Goal: Task Accomplishment & Management: Manage account settings

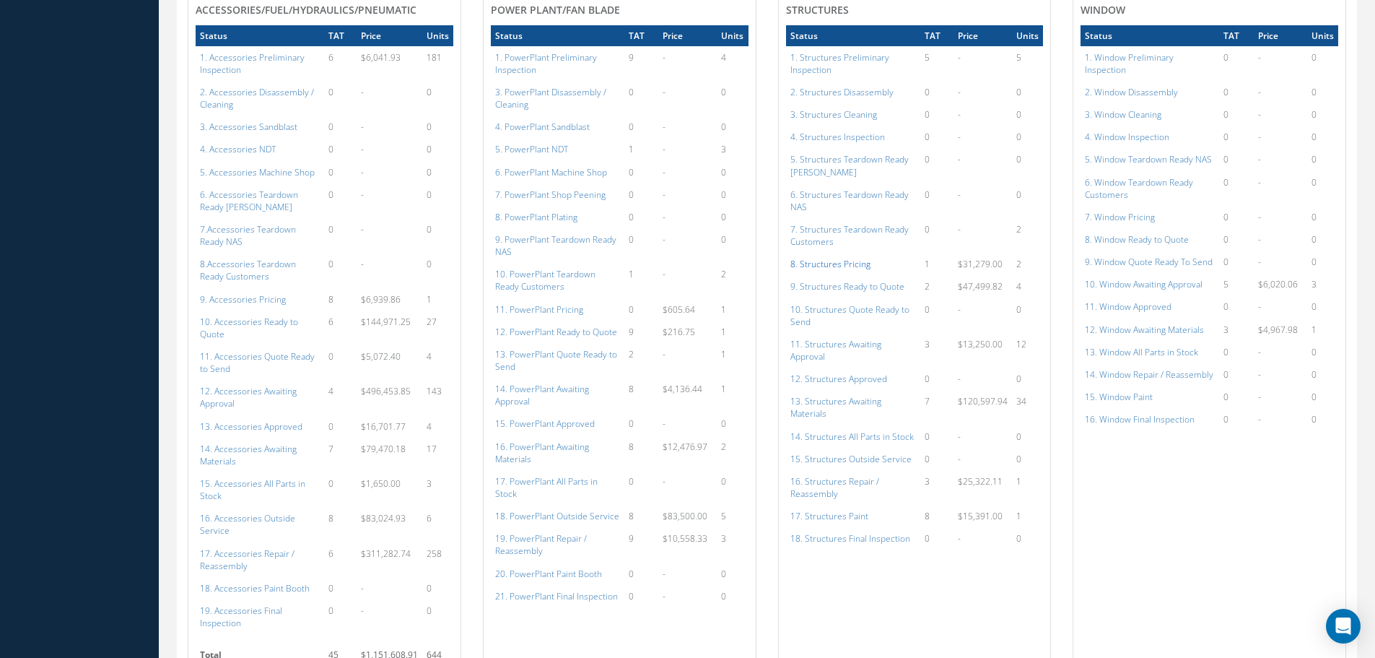
scroll to position [794, 0]
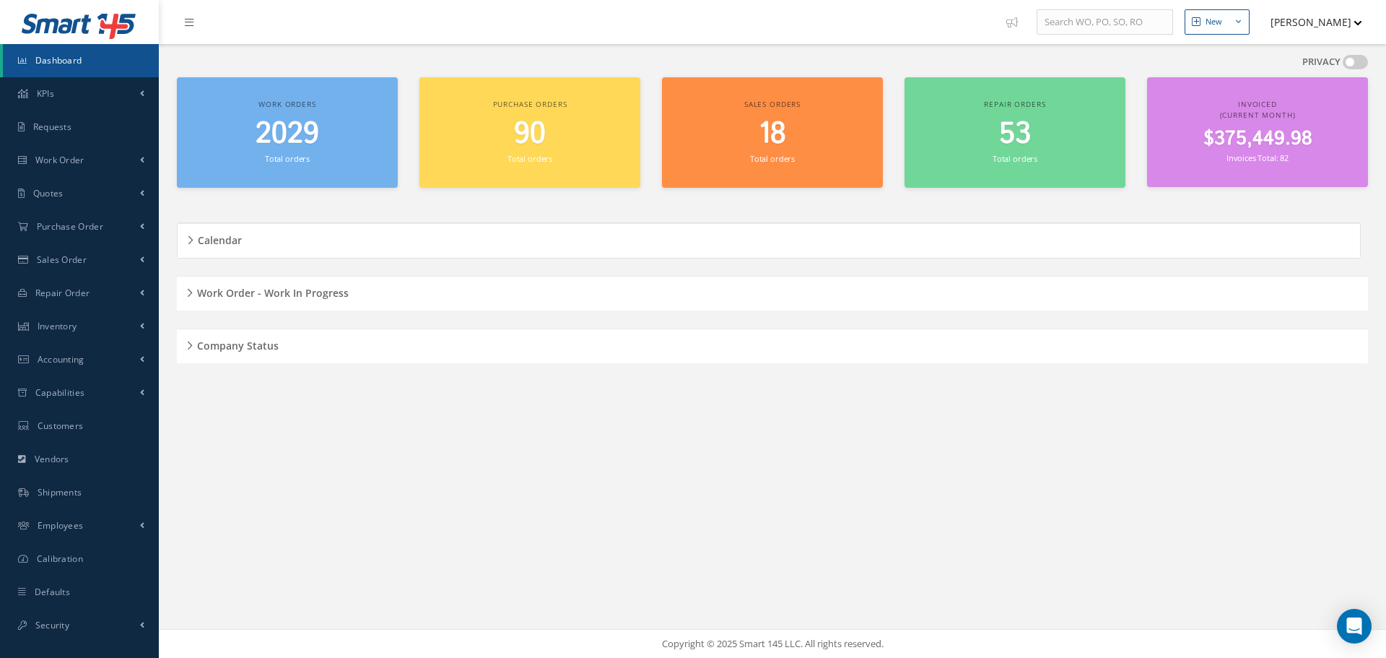
click at [186, 288] on div "Work Order - Work In Progress" at bounding box center [772, 293] width 1191 height 22
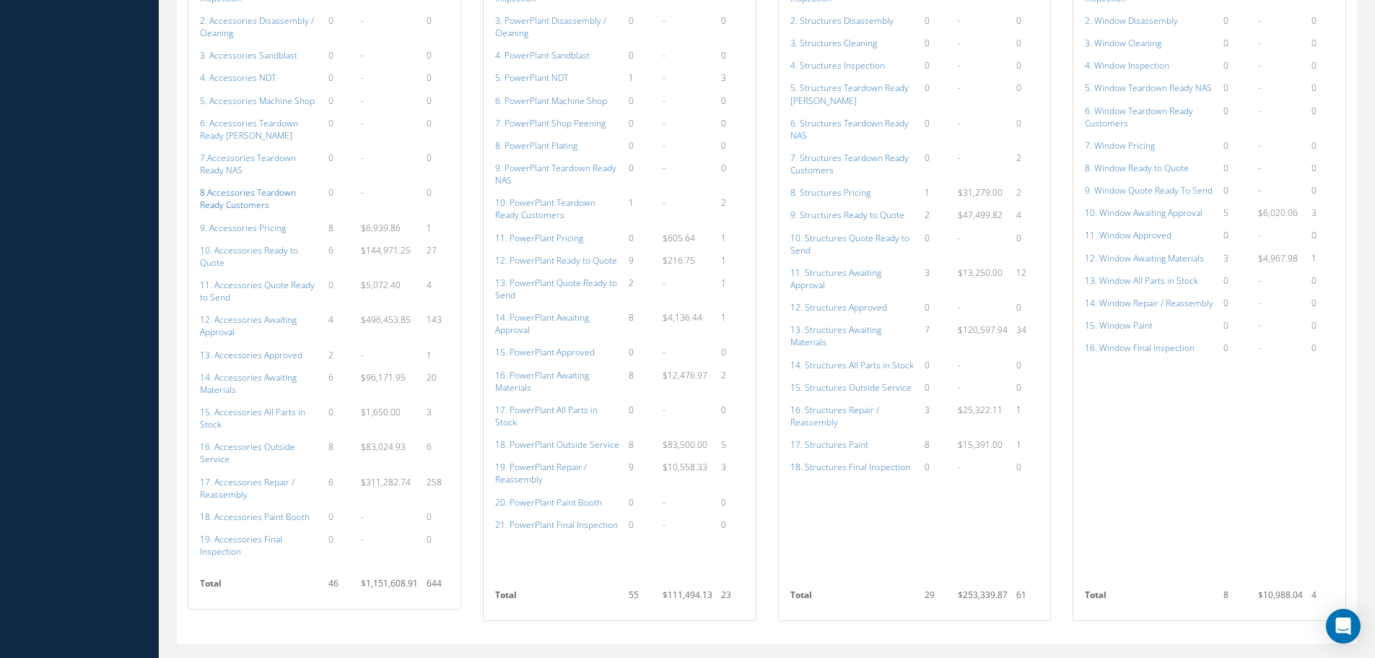
scroll to position [928, 0]
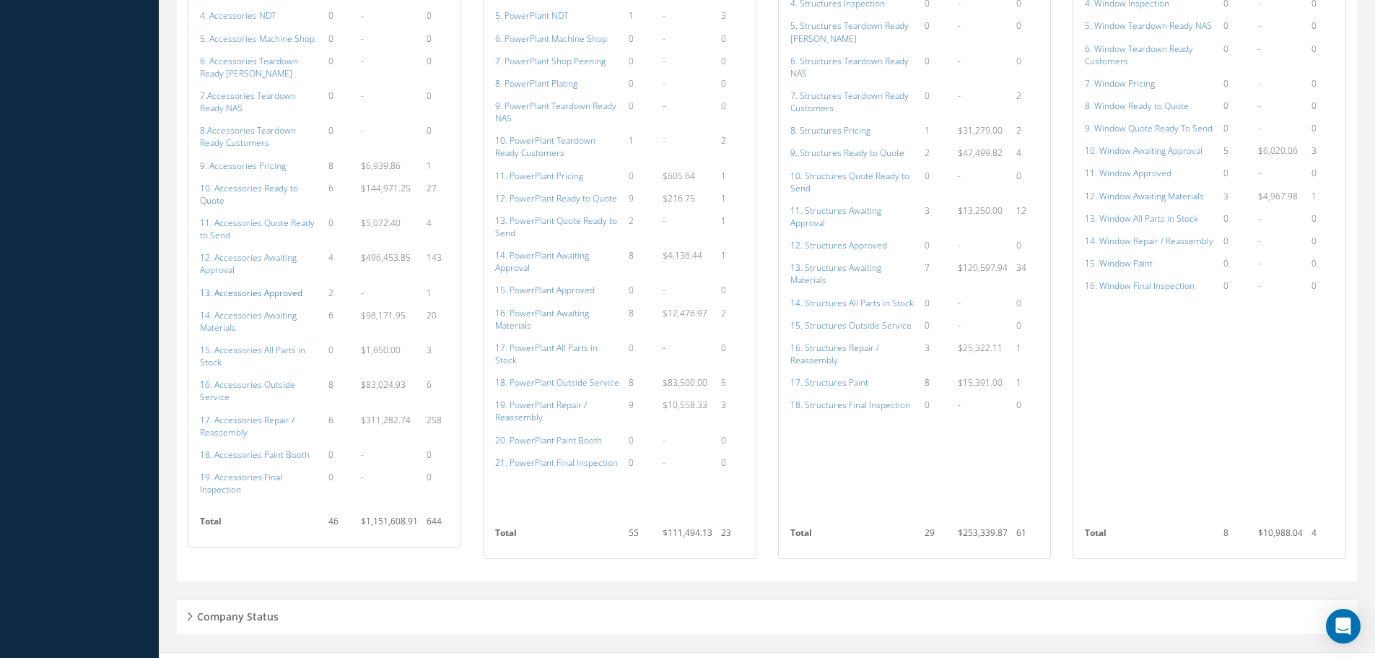
click at [247, 287] on a=113&excludeInternalCustomer=false&excludeInvoicedOrClosed=true&shop_id=14&filtersHidded"] "13. Accessories Approved" at bounding box center [251, 293] width 103 height 12
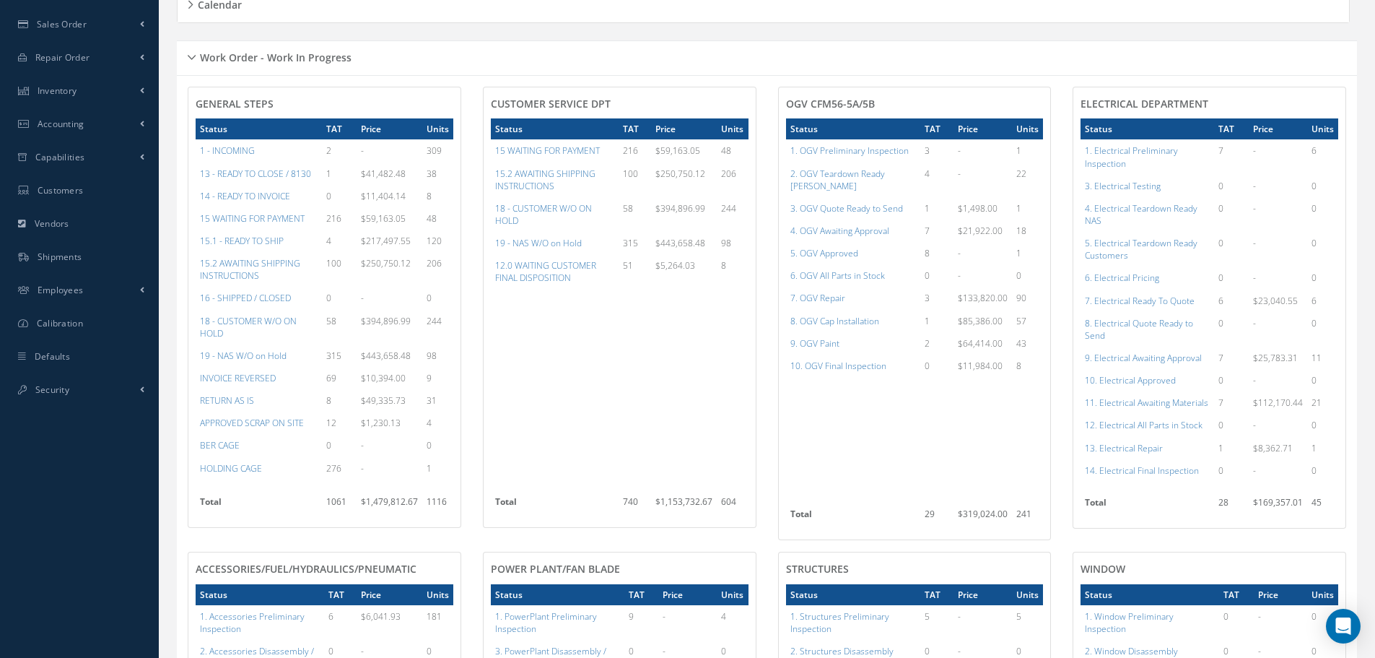
scroll to position [206, 0]
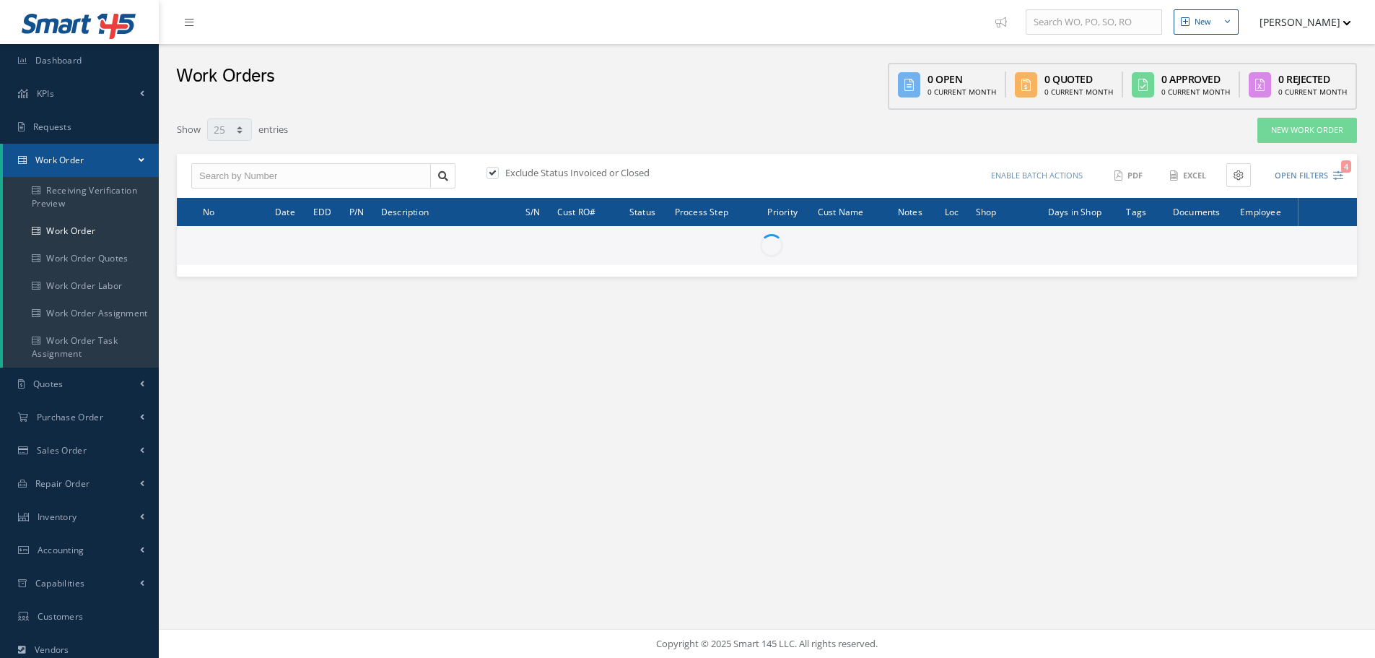
select select "25"
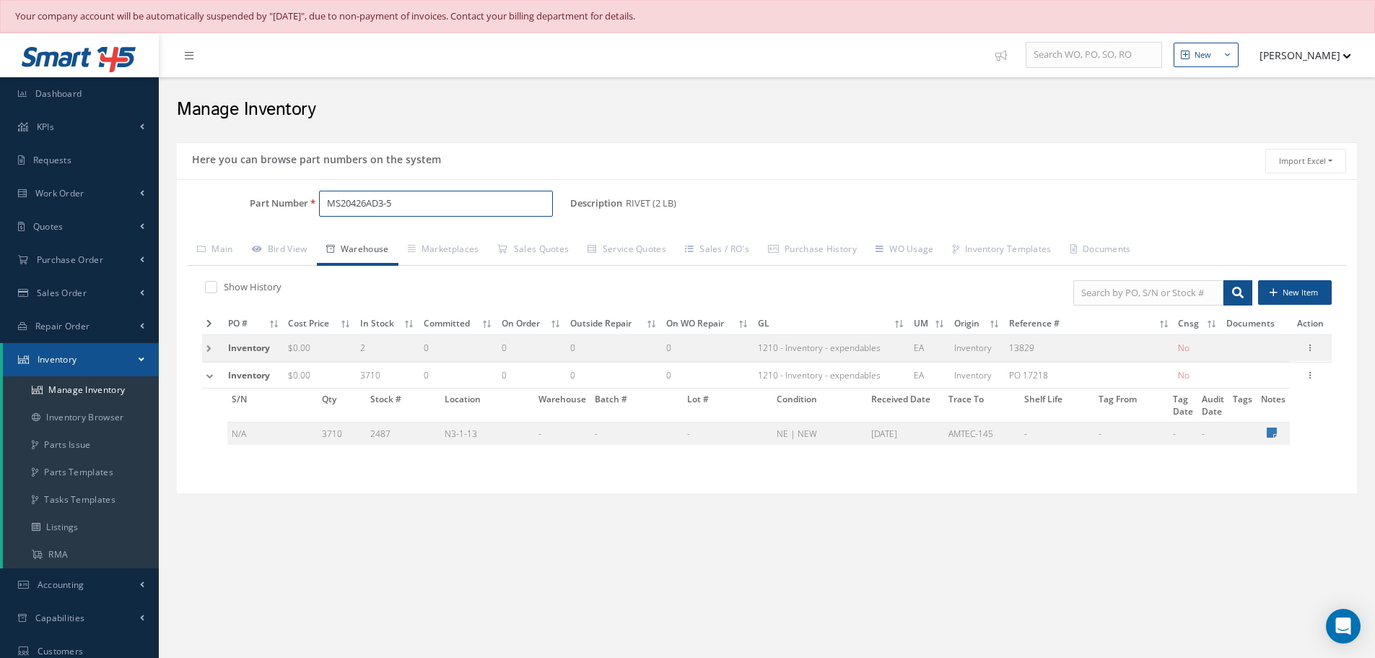
click at [422, 195] on input "MS20426AD3-5" at bounding box center [436, 204] width 234 height 26
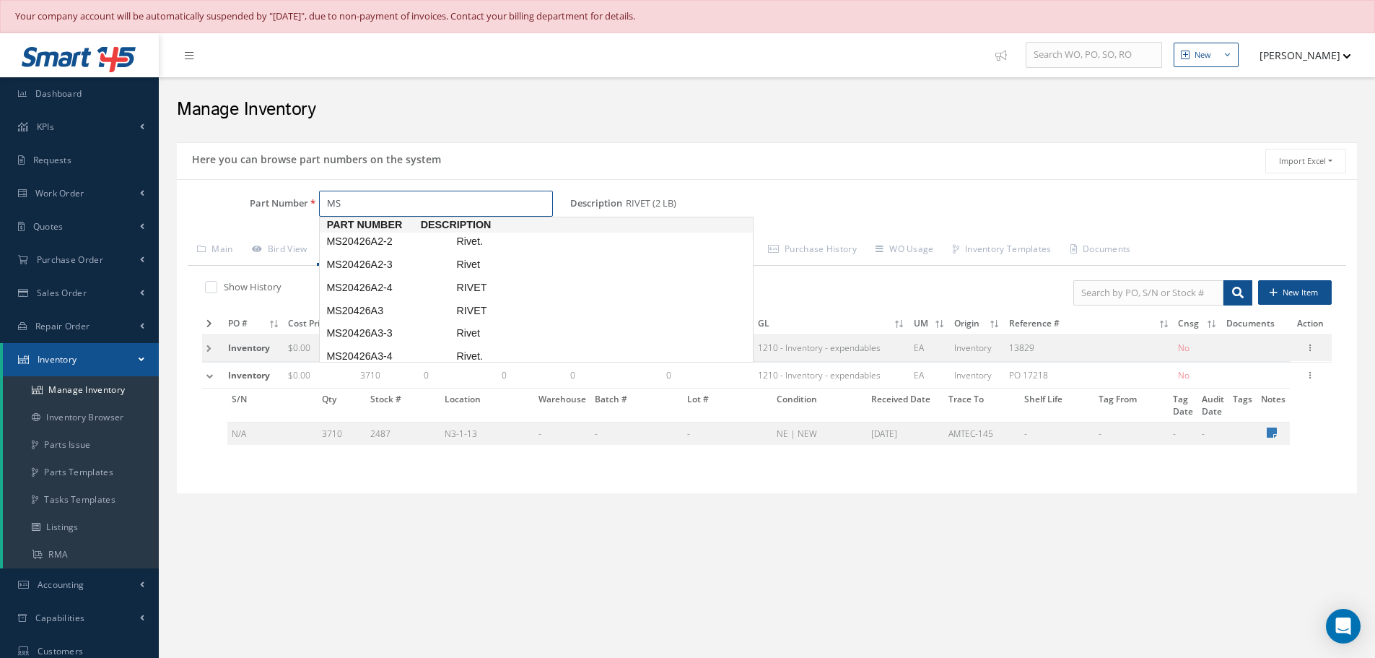
type input "M"
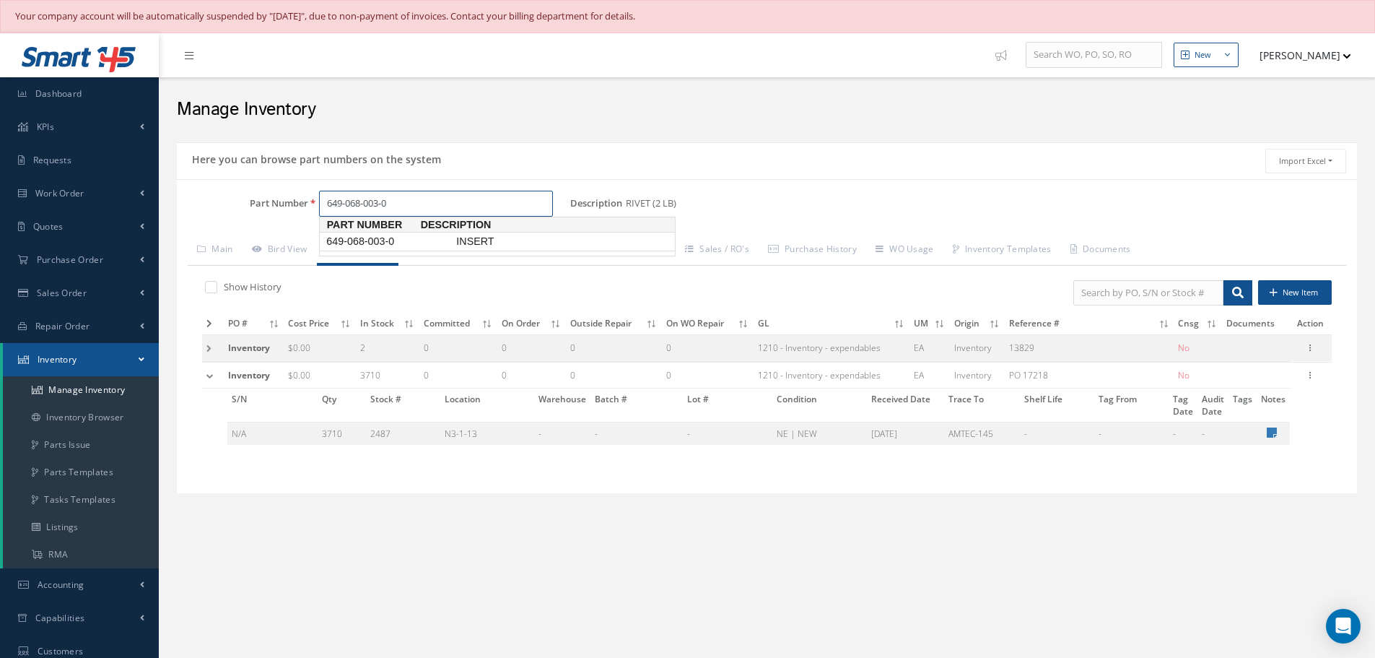
click at [378, 238] on span "649-068-003-0" at bounding box center [388, 241] width 130 height 15
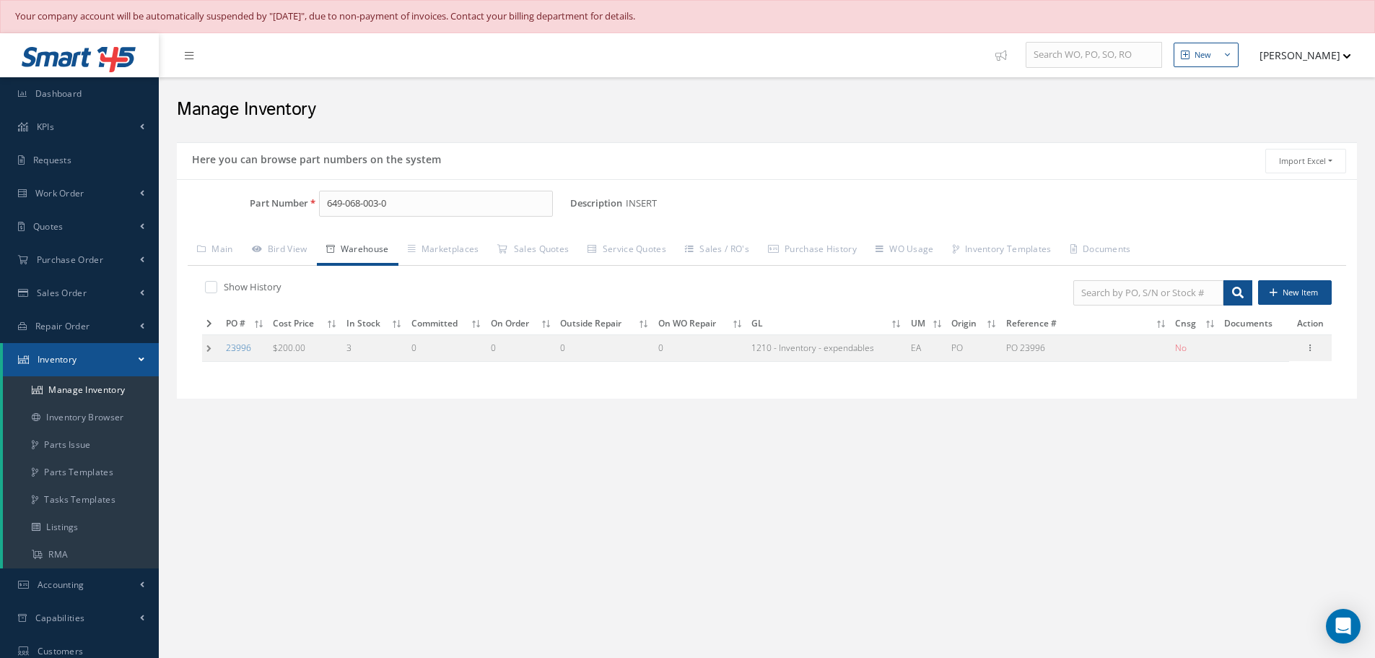
click at [204, 348] on td at bounding box center [211, 348] width 19 height 27
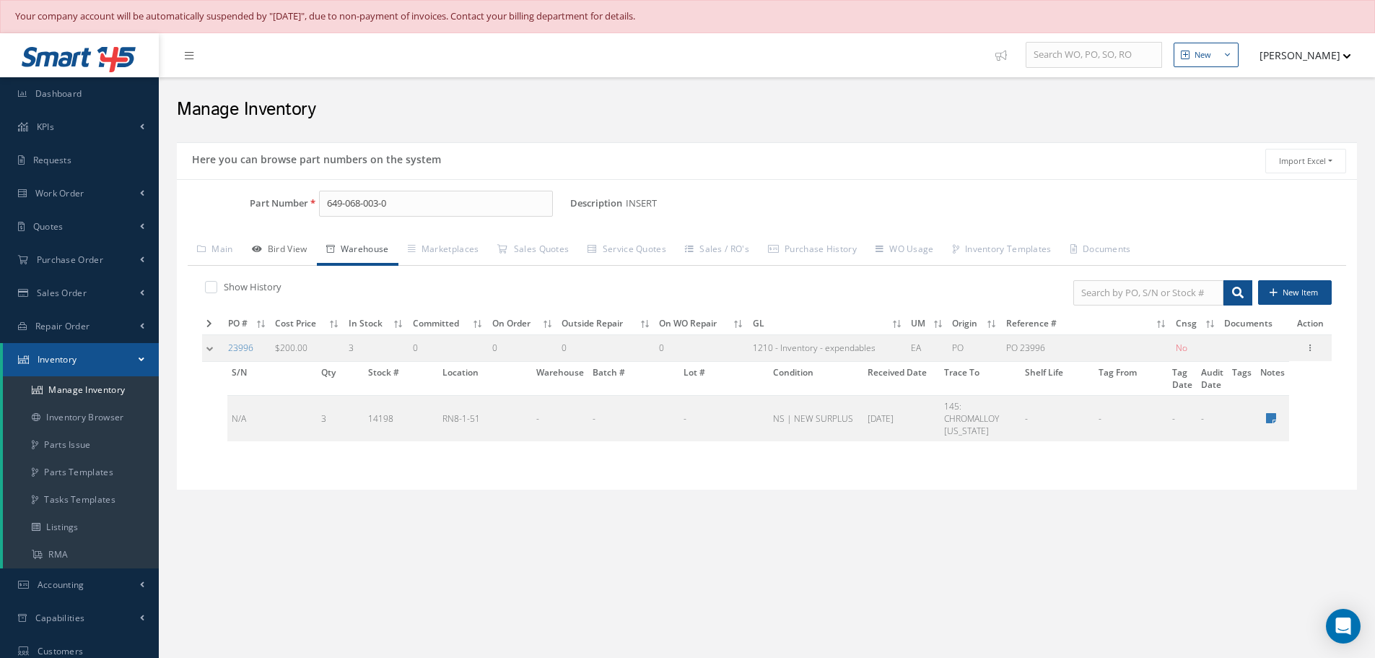
click at [292, 248] on link "Bird View" at bounding box center [280, 250] width 74 height 30
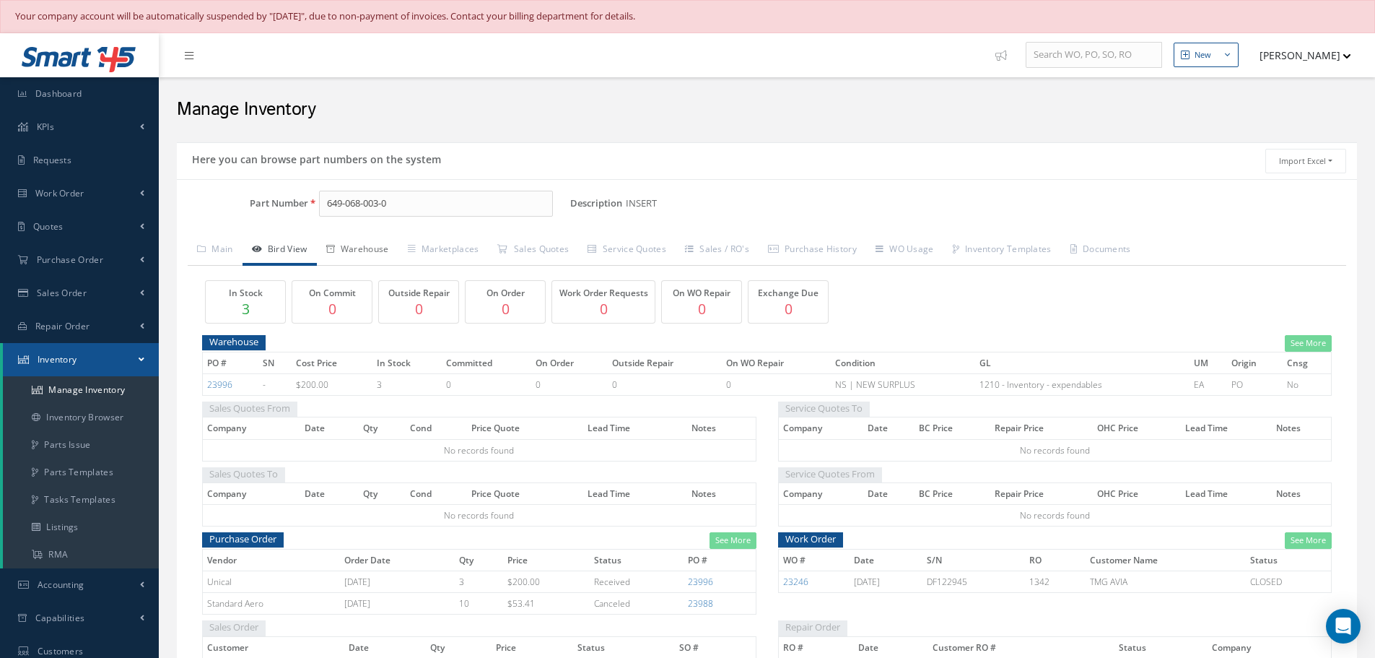
click at [361, 255] on link "Warehouse" at bounding box center [358, 250] width 82 height 30
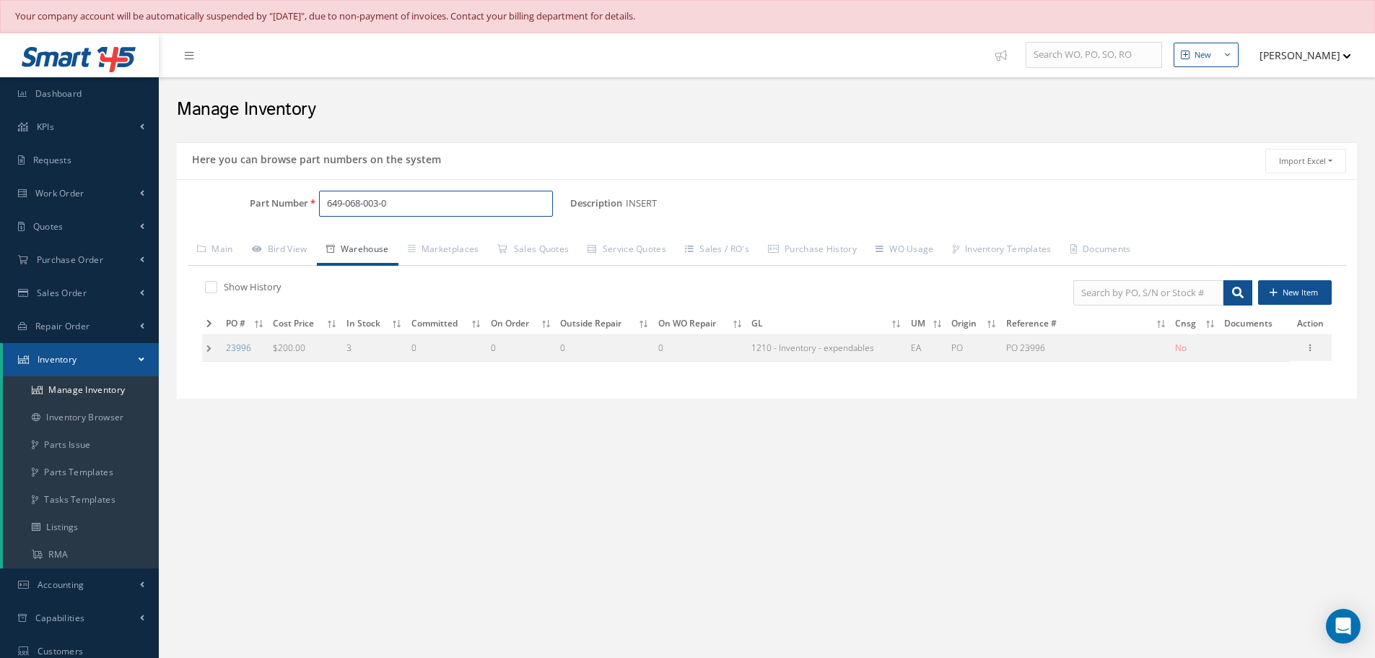
drag, startPoint x: 390, startPoint y: 204, endPoint x: 399, endPoint y: 198, distance: 10.4
click at [398, 198] on input "649-068-003-0" at bounding box center [436, 204] width 234 height 26
type input "6"
click at [370, 241] on span "MS20426AD3-5" at bounding box center [388, 241] width 130 height 15
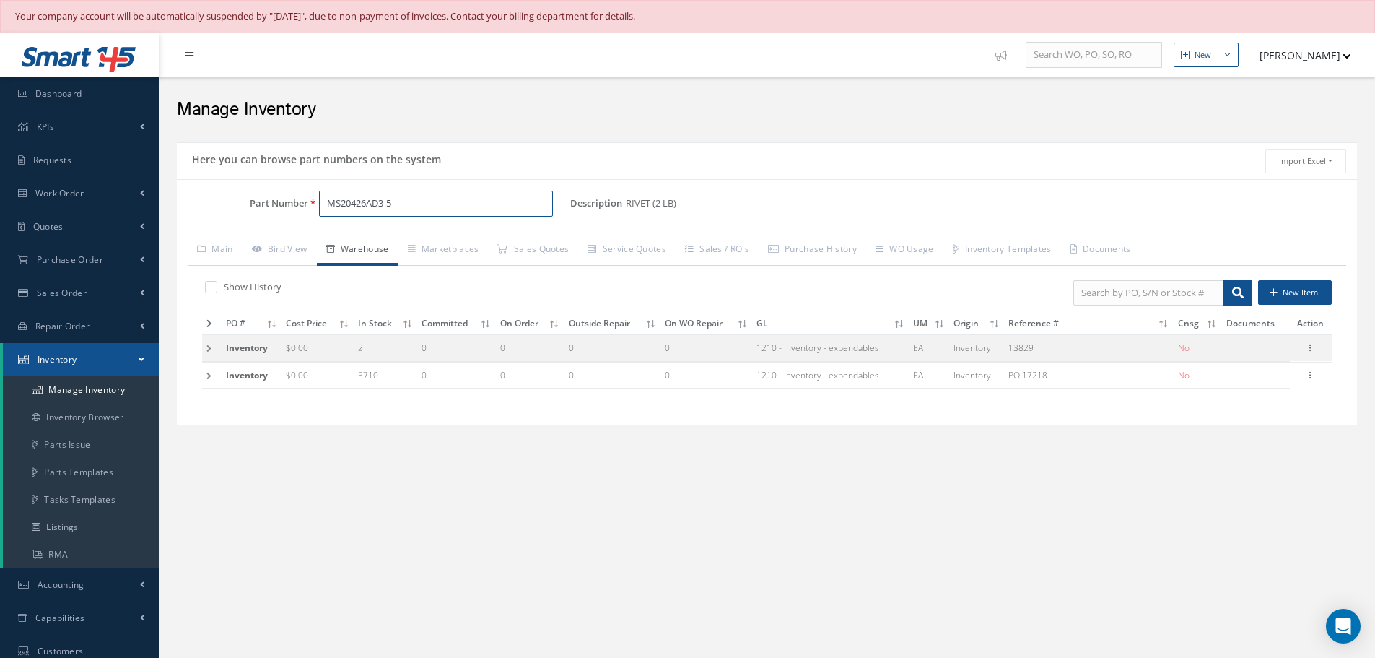
type input "MS20426AD3-5"
click at [206, 375] on td at bounding box center [211, 375] width 19 height 27
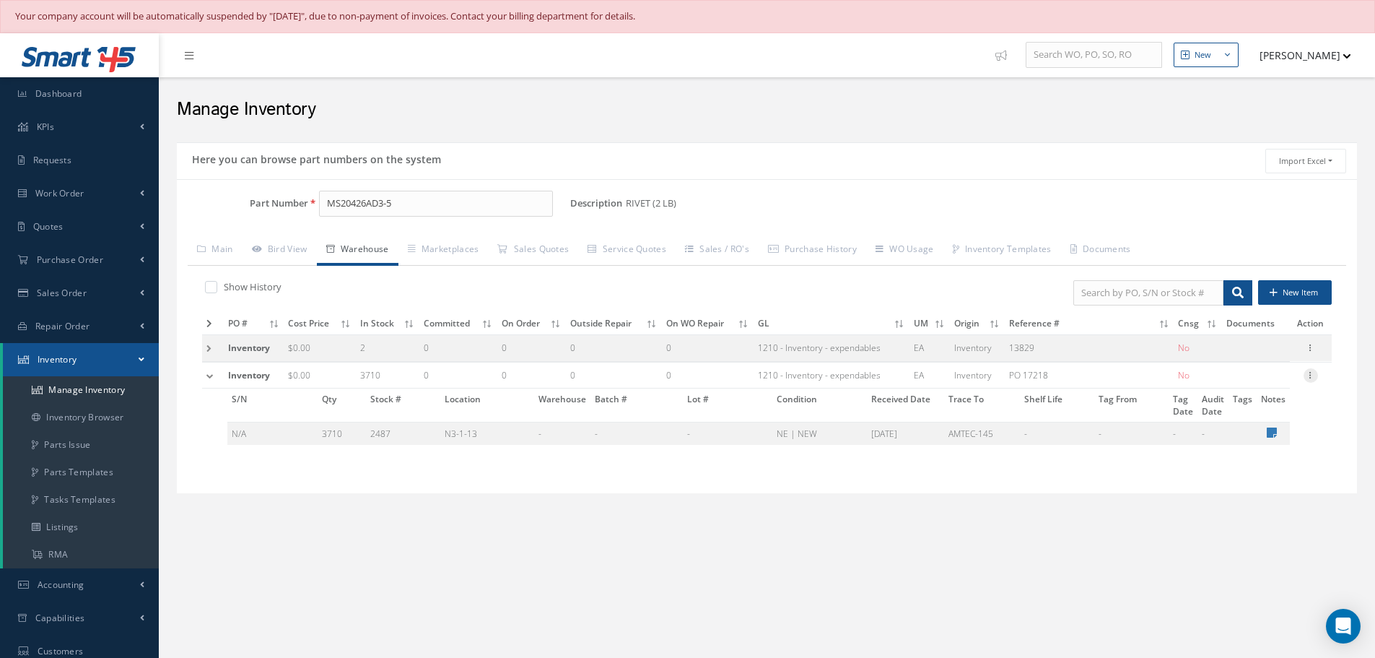
click at [1307, 373] on icon at bounding box center [1311, 374] width 14 height 12
click at [1219, 384] on link "Edit" at bounding box center [1245, 384] width 114 height 19
type input "0.00"
type input "08/07/2017"
type input "PO 17218"
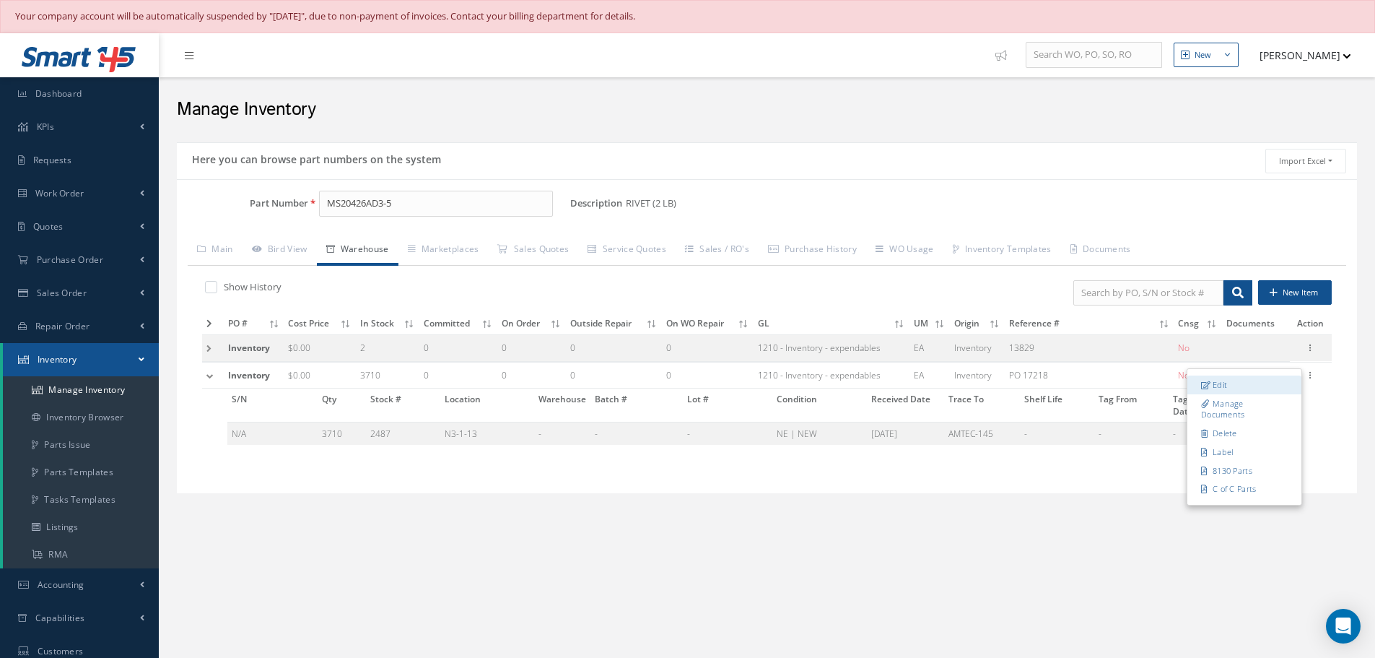
checkbox input "false"
type input "08/07/2017"
type input "3710"
type input "N3-1-13"
type input "AMTEC-145"
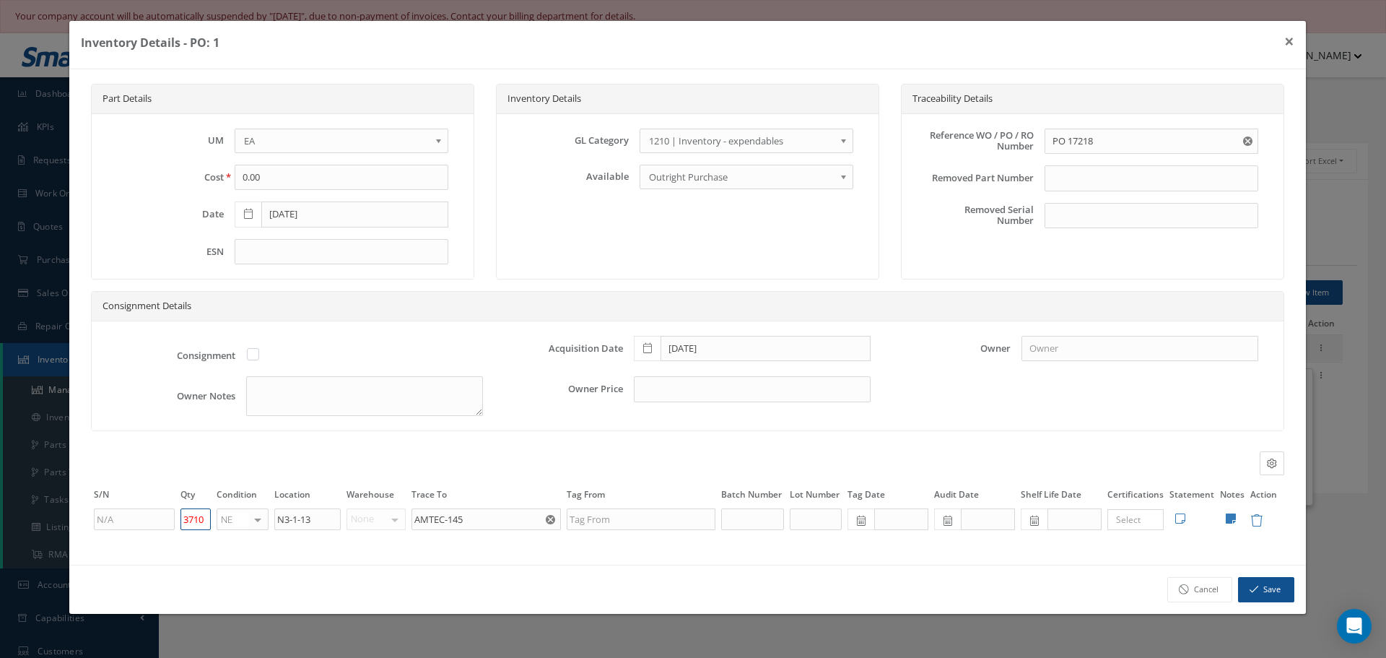
click at [206, 522] on input "3710" at bounding box center [195, 519] width 30 height 22
type input "3695"
click at [1262, 588] on button "Save" at bounding box center [1266, 589] width 56 height 25
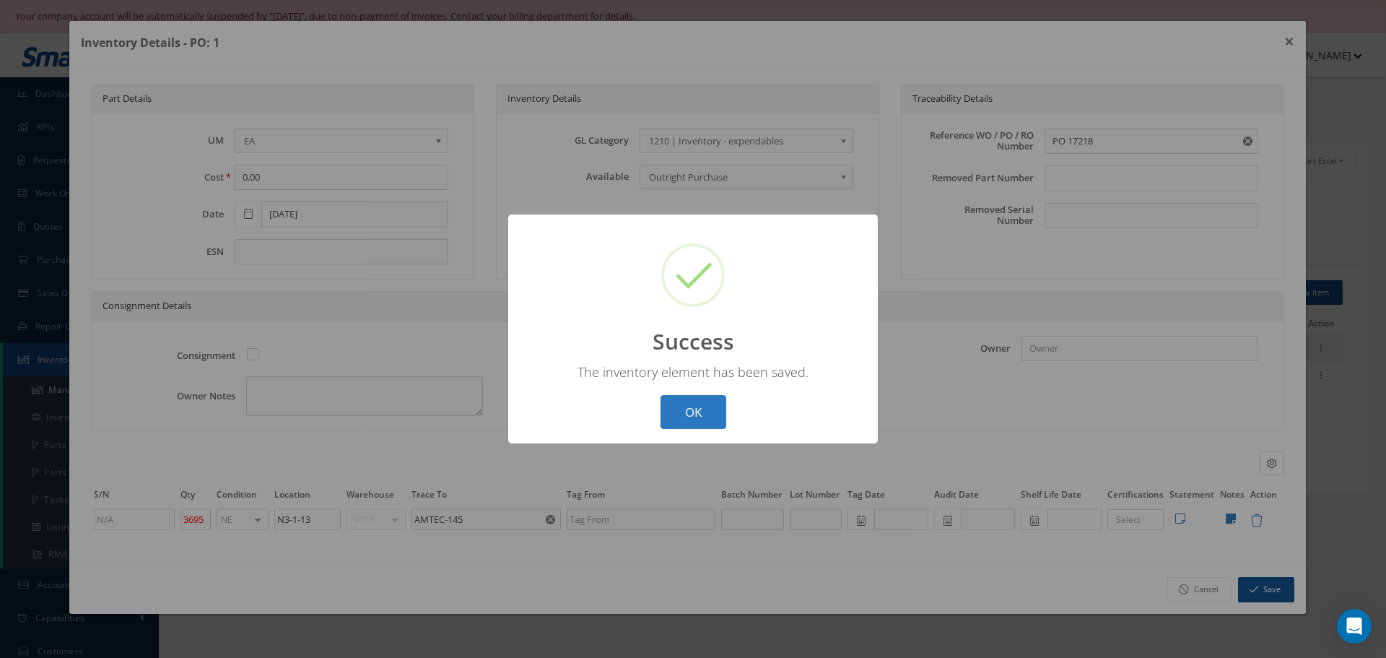
click at [692, 412] on button "OK" at bounding box center [694, 412] width 66 height 34
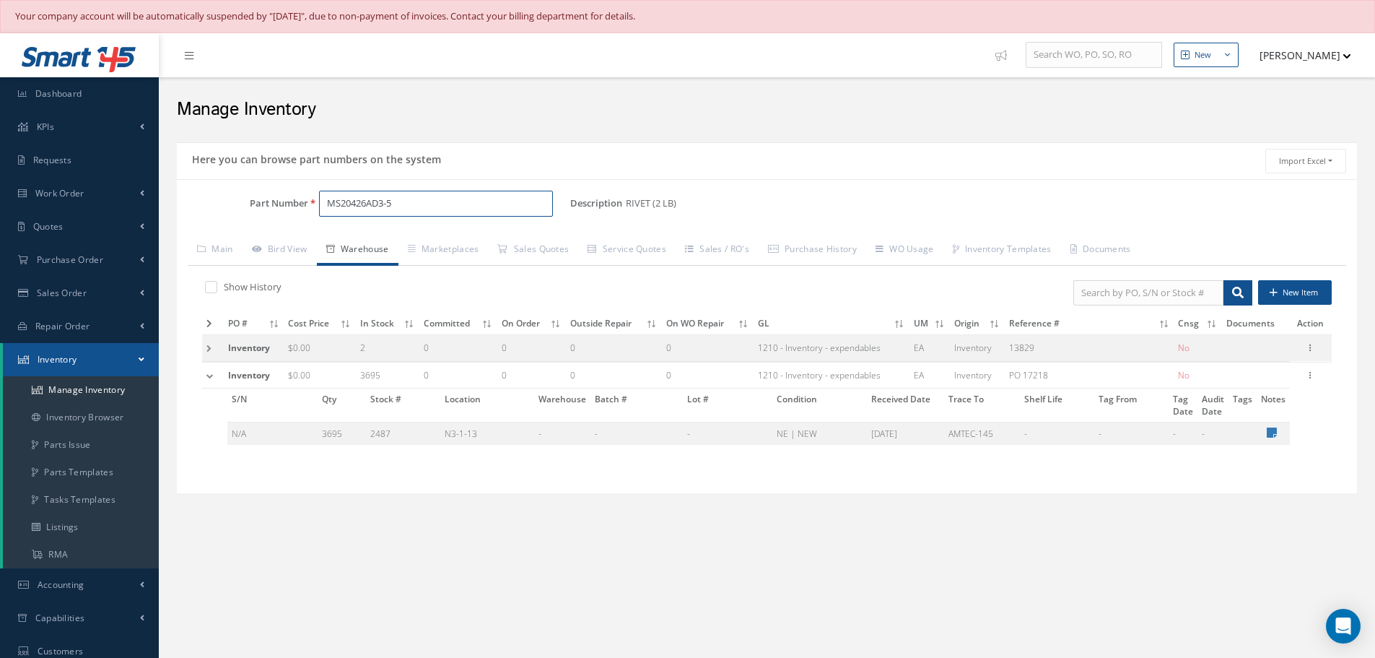
click at [432, 193] on input "MS20426AD3-5" at bounding box center [436, 204] width 234 height 26
click at [370, 236] on span "MS21059L3" at bounding box center [388, 241] width 130 height 15
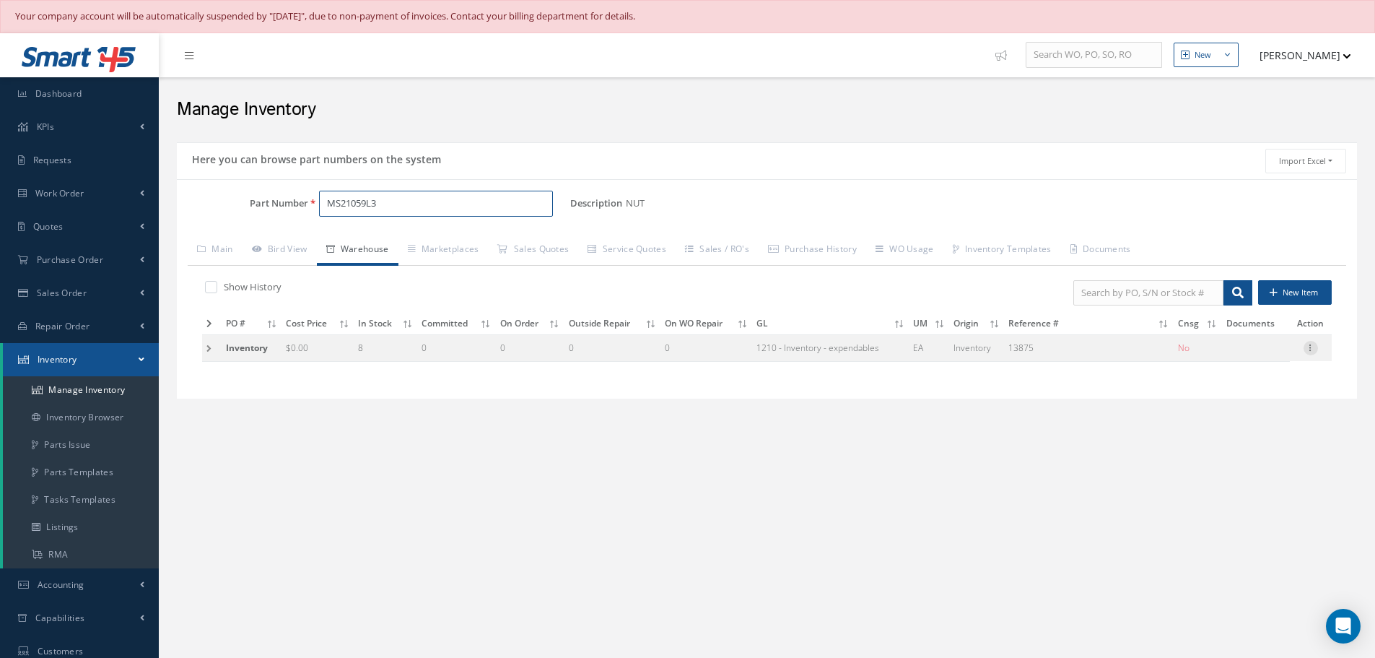
type input "MS21059L3"
click at [1312, 350] on icon at bounding box center [1311, 347] width 14 height 12
click at [1242, 351] on link "Edit" at bounding box center [1245, 357] width 114 height 19
type input "13875"
type input "8"
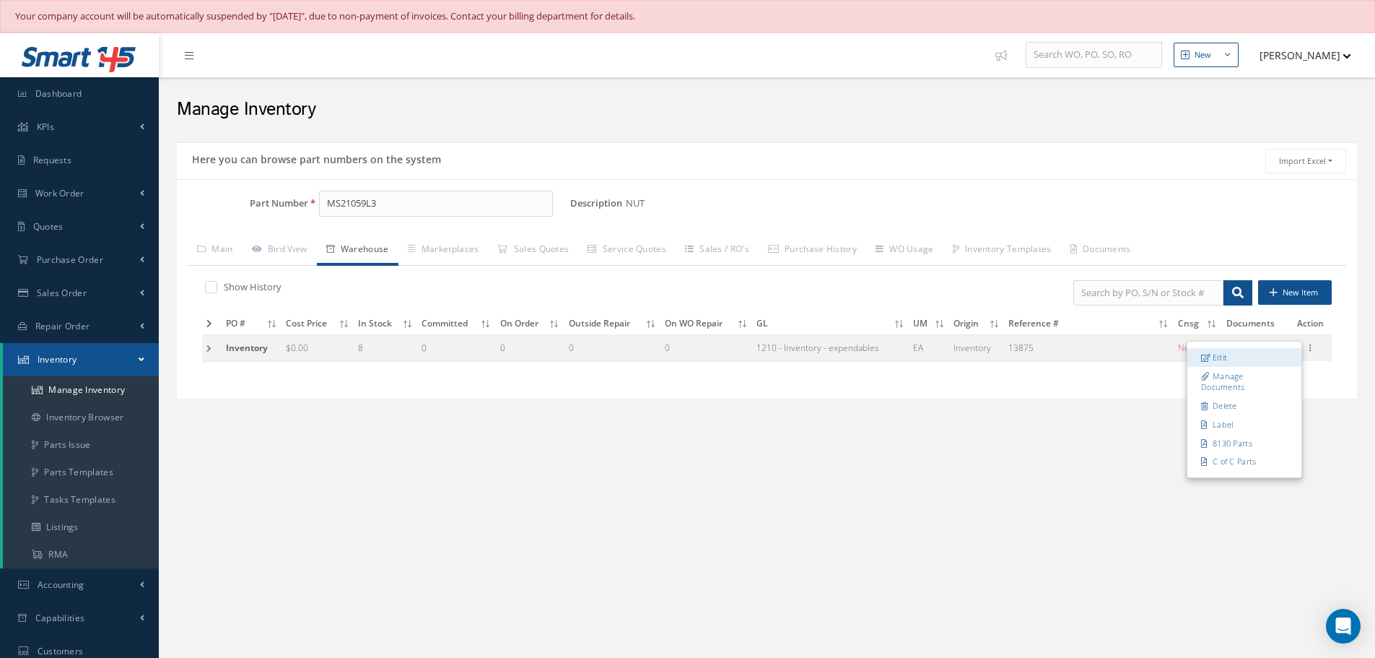
type input "RN4-1-64"
type input "NAS-145"
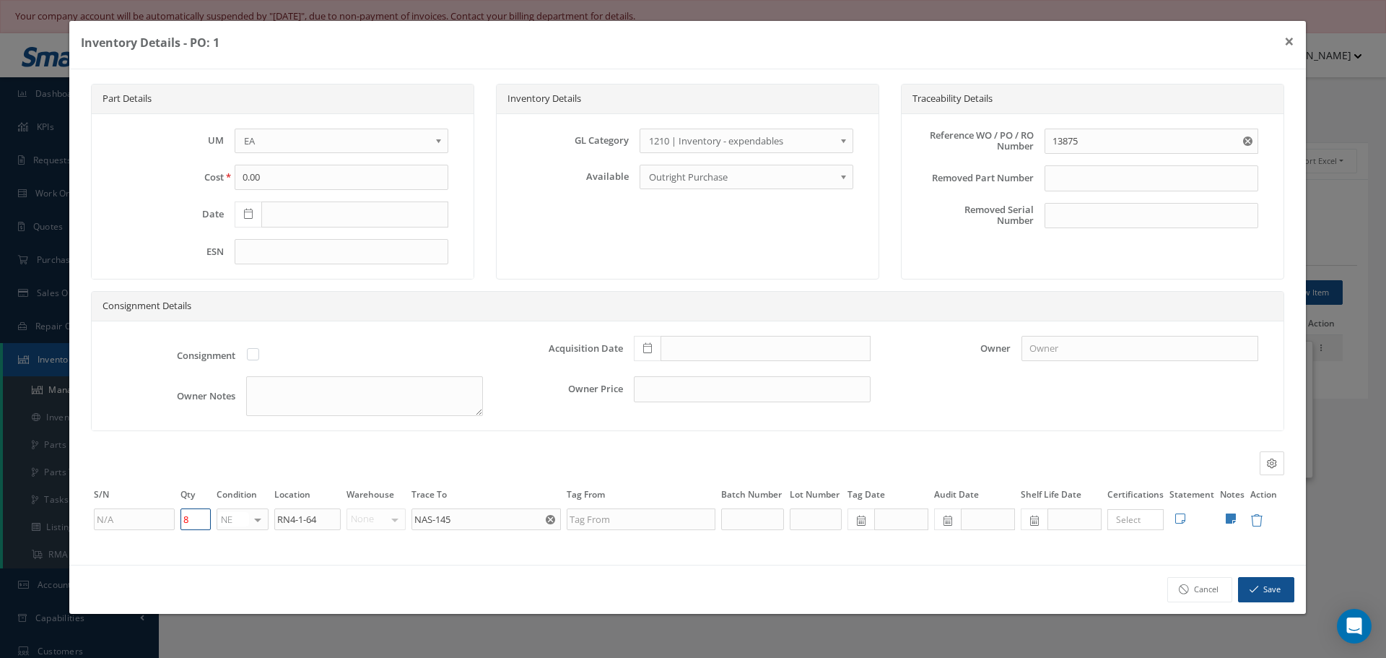
click at [190, 521] on input "8" at bounding box center [195, 519] width 30 height 22
type input "4"
click at [1276, 585] on button "Save" at bounding box center [1266, 589] width 56 height 25
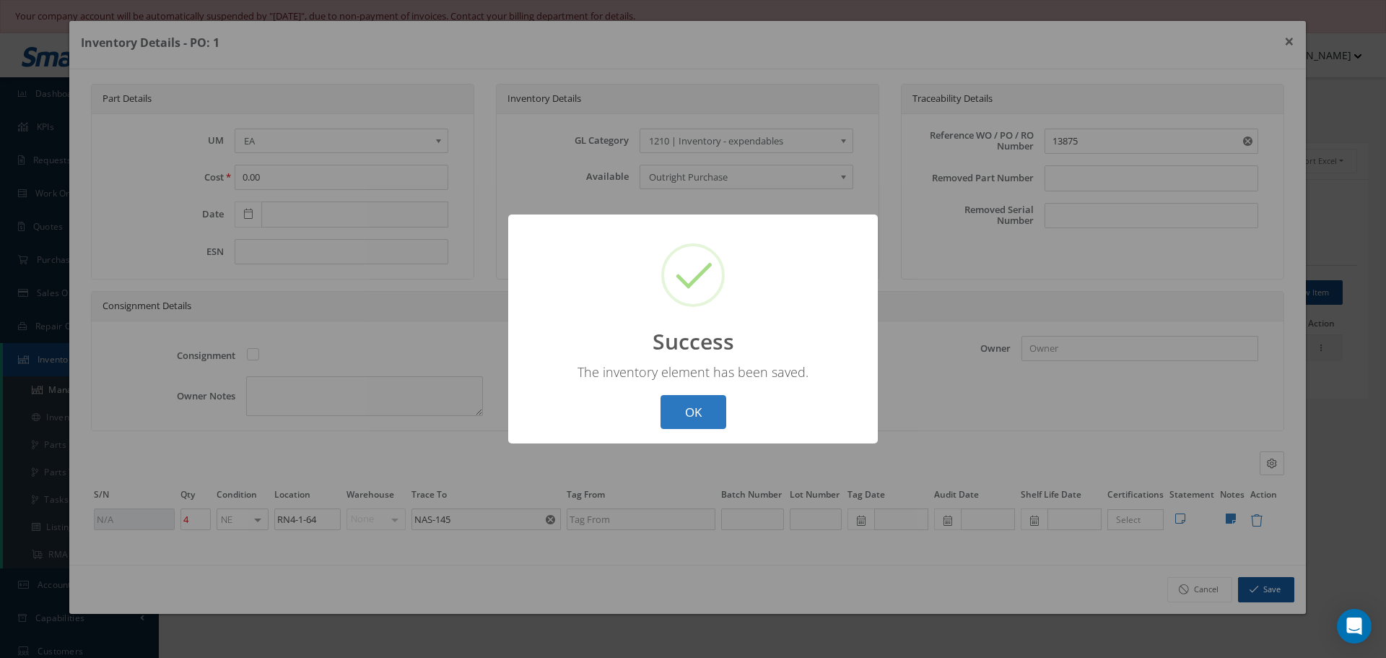
click at [701, 417] on button "OK" at bounding box center [694, 412] width 66 height 34
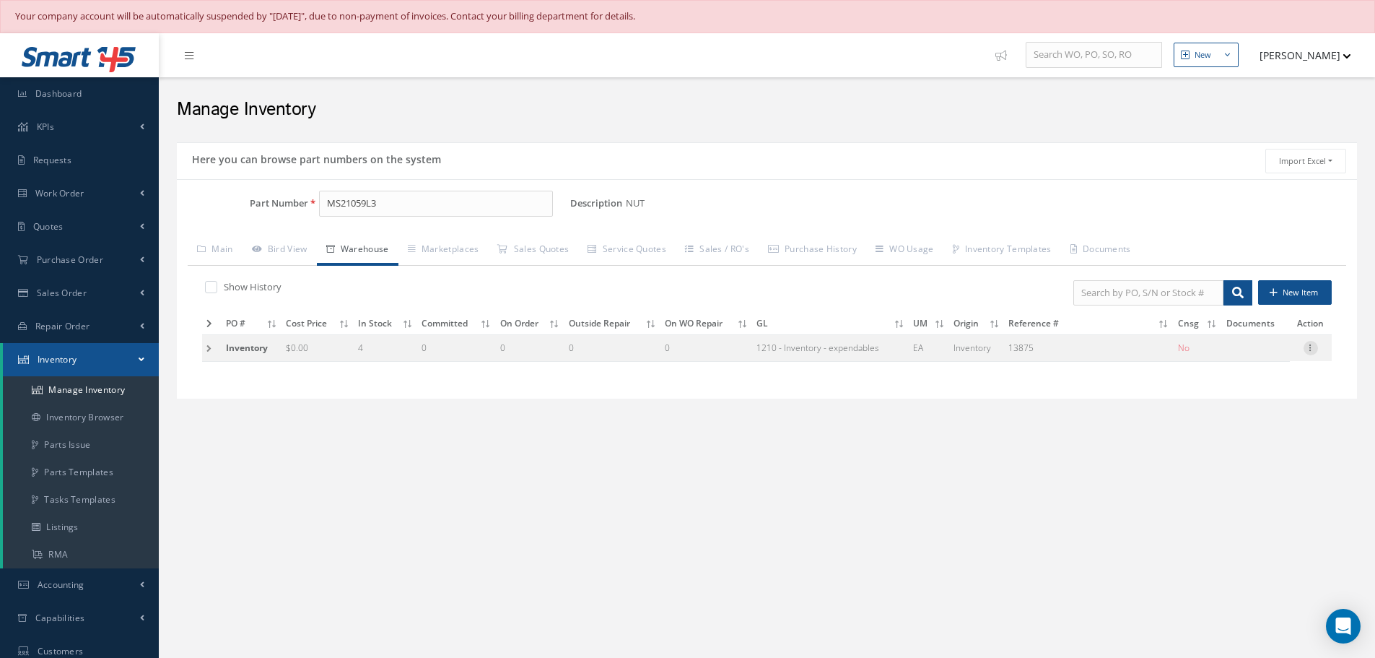
click at [1314, 347] on icon at bounding box center [1311, 347] width 14 height 12
click at [212, 344] on td at bounding box center [211, 348] width 19 height 27
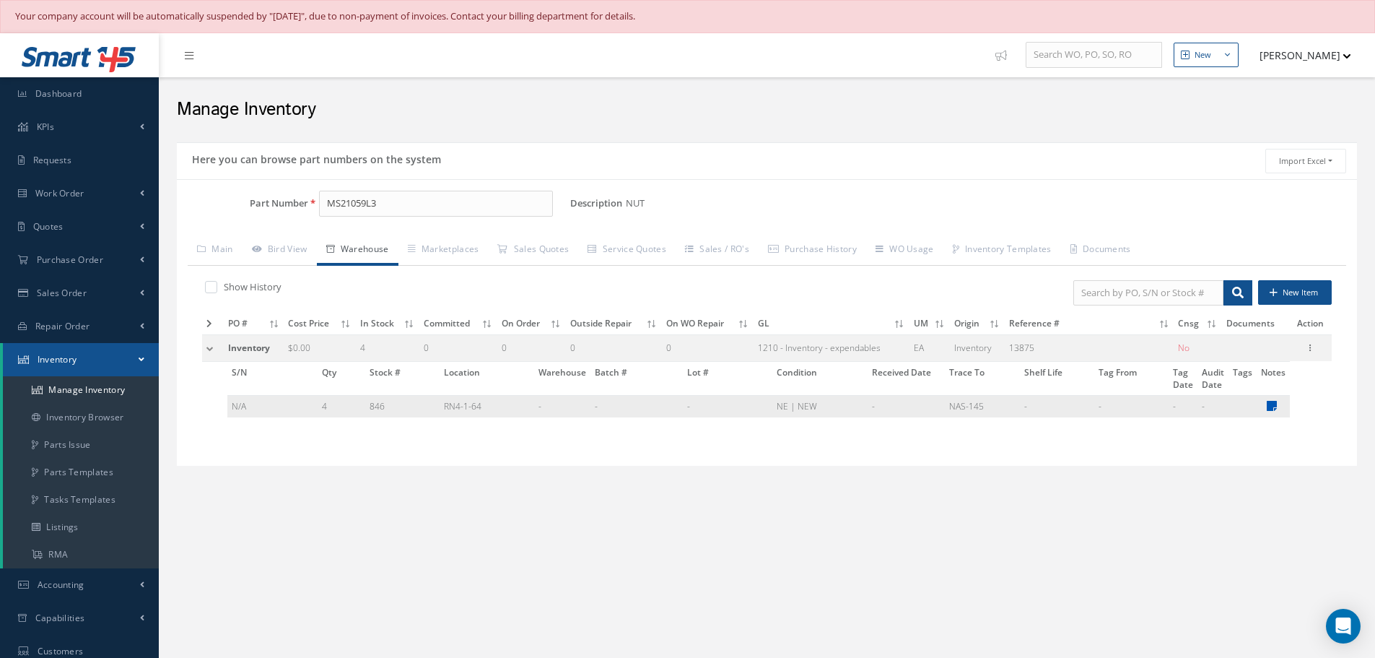
click at [1272, 405] on icon at bounding box center [1272, 406] width 10 height 12
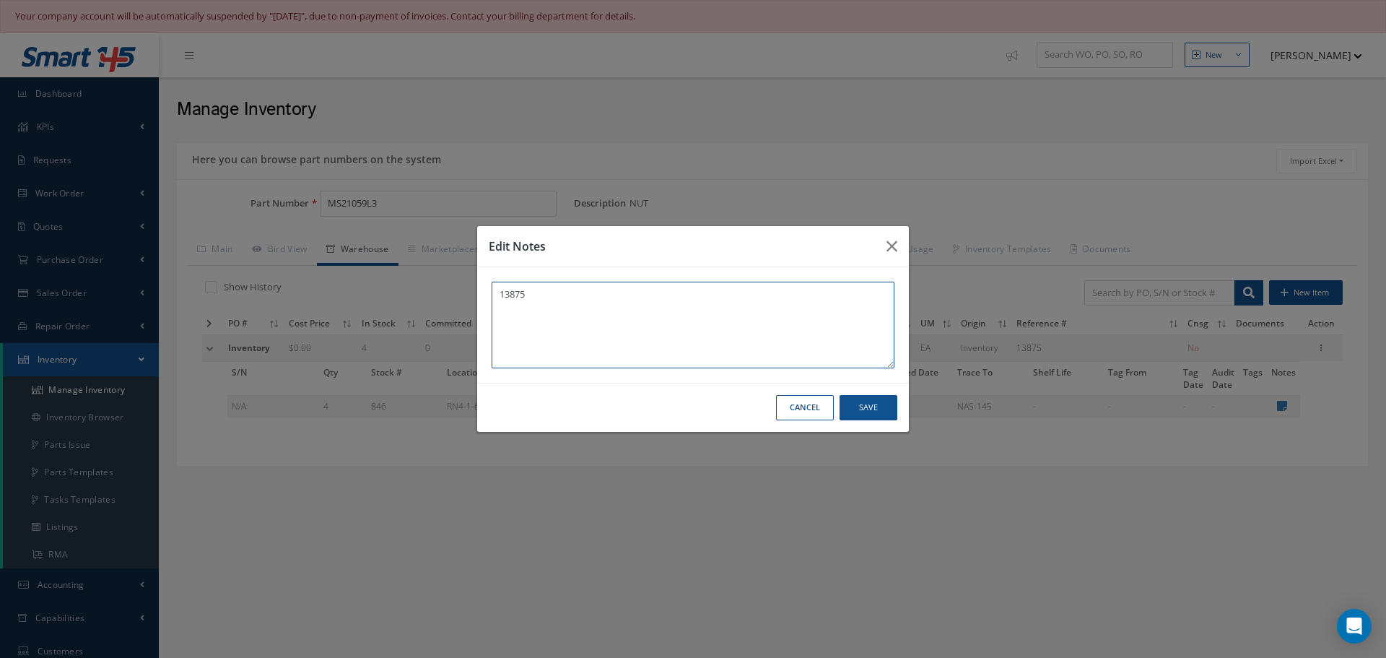
click at [560, 304] on textarea "13875" at bounding box center [693, 325] width 403 height 87
click at [502, 306] on textarea "13875 (4) WO: 27639" at bounding box center [693, 325] width 403 height 87
type textarea "13875 08/14/2025. (4) WO: 27639"
click at [0, 0] on button "Save" at bounding box center [0, 0] width 0 height 0
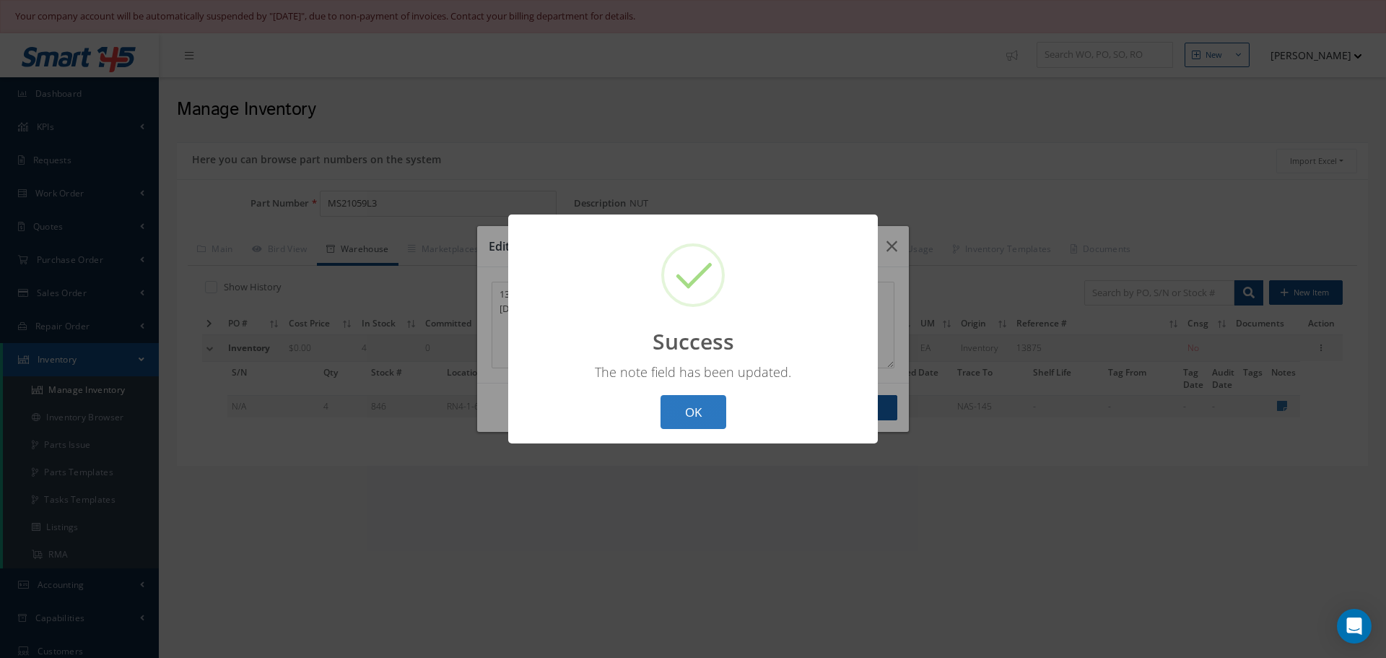
click at [701, 412] on button "OK" at bounding box center [694, 412] width 66 height 34
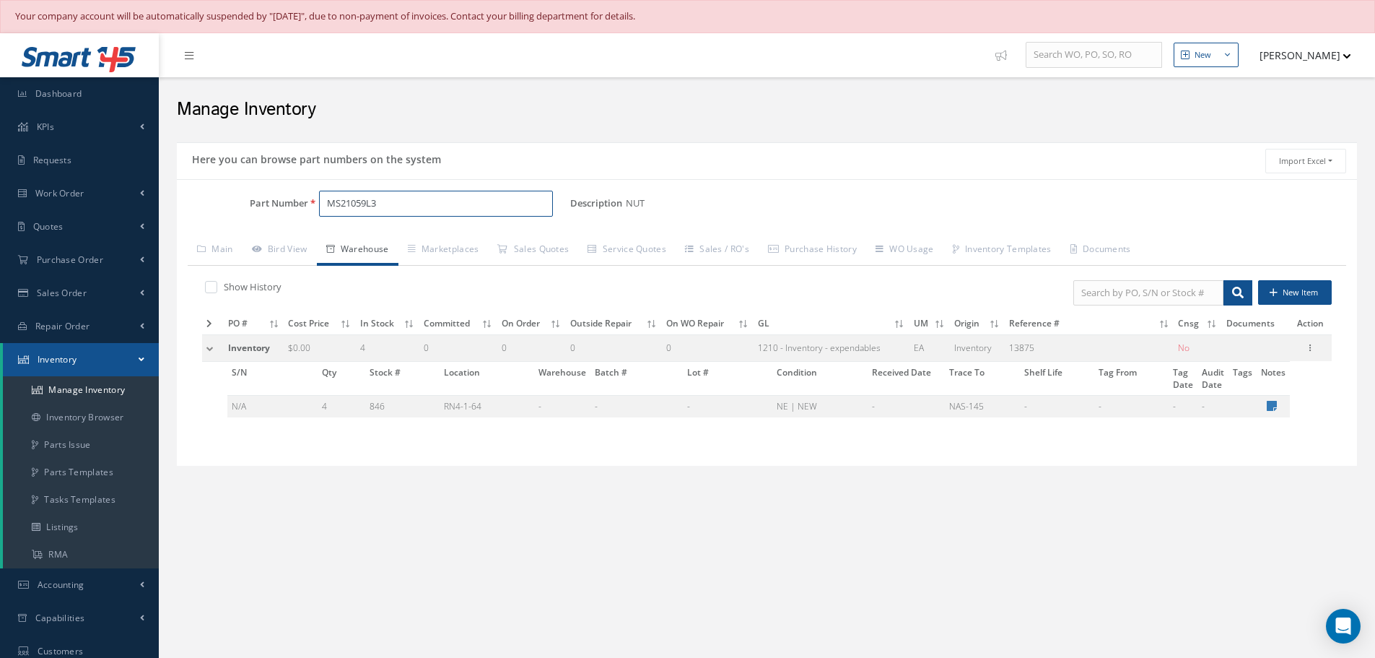
click at [417, 196] on input "MS21059L3" at bounding box center [436, 204] width 234 height 26
type input "M"
click at [386, 243] on span "MS20426AD3-5" at bounding box center [388, 241] width 130 height 15
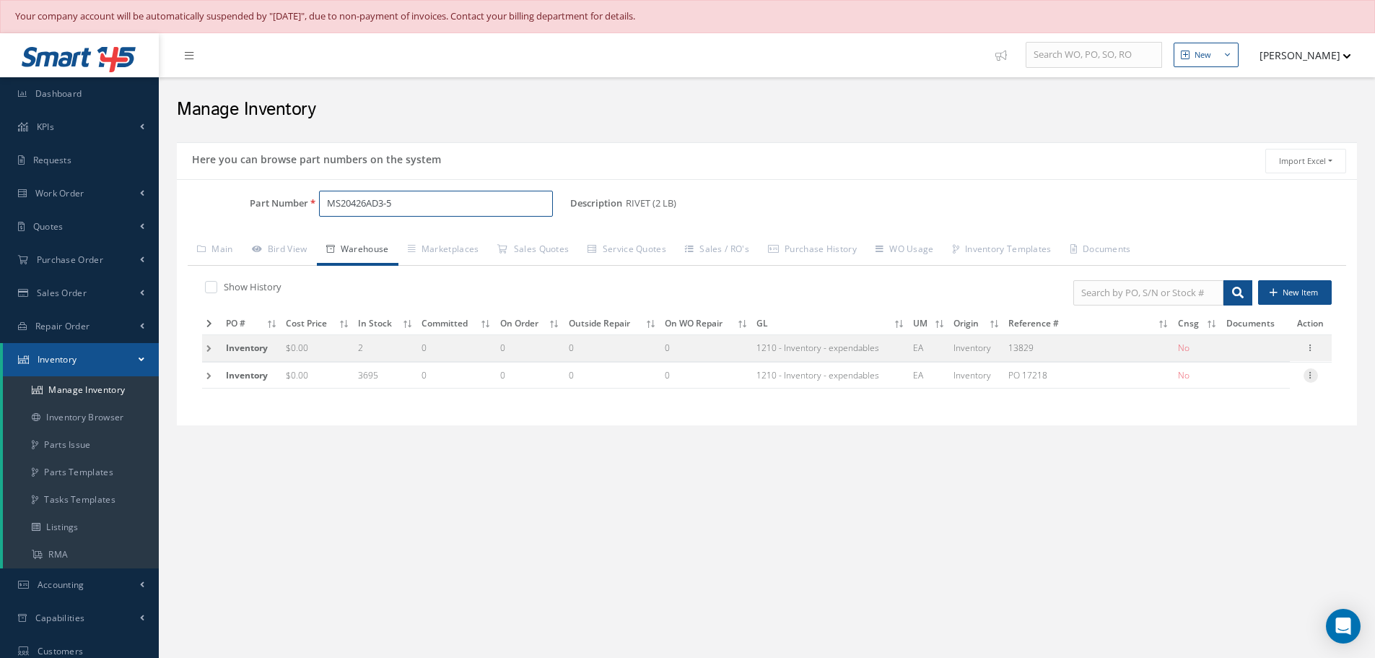
type input "MS20426AD3-5"
click at [1312, 375] on icon at bounding box center [1311, 374] width 14 height 12
click at [212, 372] on td at bounding box center [211, 375] width 19 height 27
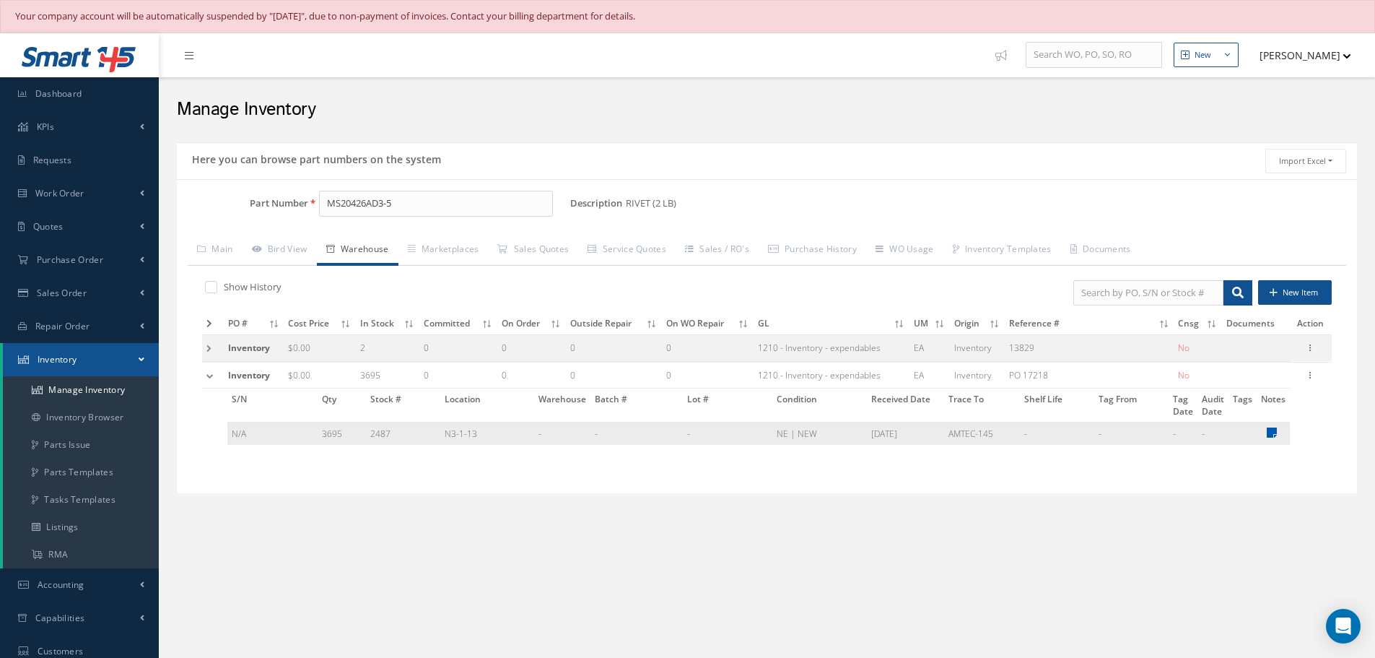
click at [1274, 430] on icon at bounding box center [1272, 433] width 10 height 12
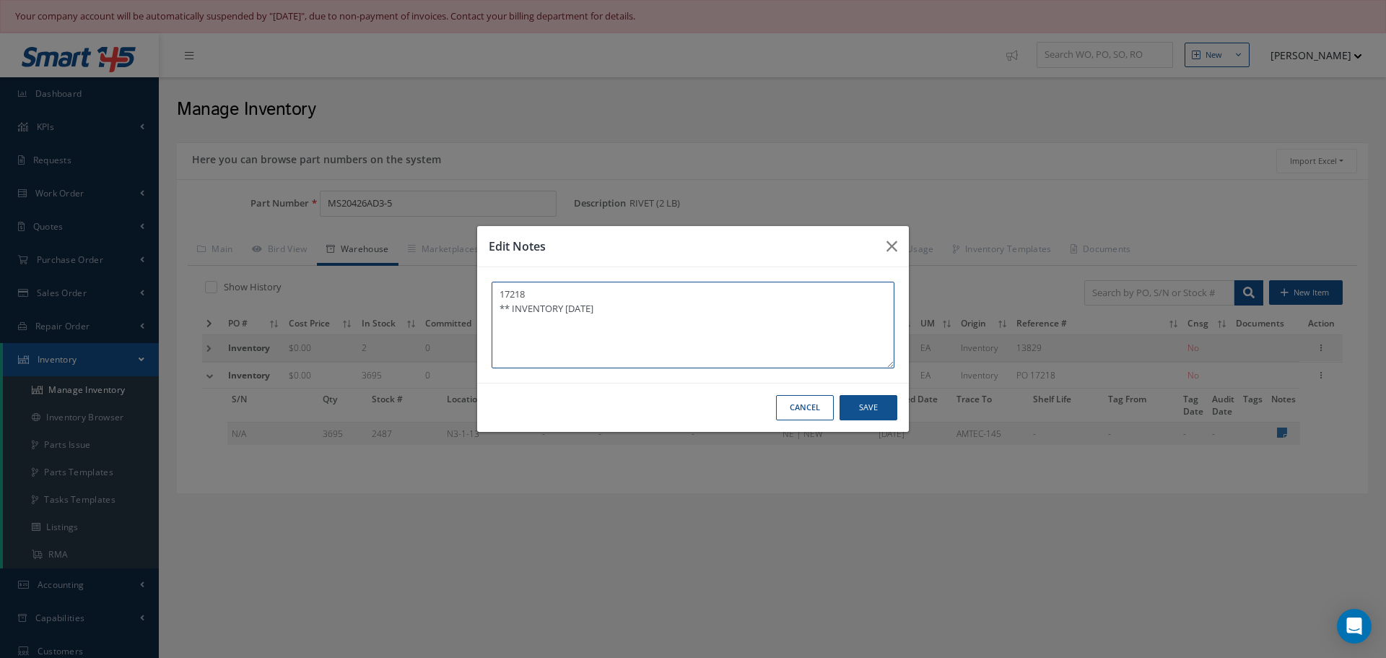
click at [663, 309] on textarea "17218 ** INVENTORY 08/01/2024" at bounding box center [693, 325] width 403 height 87
click at [500, 328] on textarea "17218 ** INVENTORY 08/01/2024." at bounding box center [693, 325] width 403 height 87
click at [630, 306] on textarea "17218 ** INVENTORY 08/01/2024." at bounding box center [693, 325] width 403 height 87
click at [498, 318] on textarea "17218 ** INVENTORY 08/01/2024. (12)" at bounding box center [693, 325] width 403 height 87
click at [598, 327] on textarea "17218 ** INVENTORY 08/01/2024. 08/14/2025. (12)" at bounding box center [693, 325] width 403 height 87
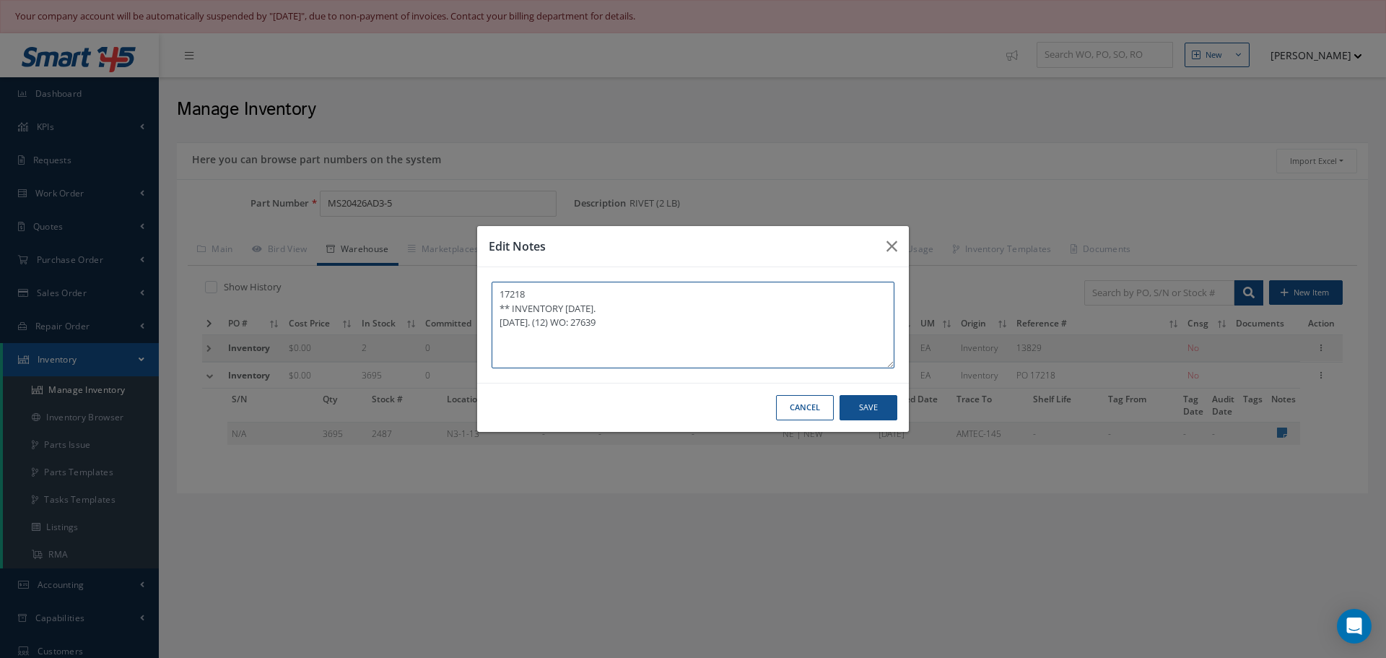
click at [565, 322] on textarea "17218 ** INVENTORY 08/01/2024. 08/14/2025. (12) WO: 27639" at bounding box center [693, 325] width 403 height 87
type textarea "17218 ** INVENTORY 08/01/2024. 08/14/2025. (14) WO: 27639"
click at [0, 0] on button "Save" at bounding box center [0, 0] width 0 height 0
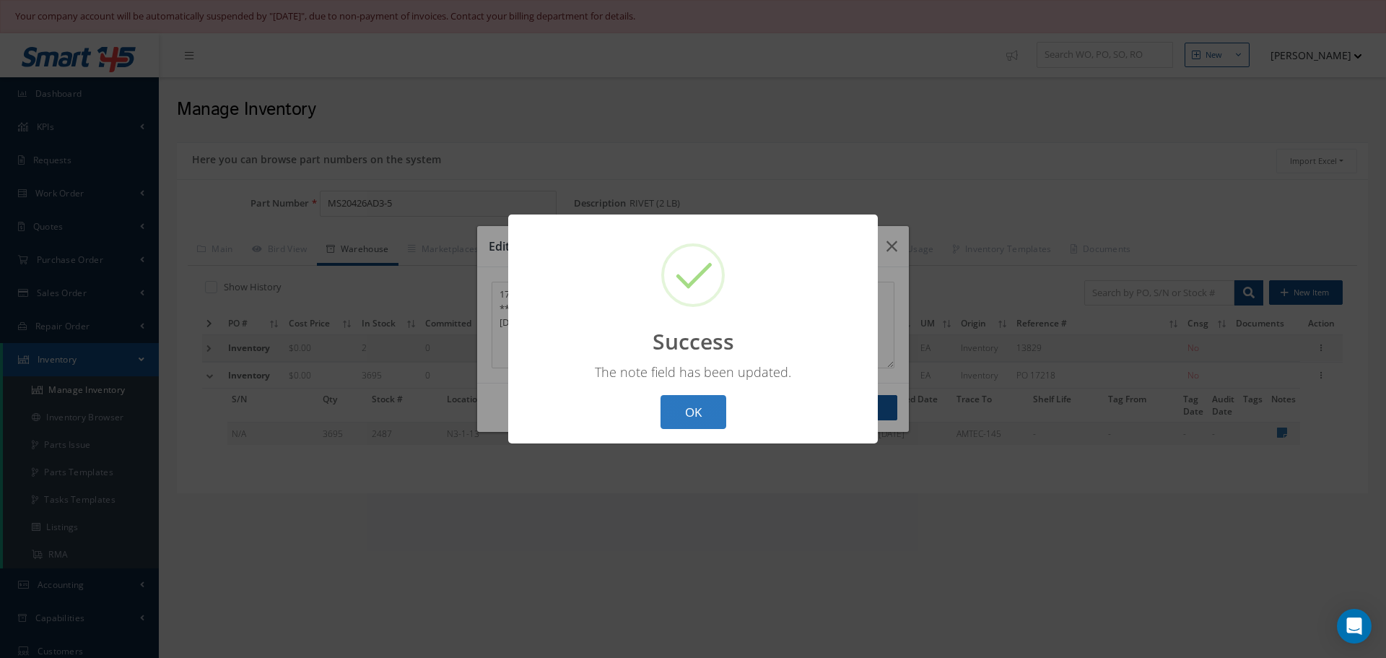
click at [705, 407] on button "OK" at bounding box center [694, 412] width 66 height 34
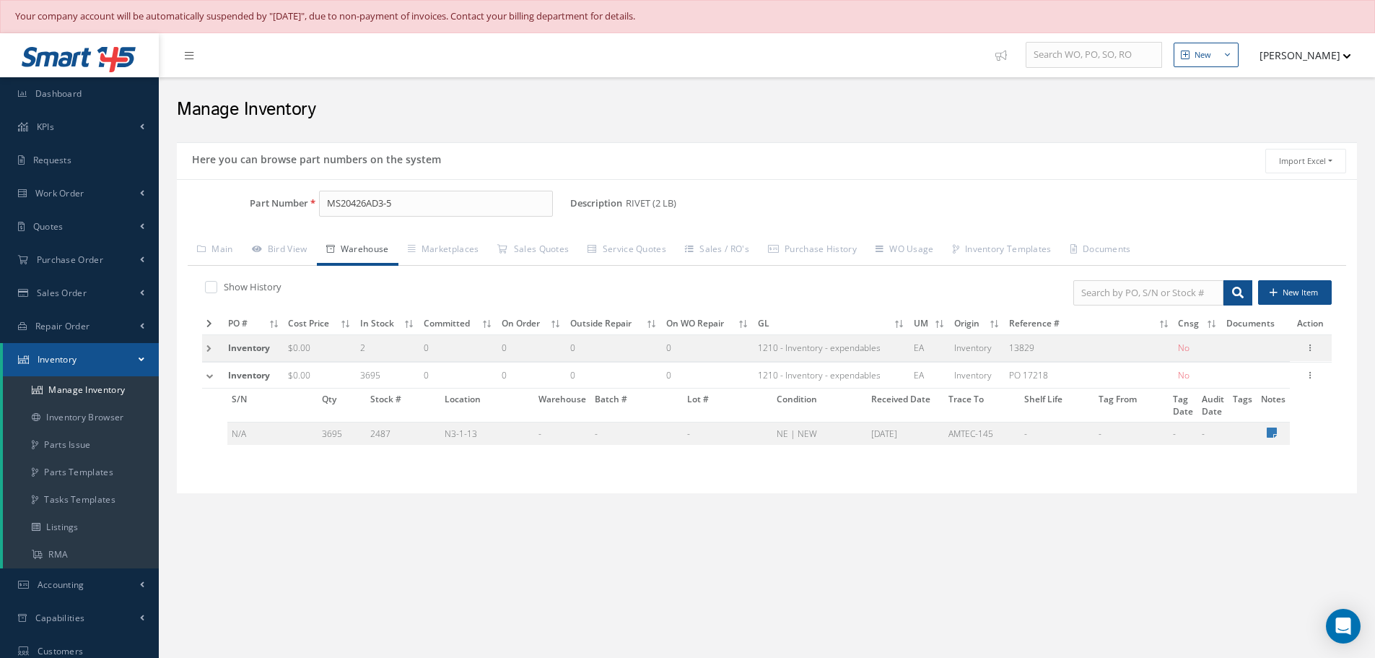
click at [207, 375] on td at bounding box center [213, 375] width 22 height 27
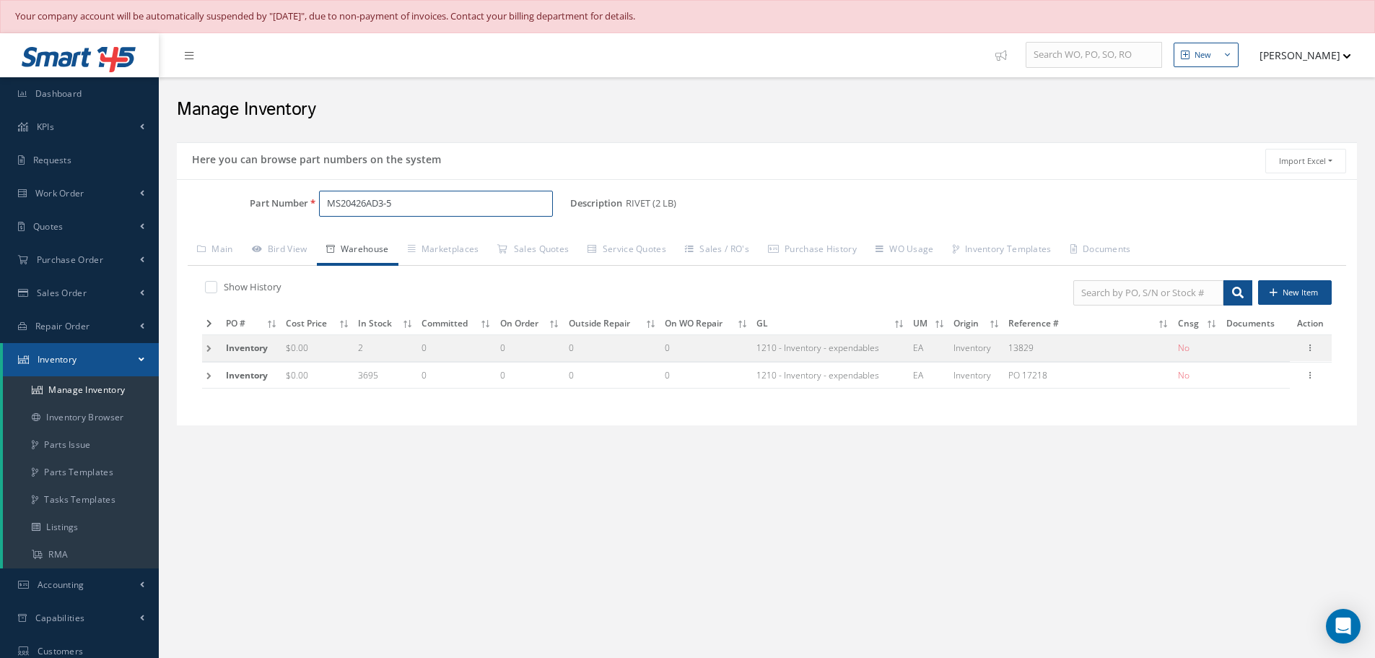
click at [414, 214] on input "MS20426AD3-5" at bounding box center [436, 204] width 234 height 26
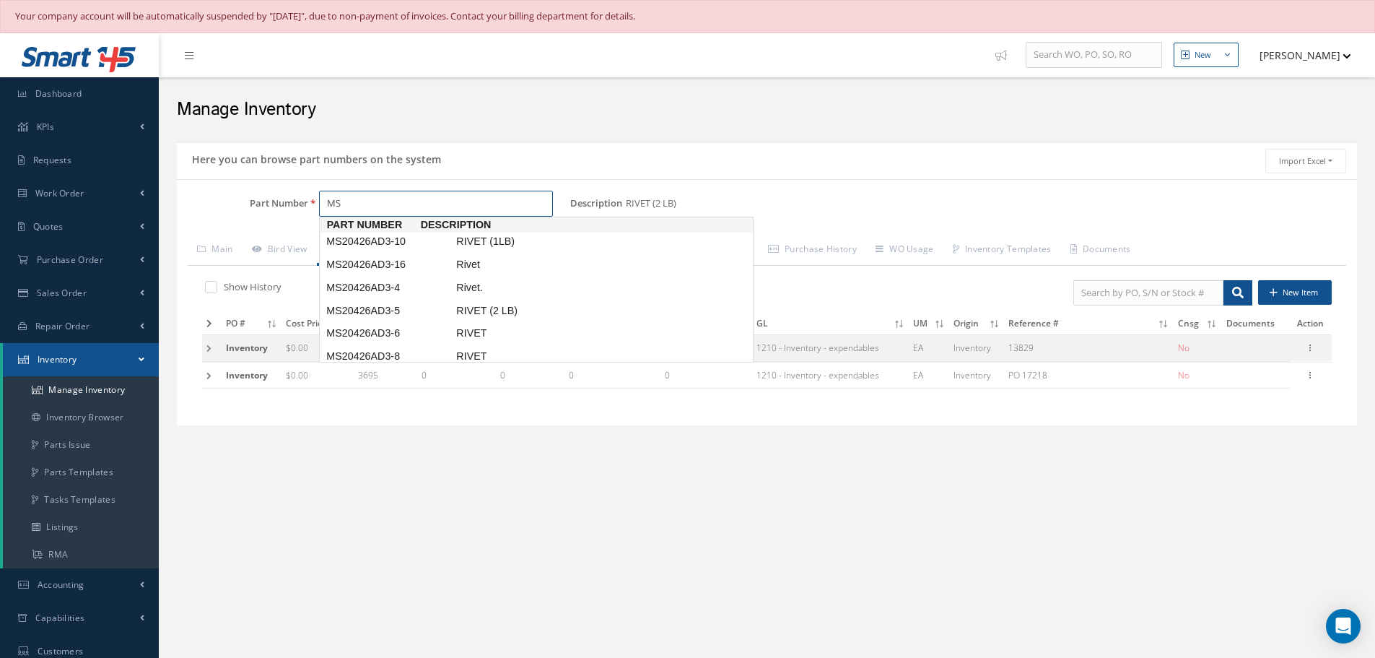
type input "M"
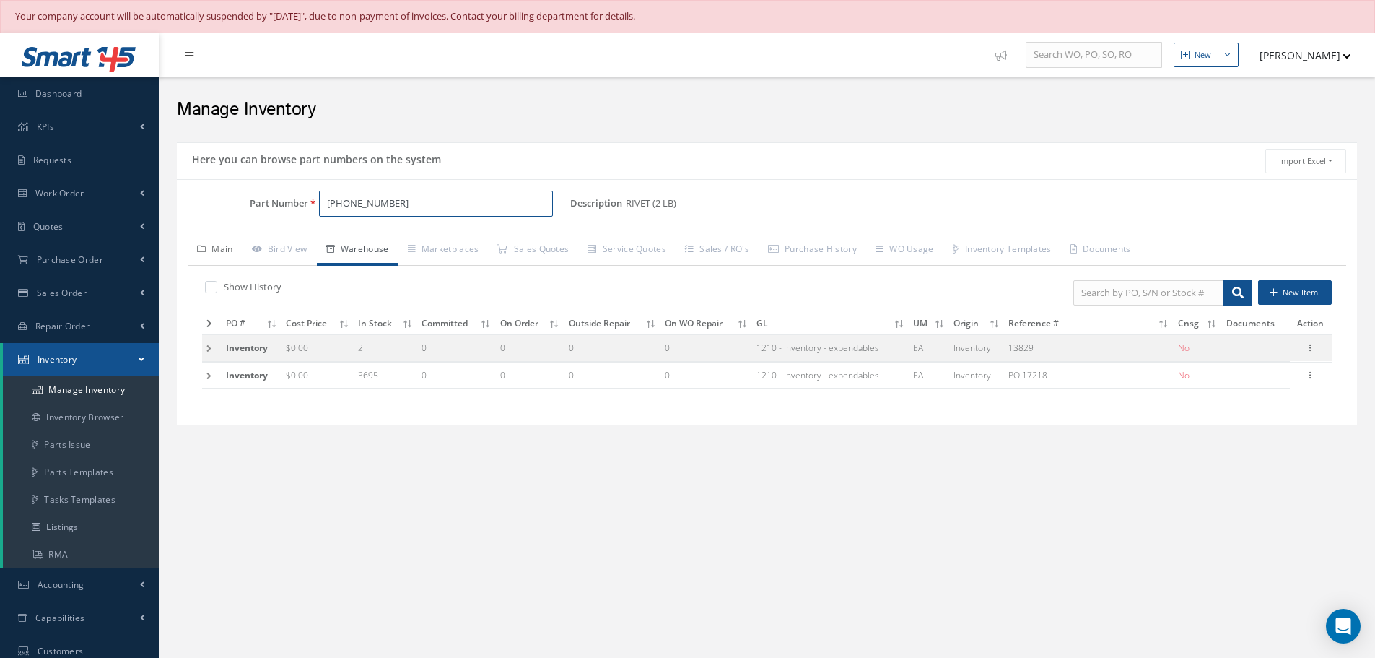
type input "00851-1183-001"
click at [230, 248] on link "Main" at bounding box center [215, 250] width 55 height 30
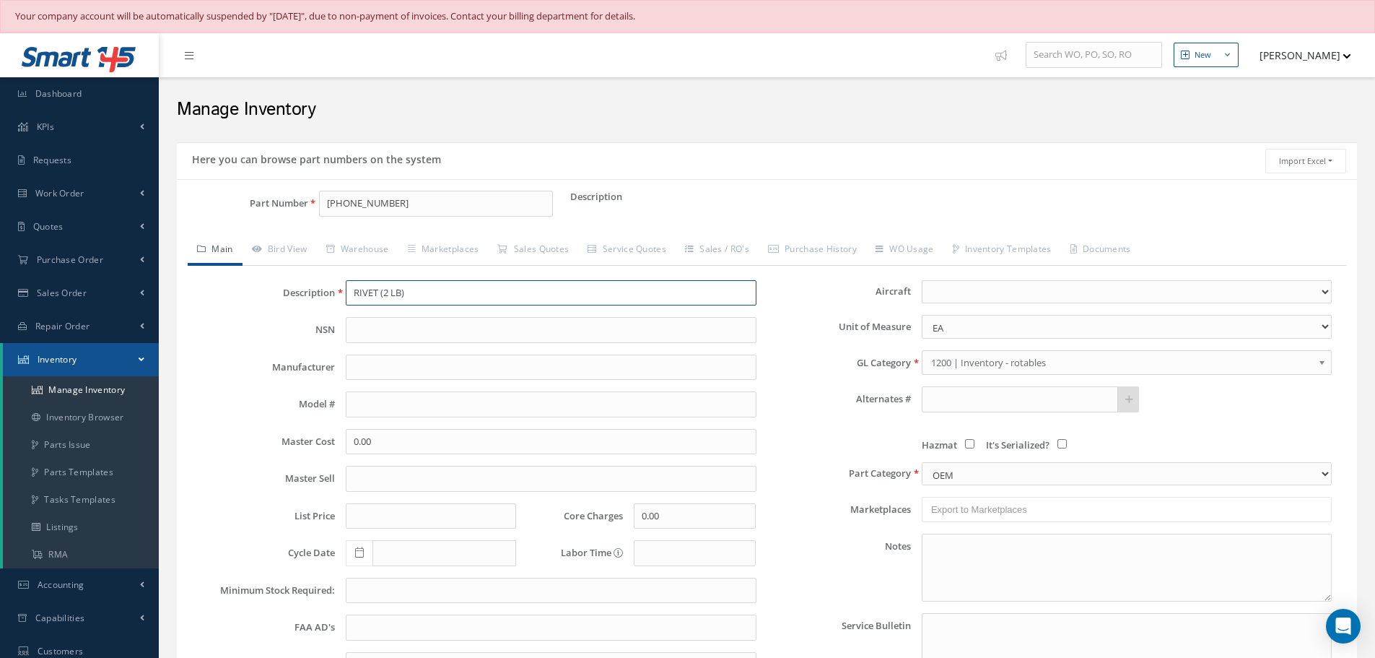
click at [369, 297] on input "RIVET (2 LB)" at bounding box center [551, 293] width 410 height 26
click at [373, 291] on input "ORONG" at bounding box center [551, 293] width 410 height 26
type input "ORING"
click at [1320, 362] on b at bounding box center [1324, 365] width 13 height 23
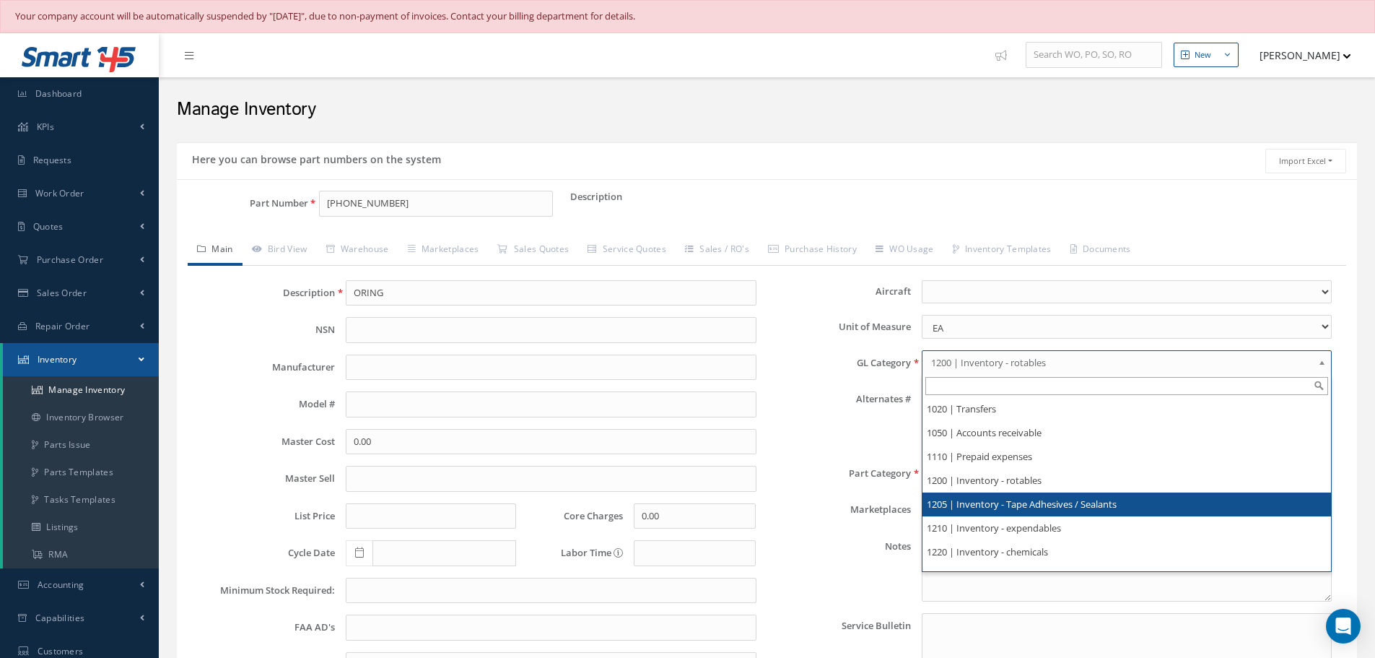
scroll to position [144, 0]
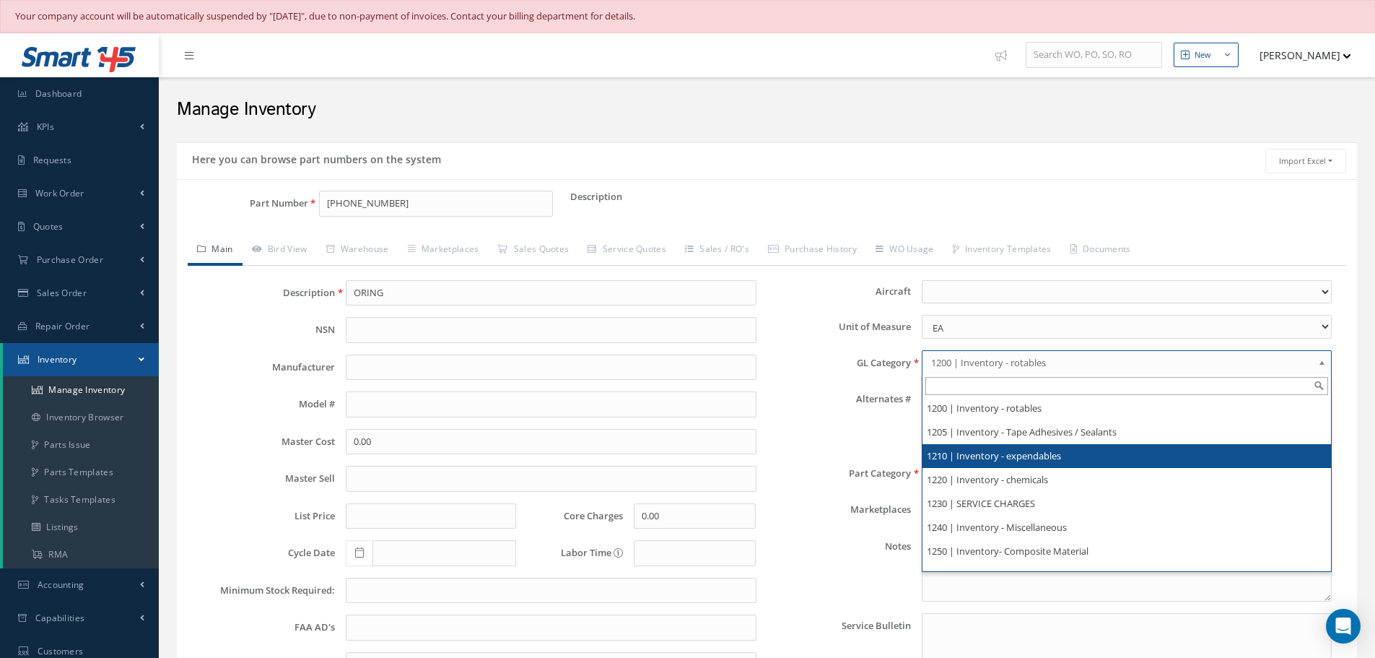
click at [1038, 458] on li "1210 | Inventory - expendables" at bounding box center [1127, 456] width 409 height 24
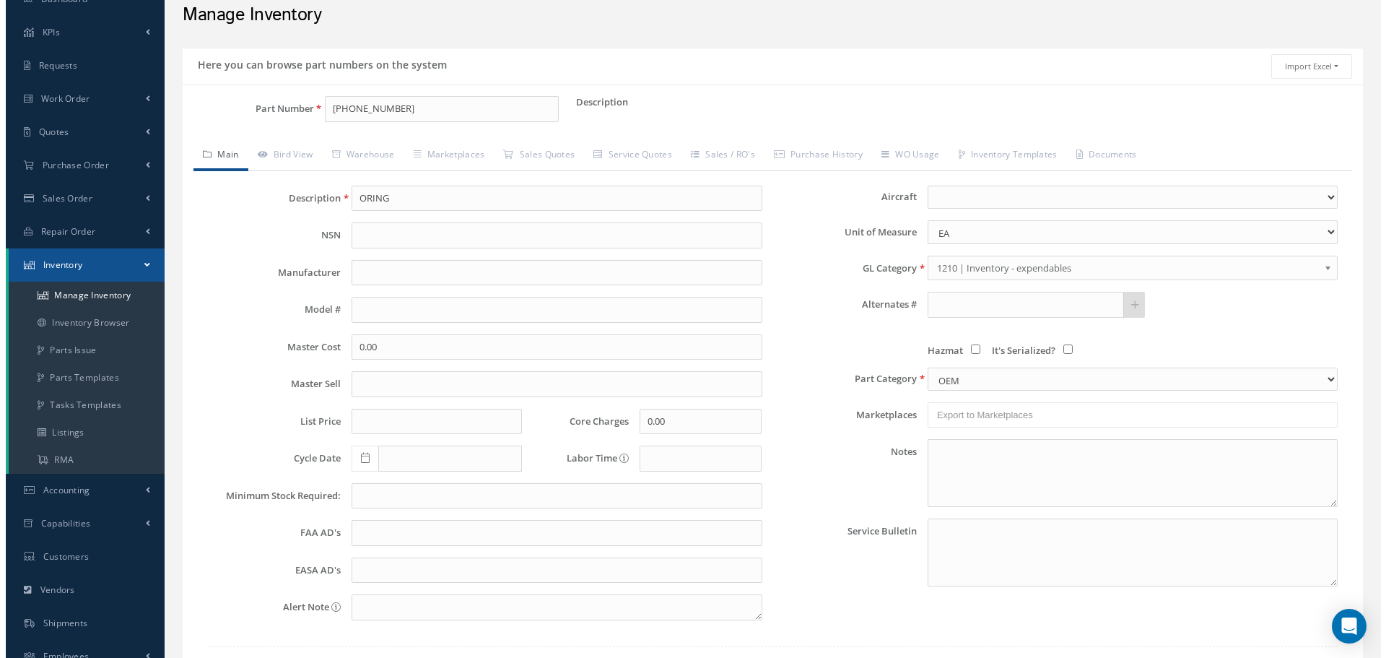
scroll to position [209, 0]
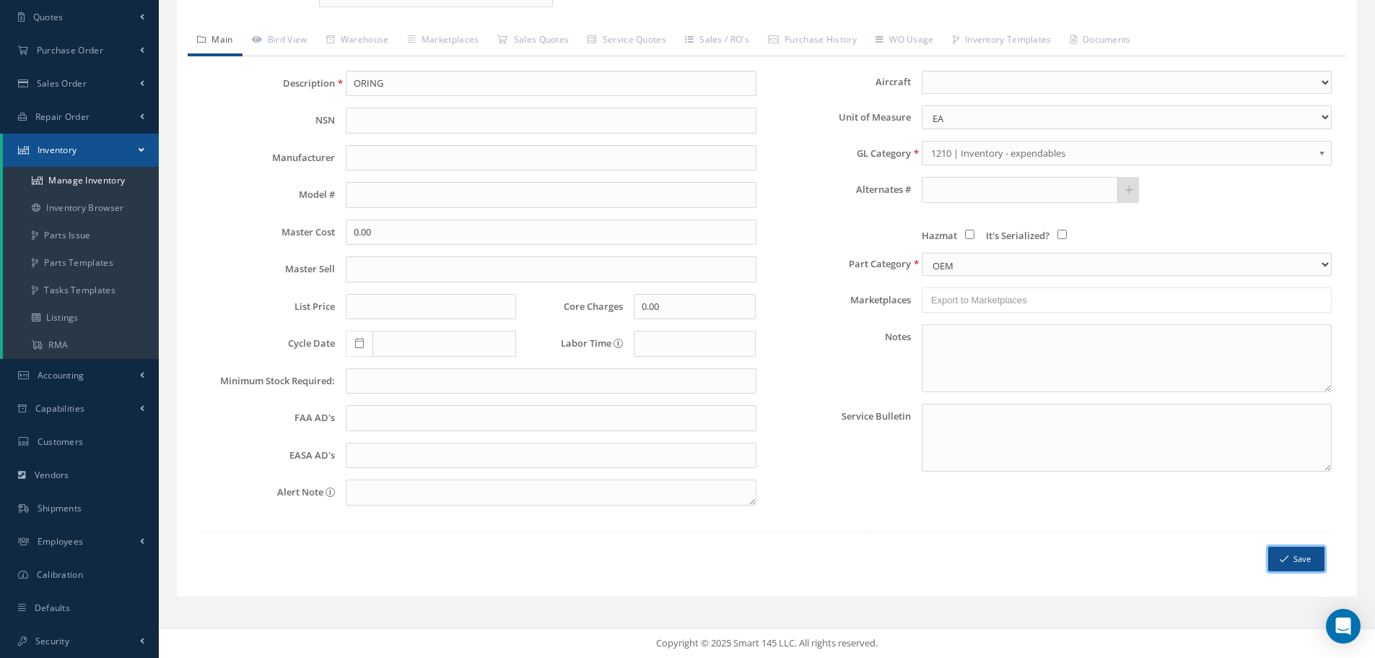
click at [1305, 554] on button "Save" at bounding box center [1296, 559] width 56 height 25
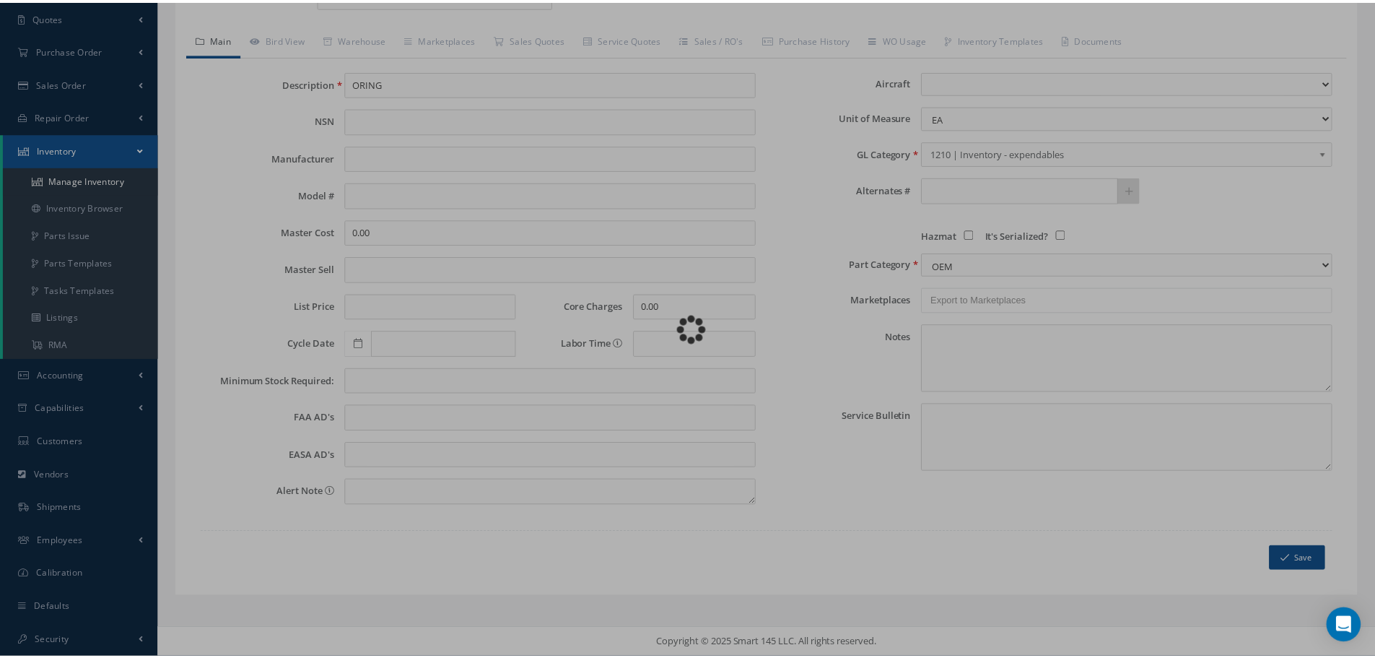
scroll to position [0, 0]
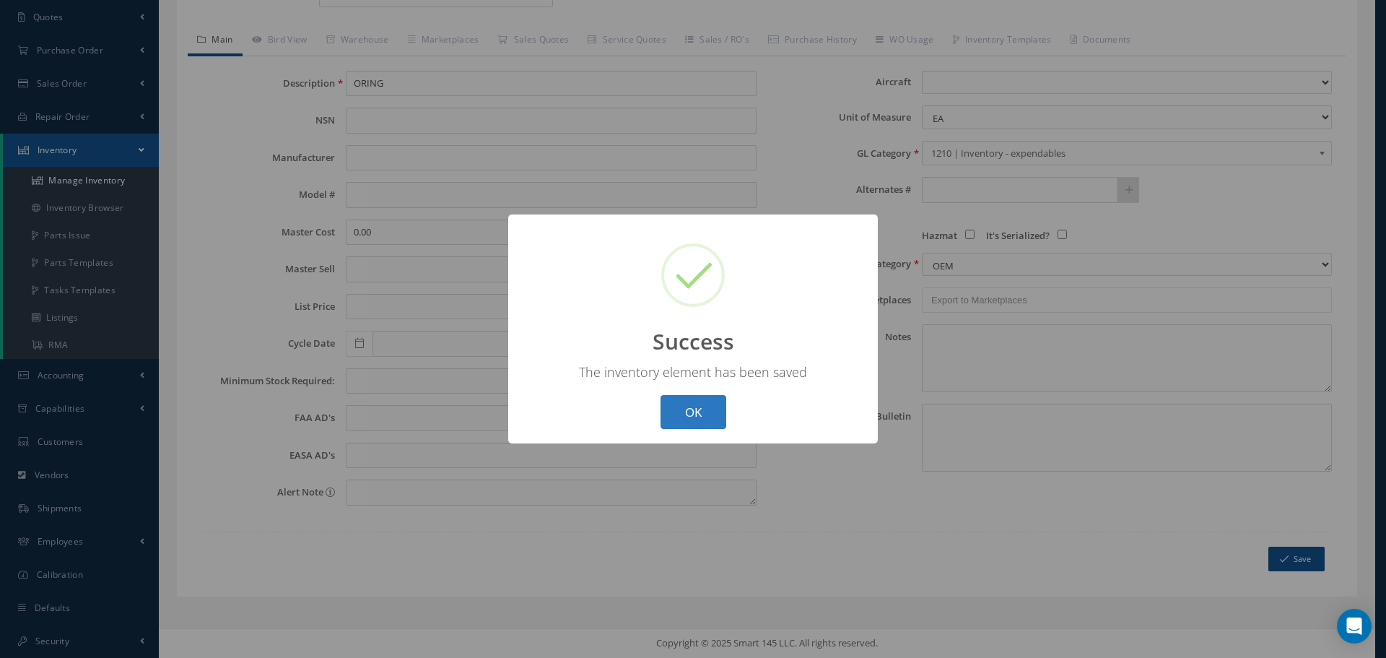
click at [696, 411] on button "OK" at bounding box center [694, 412] width 66 height 34
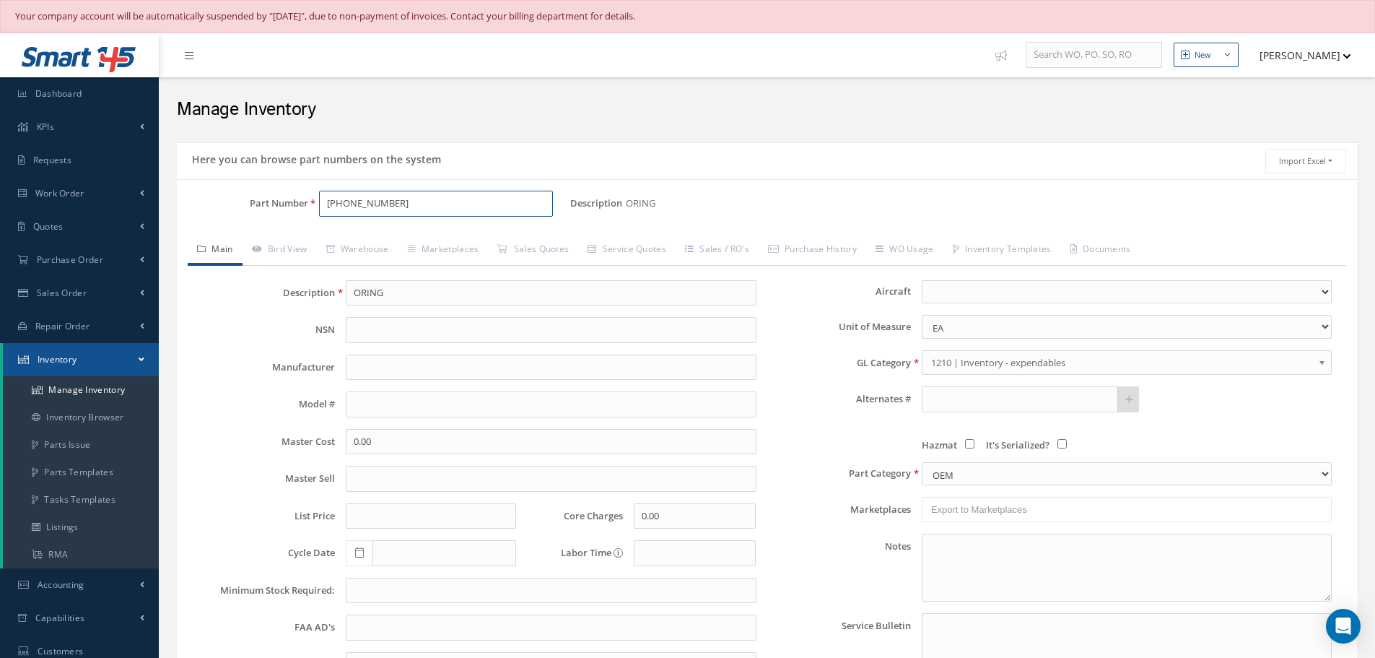
drag, startPoint x: 326, startPoint y: 201, endPoint x: 411, endPoint y: 201, distance: 85.2
click at [411, 201] on input "00851-1183-001" at bounding box center [436, 204] width 234 height 26
click at [450, 211] on input "00851-1183-001" at bounding box center [436, 204] width 234 height 26
type input "0"
click at [404, 295] on input "ORING" at bounding box center [551, 293] width 410 height 26
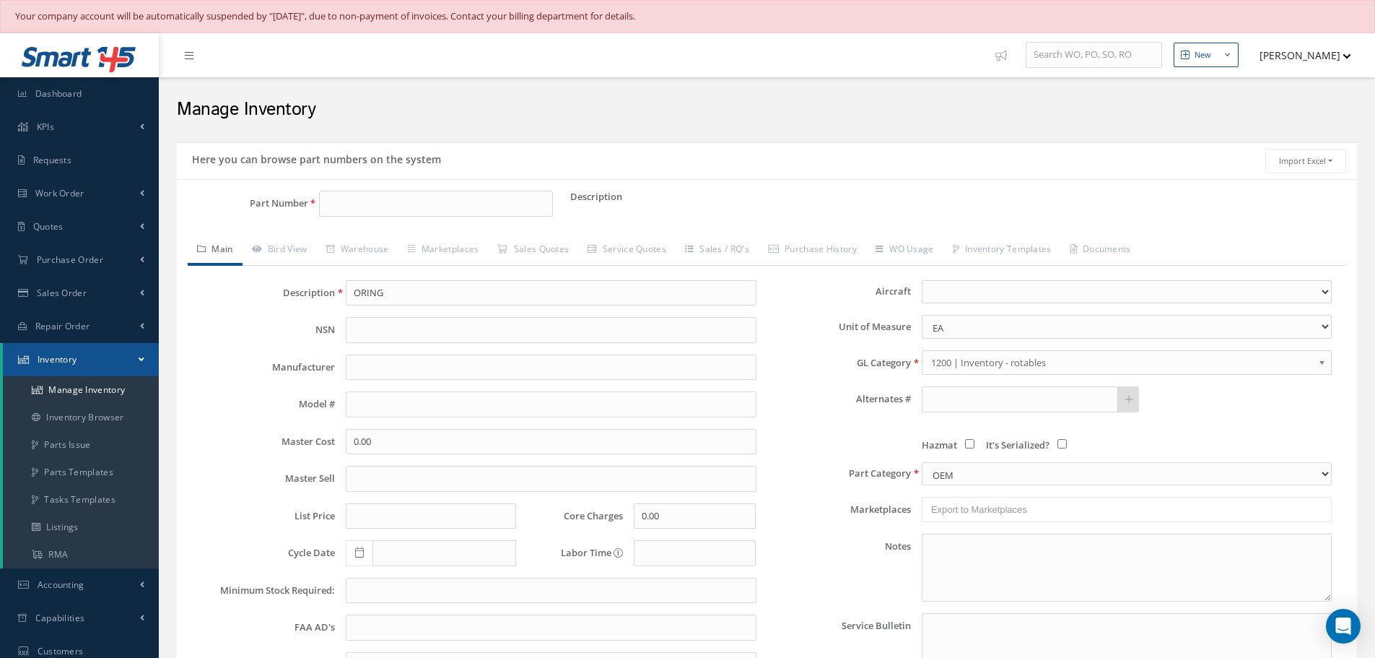
click at [1322, 359] on b at bounding box center [1324, 365] width 13 height 23
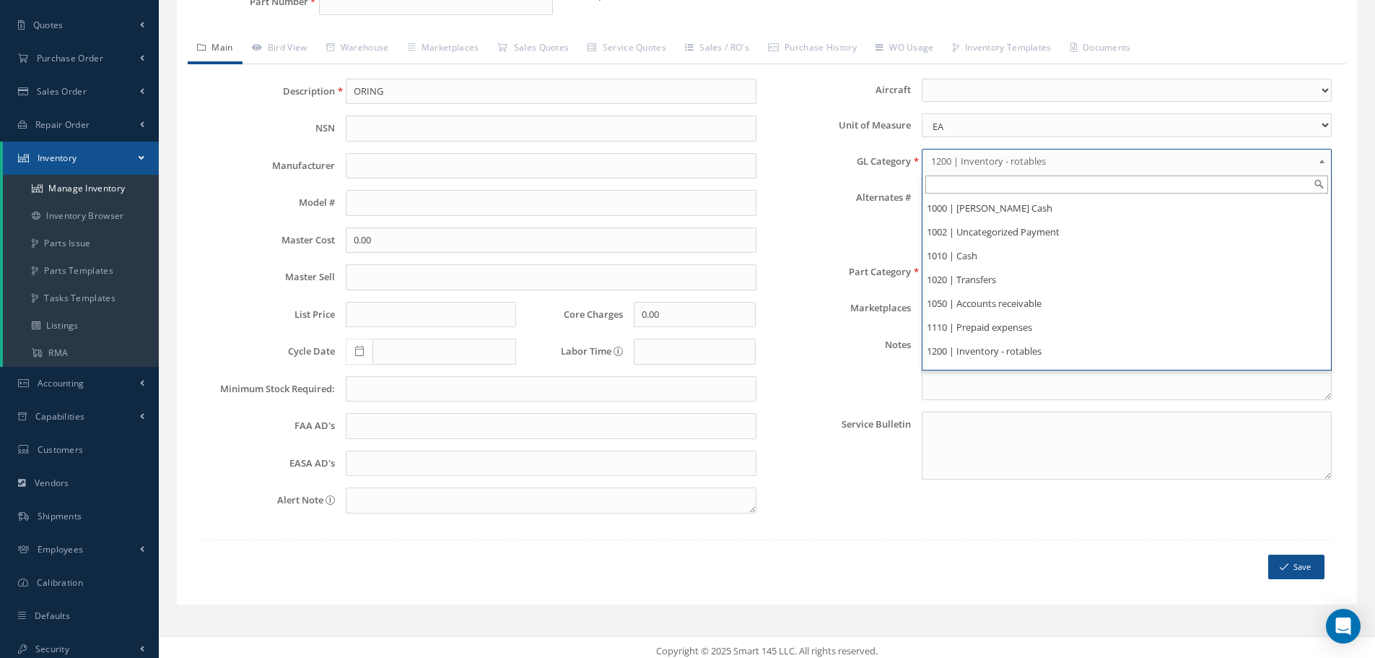
scroll to position [209, 0]
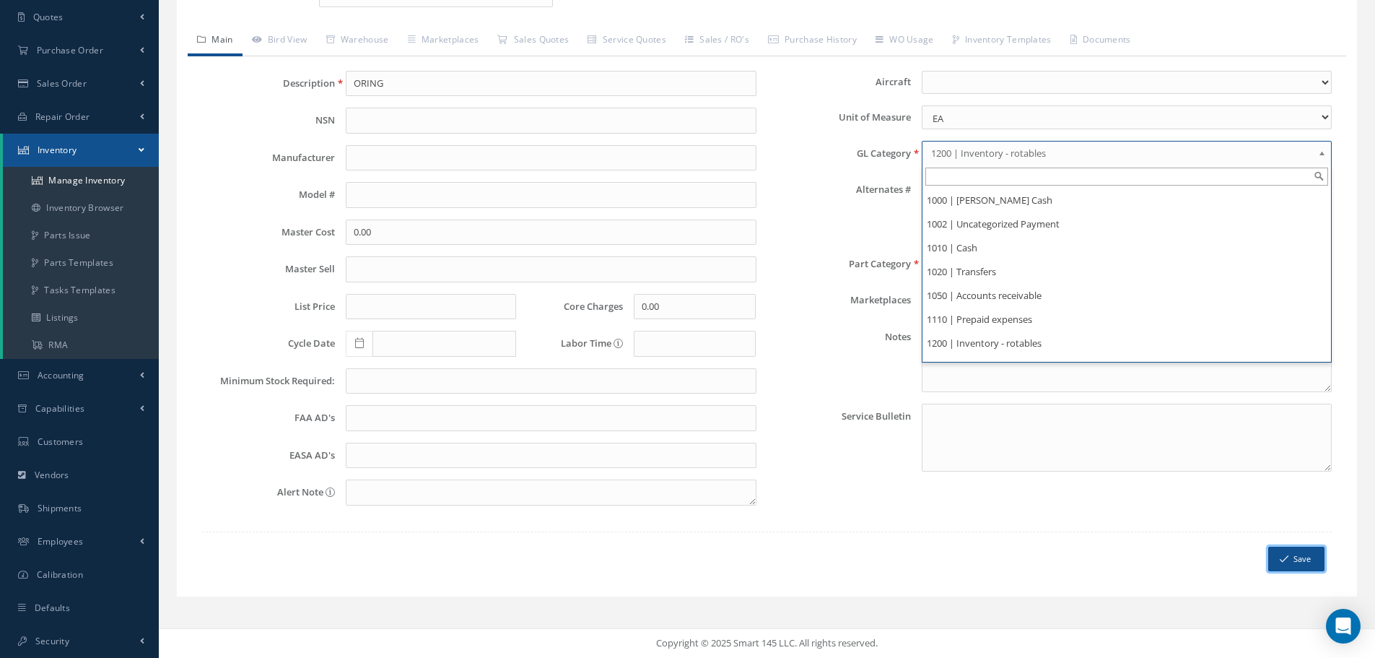
click at [1300, 562] on button "Save" at bounding box center [1296, 559] width 56 height 25
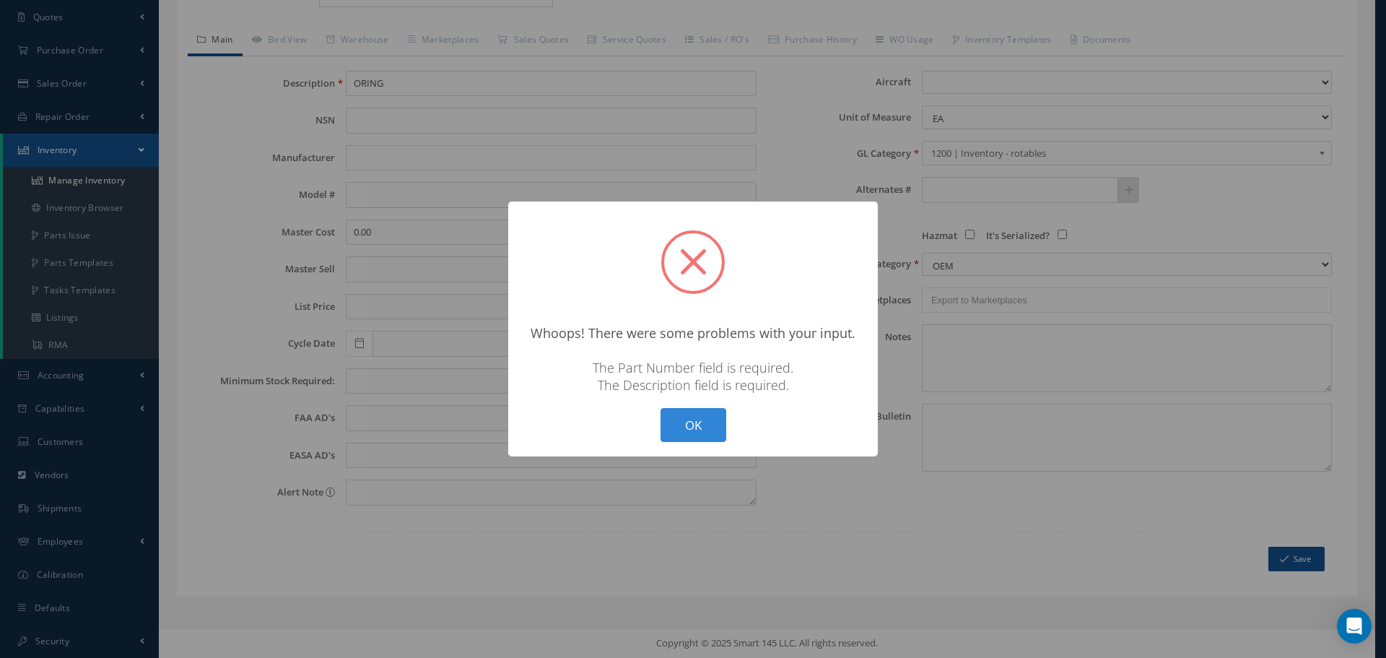
click at [656, 451] on div "? ! i × Whoops! There were some problems with your input. The Part Number field…" at bounding box center [693, 328] width 370 height 255
click at [699, 429] on button "OK" at bounding box center [694, 425] width 66 height 34
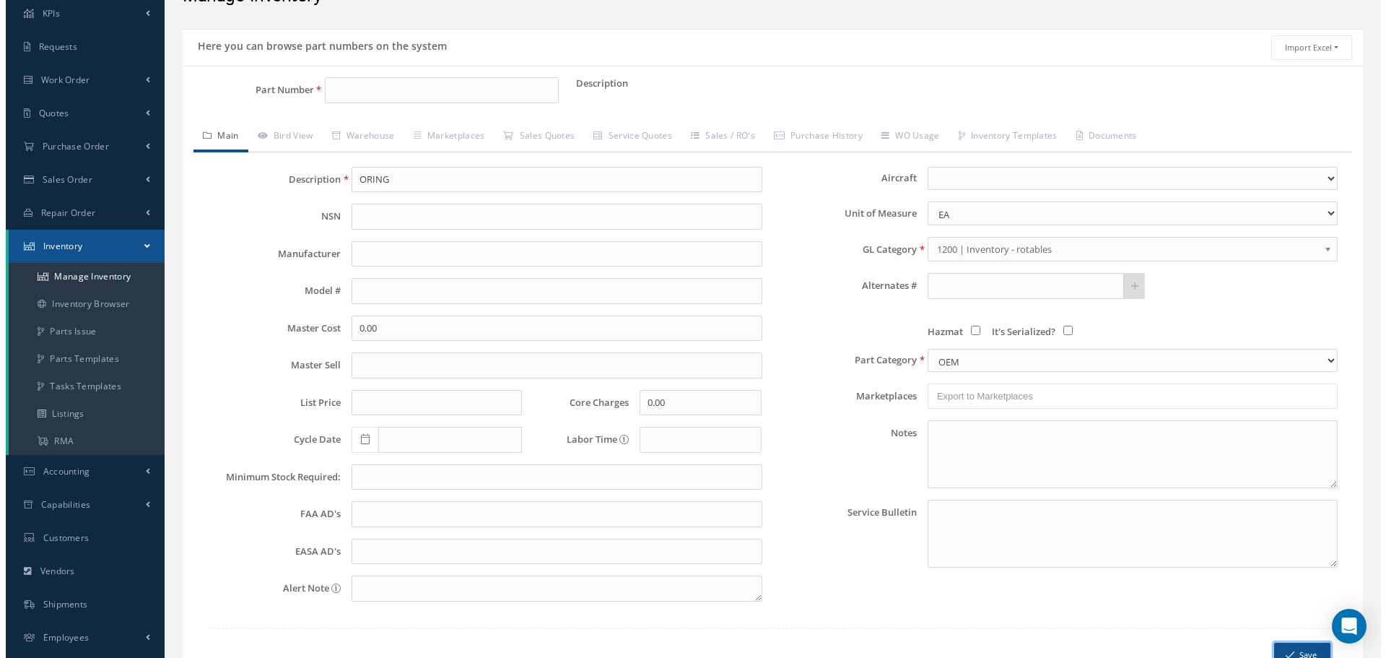
scroll to position [0, 0]
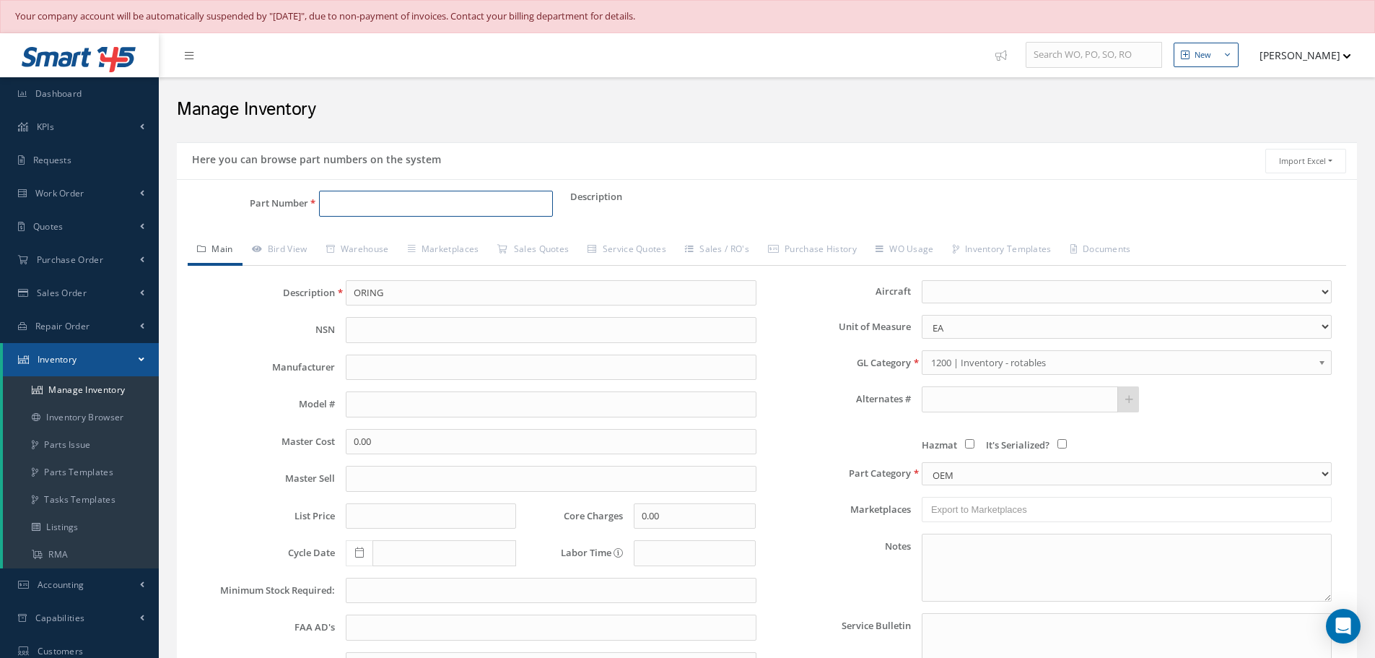
click at [356, 201] on input "Part Number" at bounding box center [436, 204] width 234 height 26
click at [401, 240] on span "00851-1125-0001" at bounding box center [388, 241] width 130 height 15
type input "00851-1125-0001"
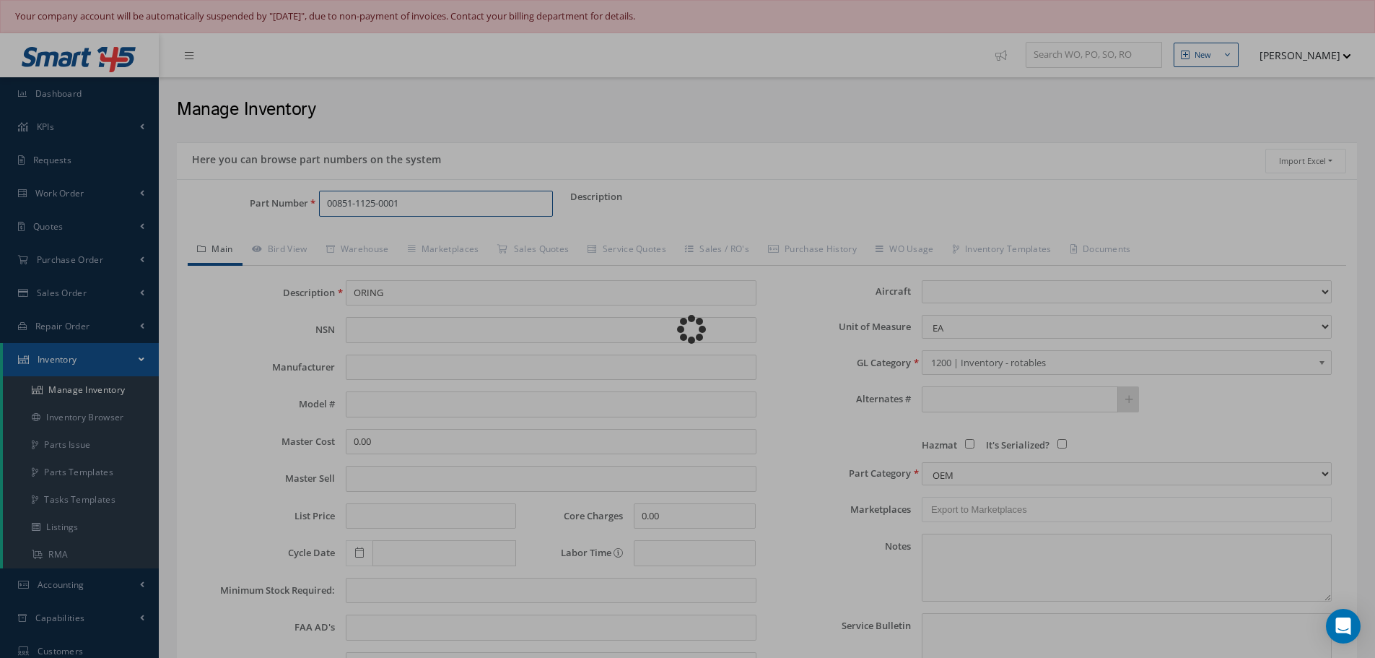
type input "QUICK DISCONNET AIR FITTING"
select select
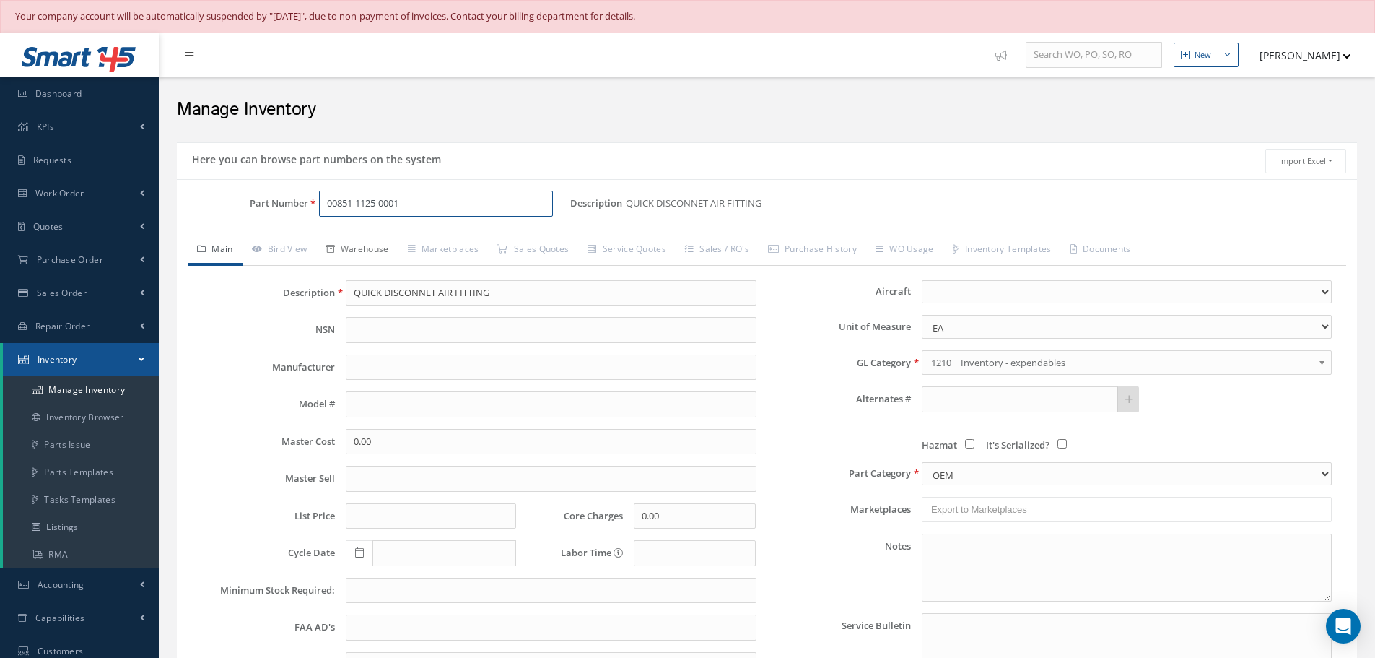
type input "00851-1125-0001"
click at [373, 251] on link "Warehouse" at bounding box center [358, 250] width 82 height 30
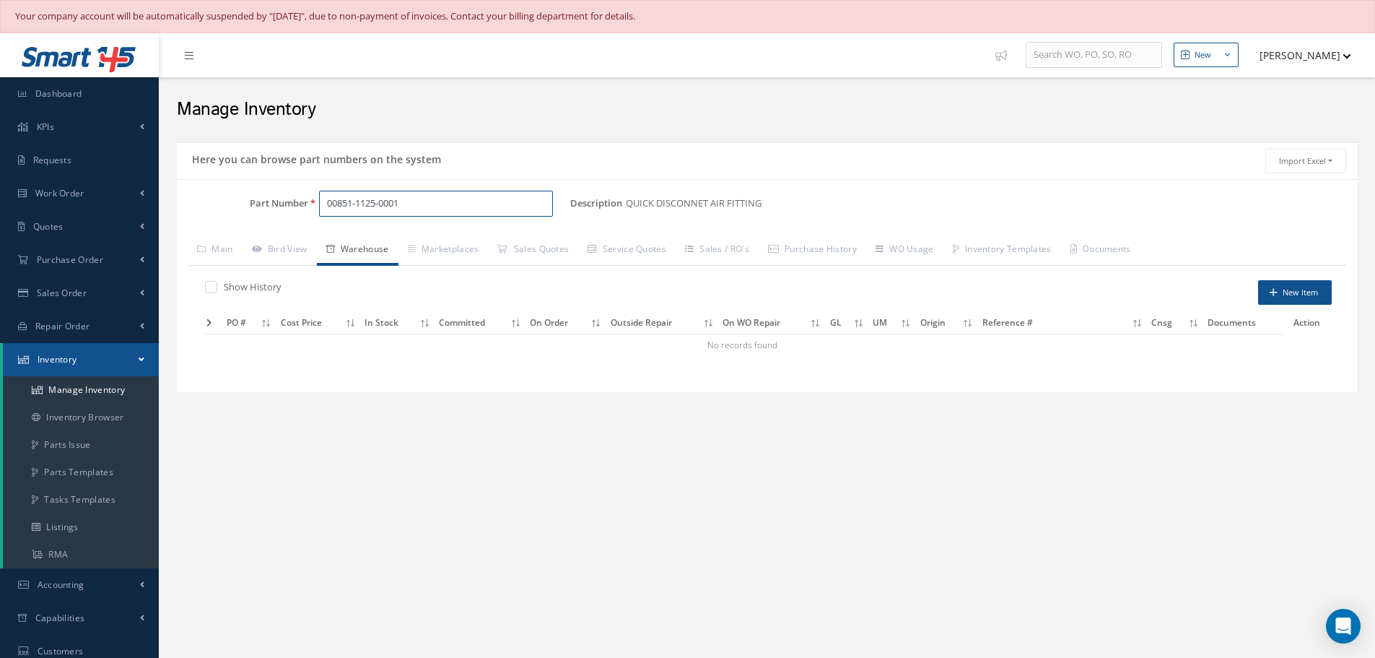
drag, startPoint x: 325, startPoint y: 204, endPoint x: 434, endPoint y: 212, distance: 109.3
click at [434, 212] on input "00851-1125-0001" at bounding box center [436, 204] width 234 height 26
click at [1295, 287] on button "New Item" at bounding box center [1295, 292] width 74 height 25
type input "[DATE]"
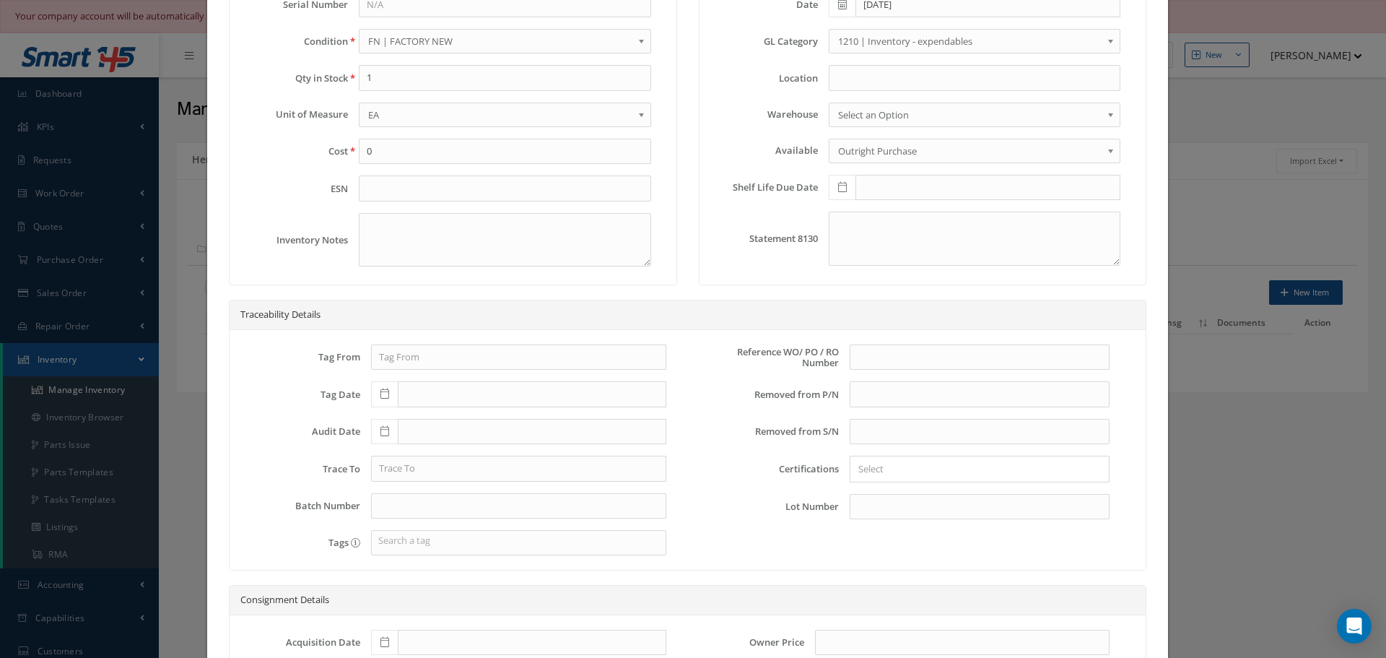
scroll to position [144, 0]
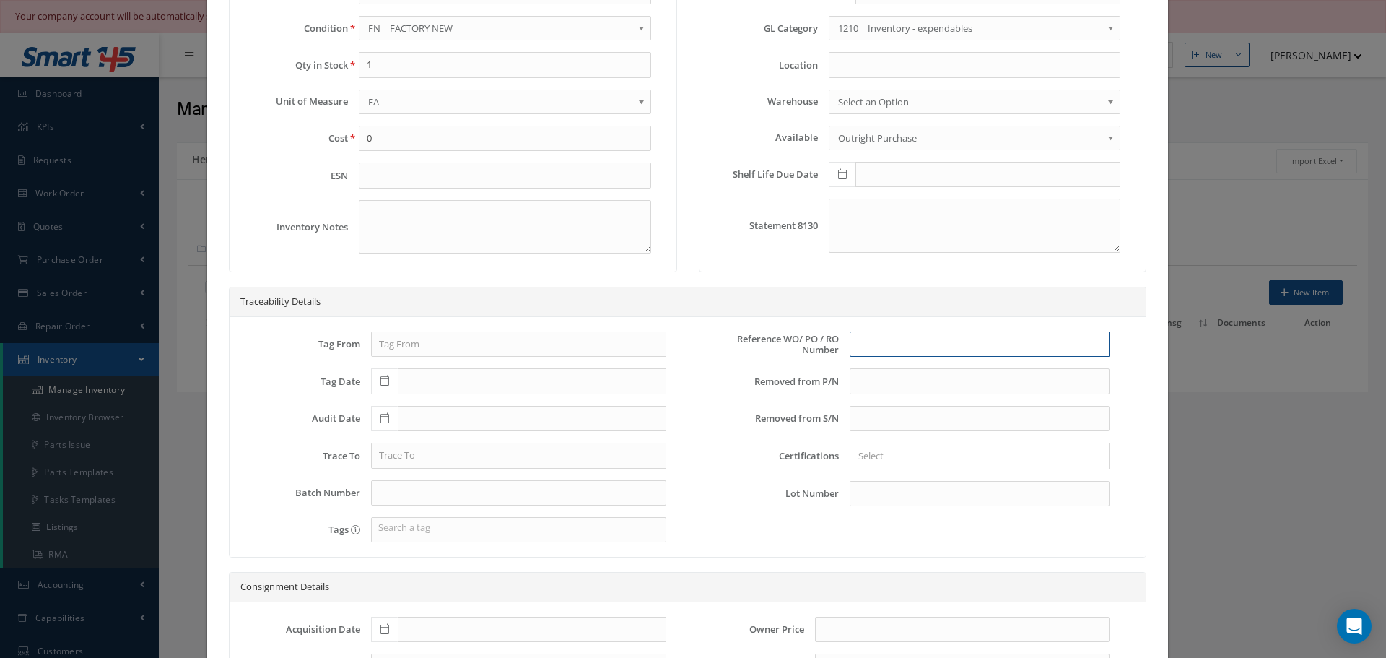
click at [865, 343] on input "text" at bounding box center [980, 344] width 260 height 26
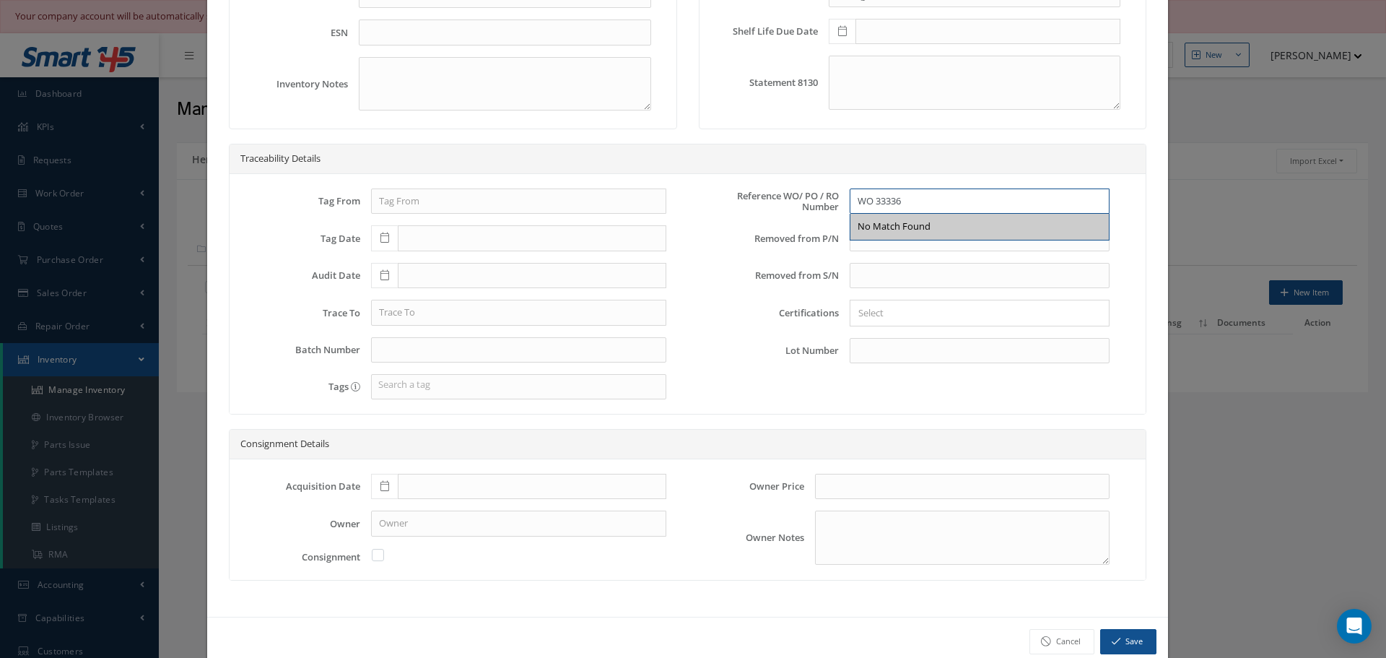
scroll to position [289, 0]
type input "WO 33336"
click at [383, 482] on icon at bounding box center [384, 484] width 9 height 10
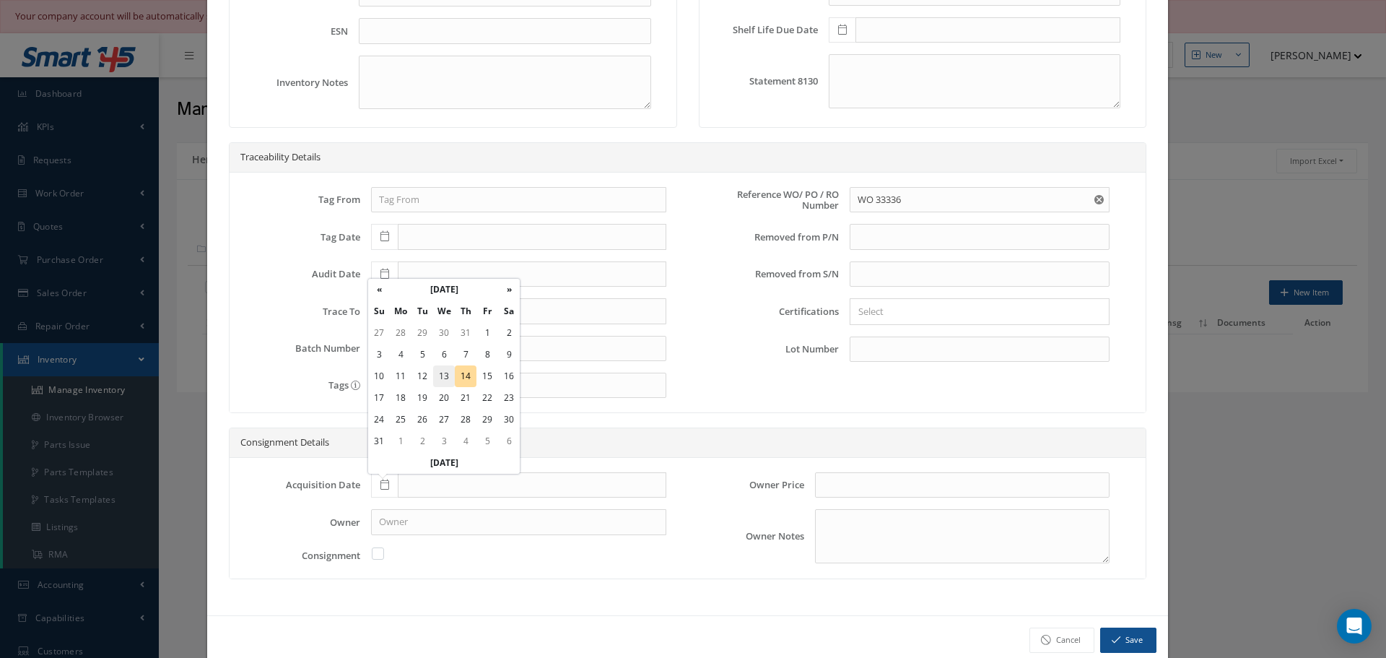
click at [440, 369] on td "13" at bounding box center [444, 376] width 22 height 22
type input "08/13/2025"
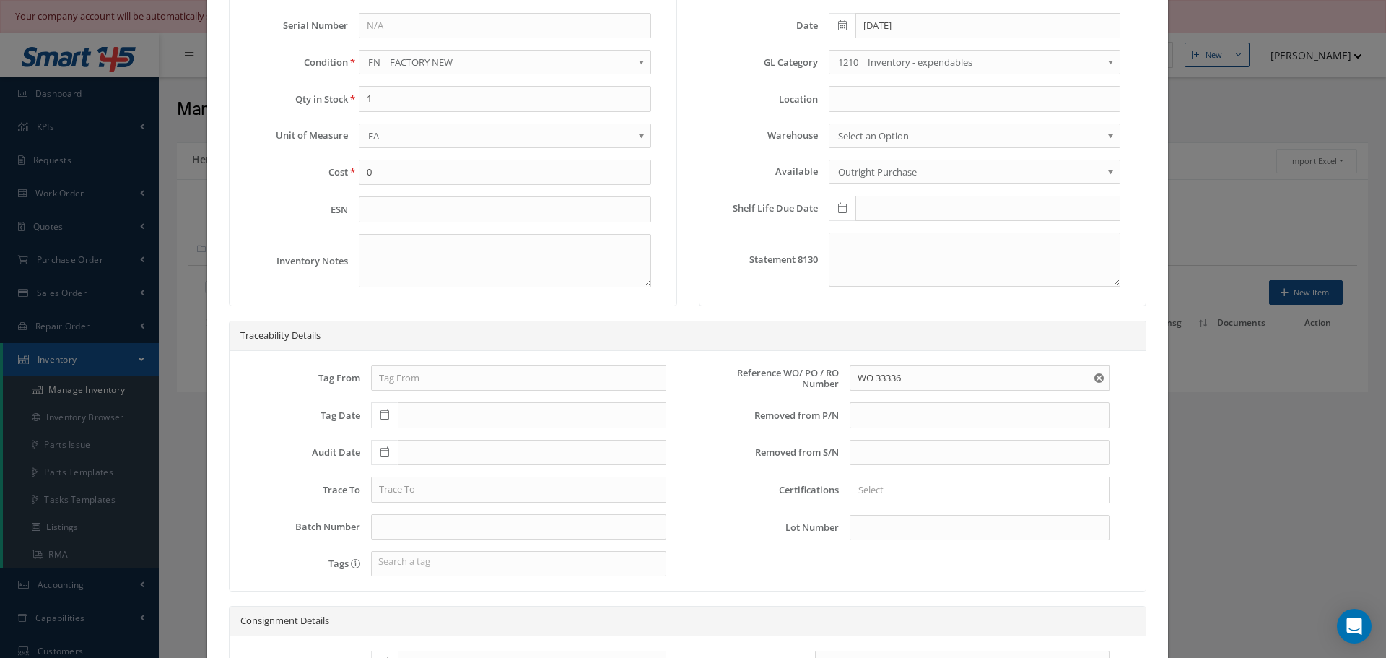
scroll to position [0, 0]
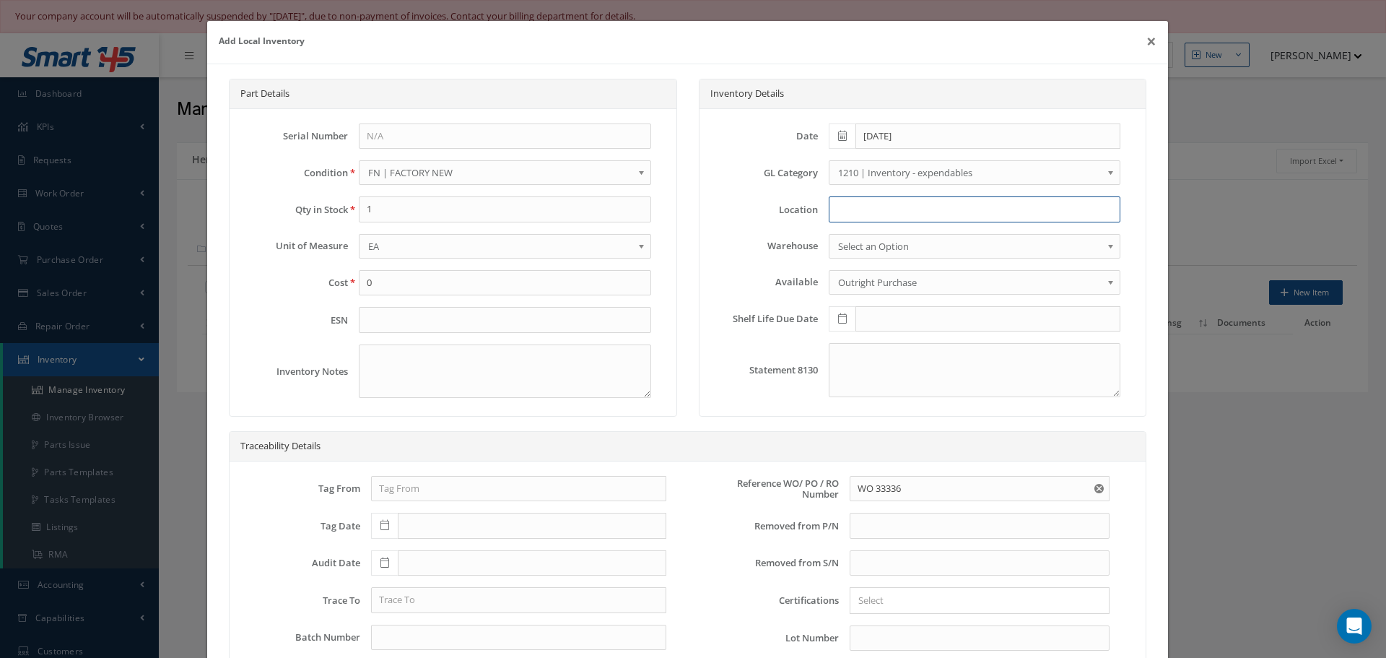
click at [857, 203] on input at bounding box center [975, 209] width 292 height 26
click at [833, 211] on input at bounding box center [975, 209] width 292 height 26
type input "4"
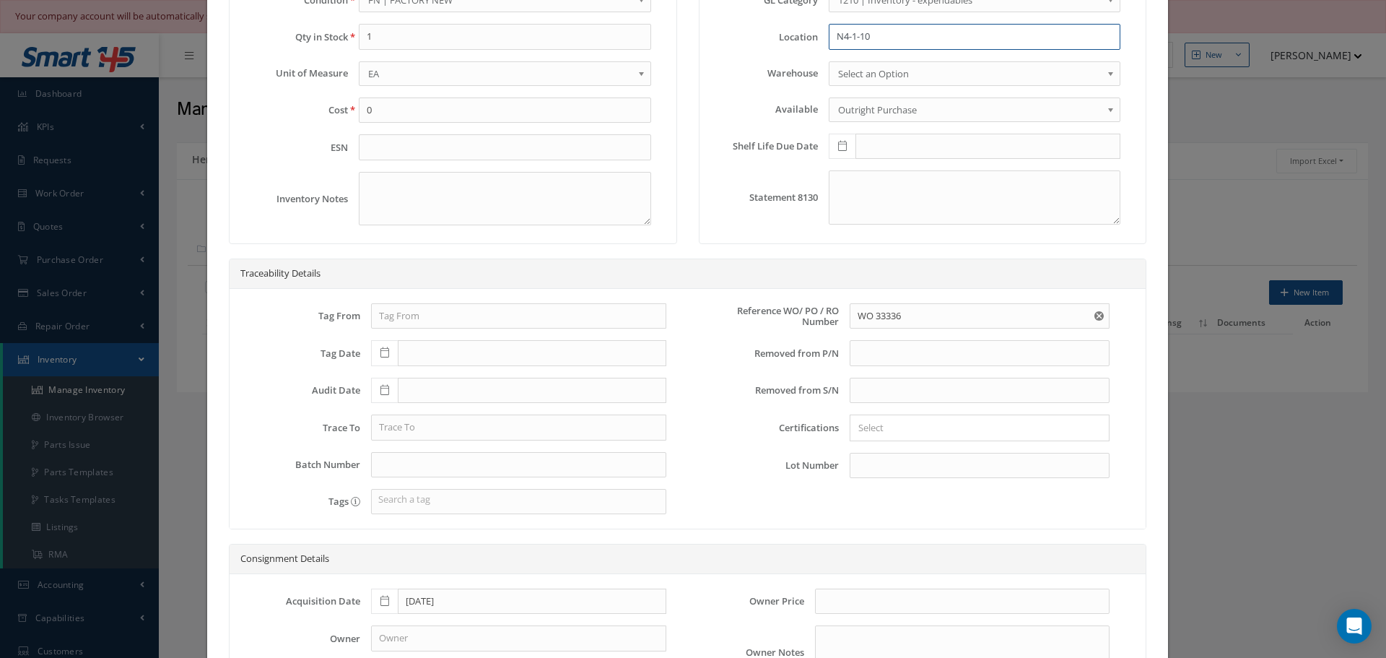
scroll to position [316, 0]
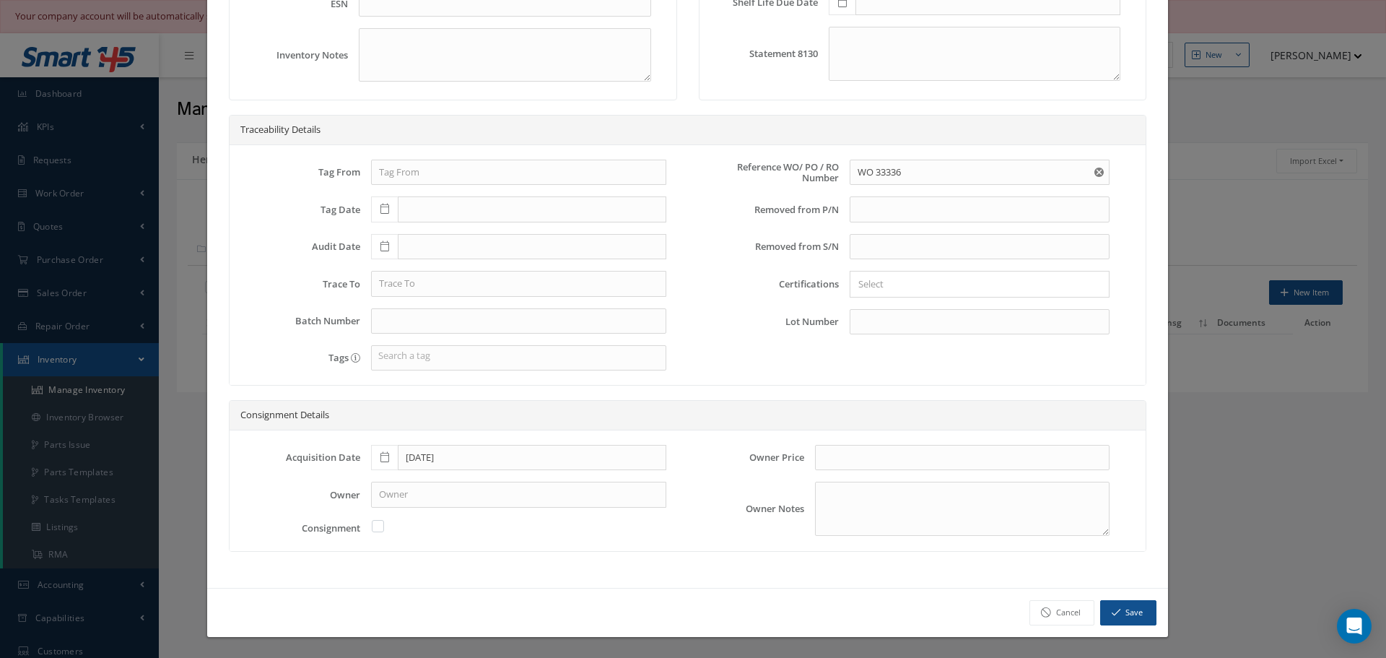
type input "N4-1-10"
click at [1120, 610] on button "Save" at bounding box center [1128, 612] width 56 height 25
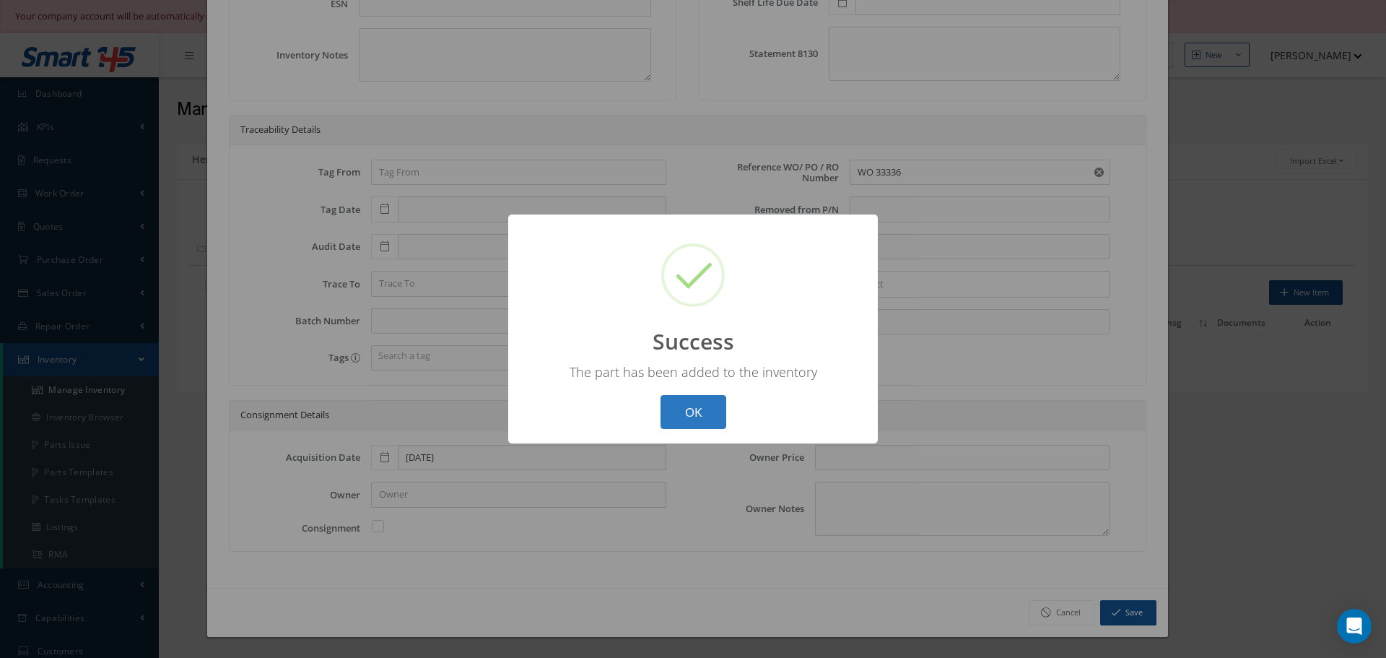
click at [697, 406] on button "OK" at bounding box center [694, 412] width 66 height 34
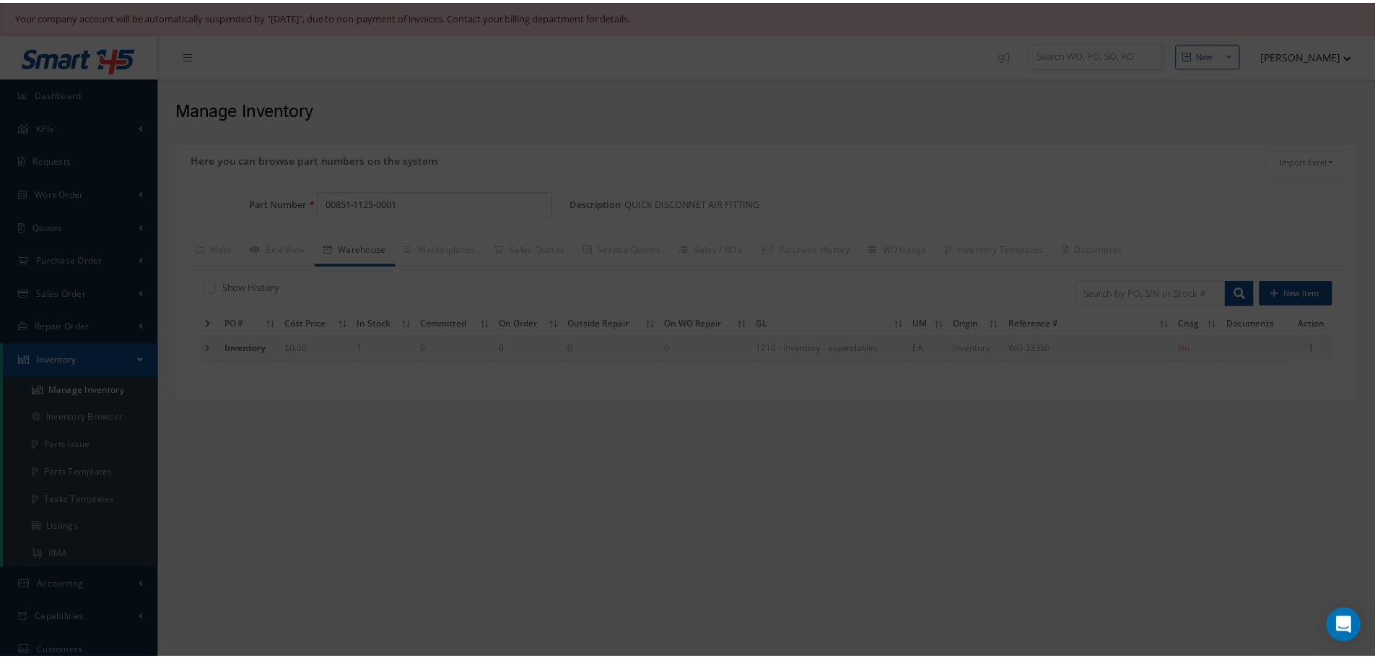
scroll to position [0, 0]
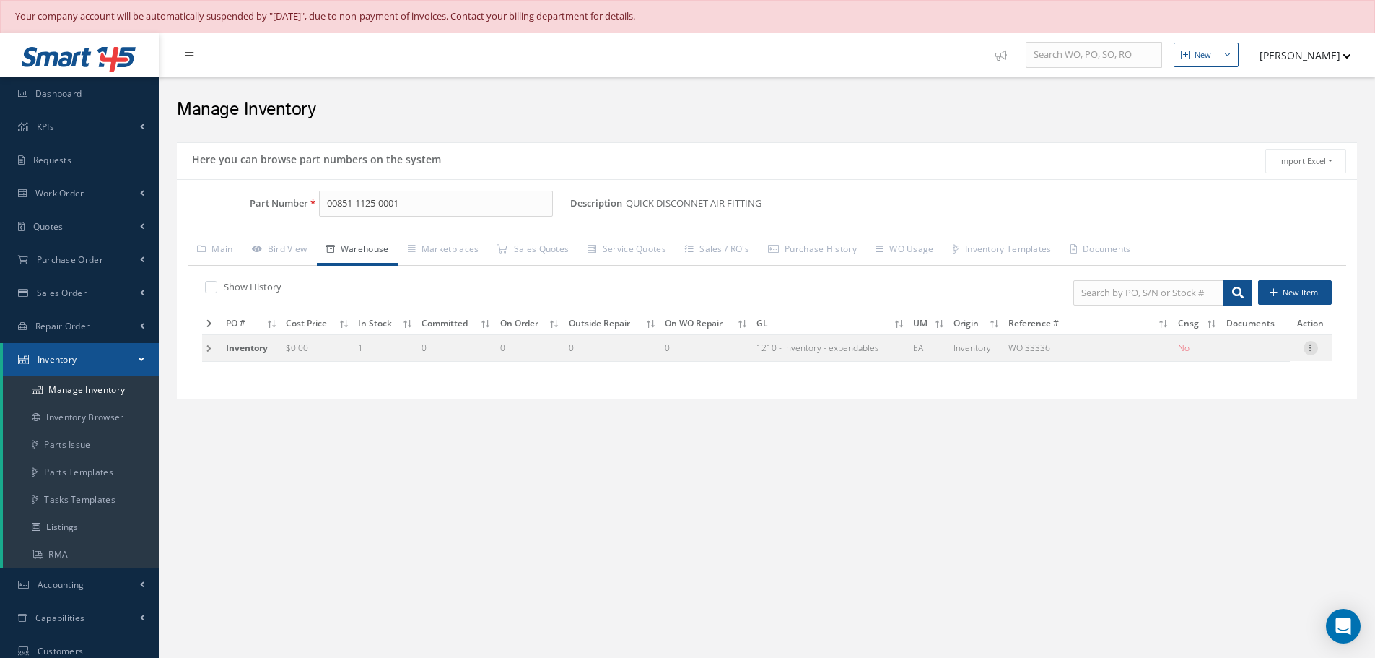
click at [1316, 350] on icon at bounding box center [1311, 347] width 14 height 12
click at [1240, 422] on link "Label" at bounding box center [1245, 424] width 114 height 19
click at [226, 249] on link "Main" at bounding box center [215, 250] width 55 height 30
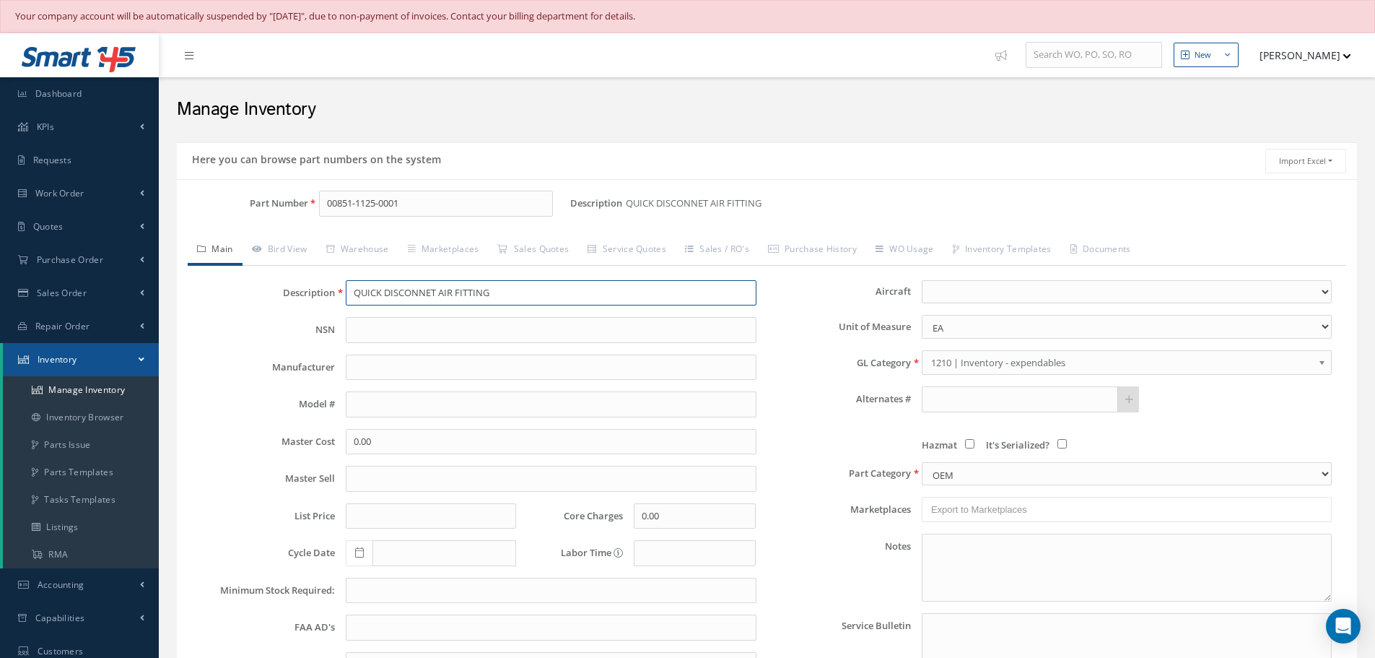
click at [502, 292] on input "QUICK DISCONNET AIR FITTING" at bounding box center [551, 293] width 410 height 26
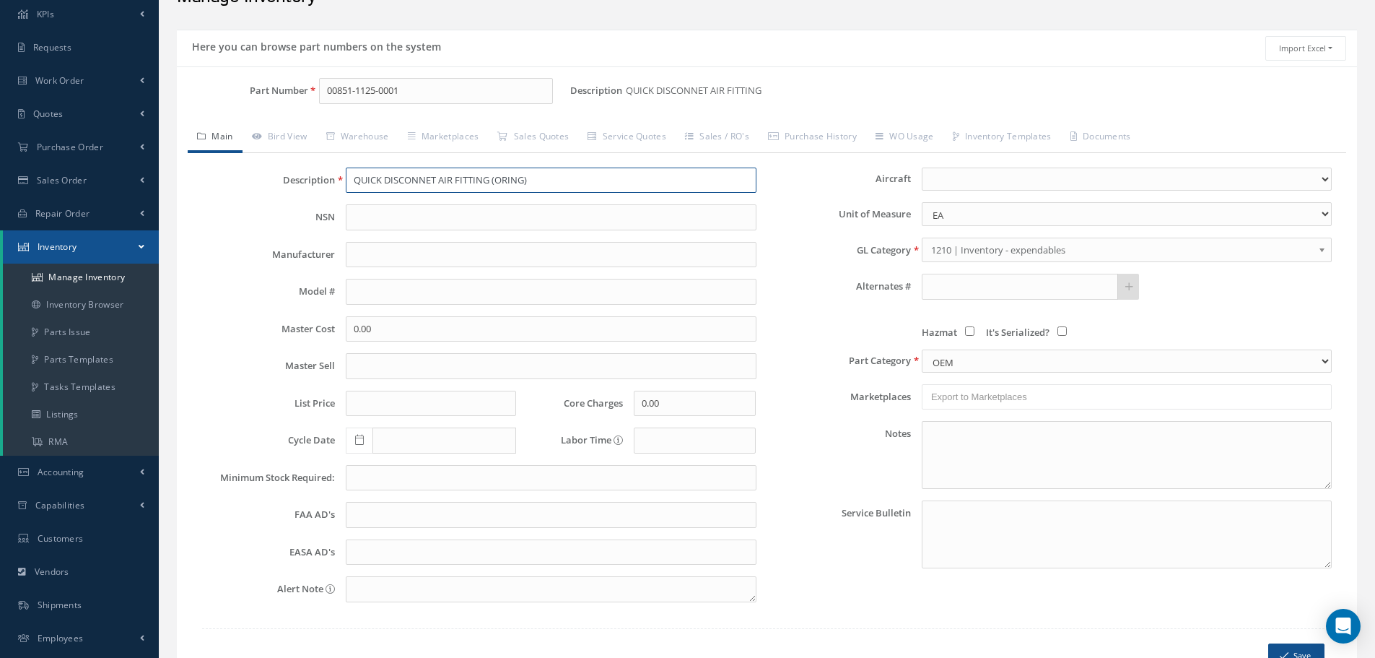
scroll to position [209, 0]
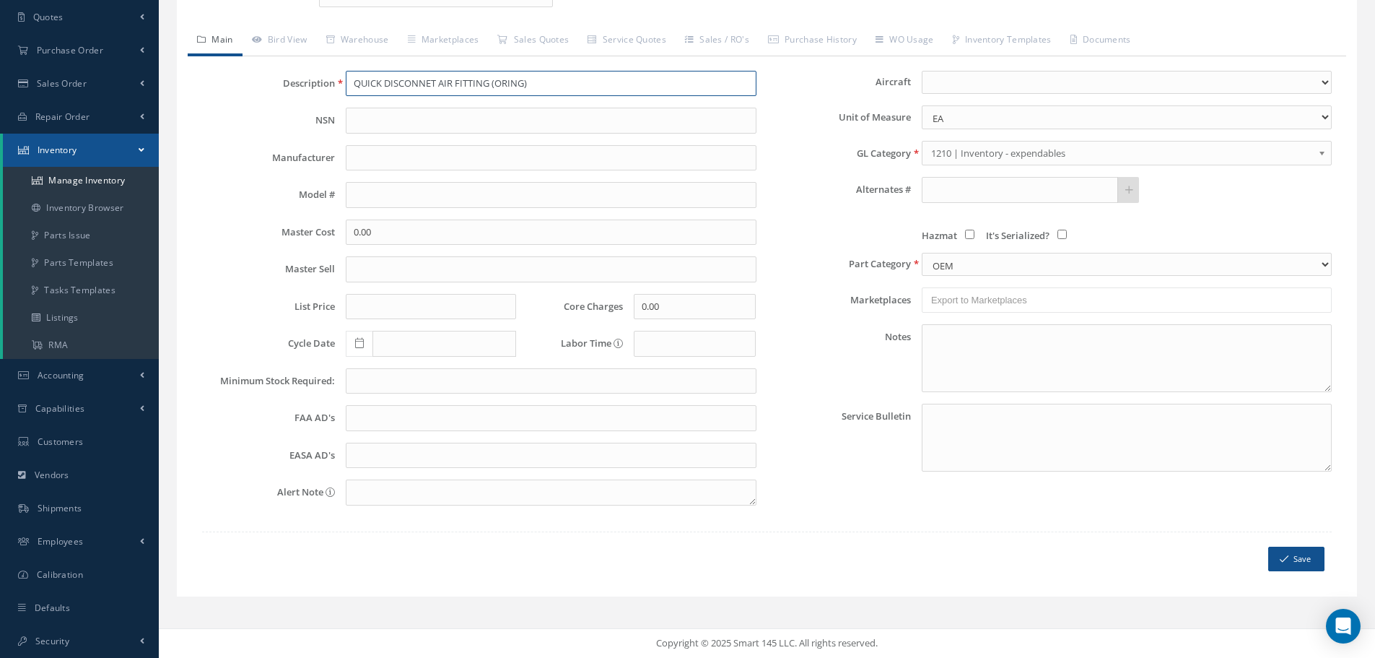
type input "QUICK DISCONNET AIR FITTING (ORING)"
click at [1300, 554] on button "Save" at bounding box center [1296, 559] width 56 height 25
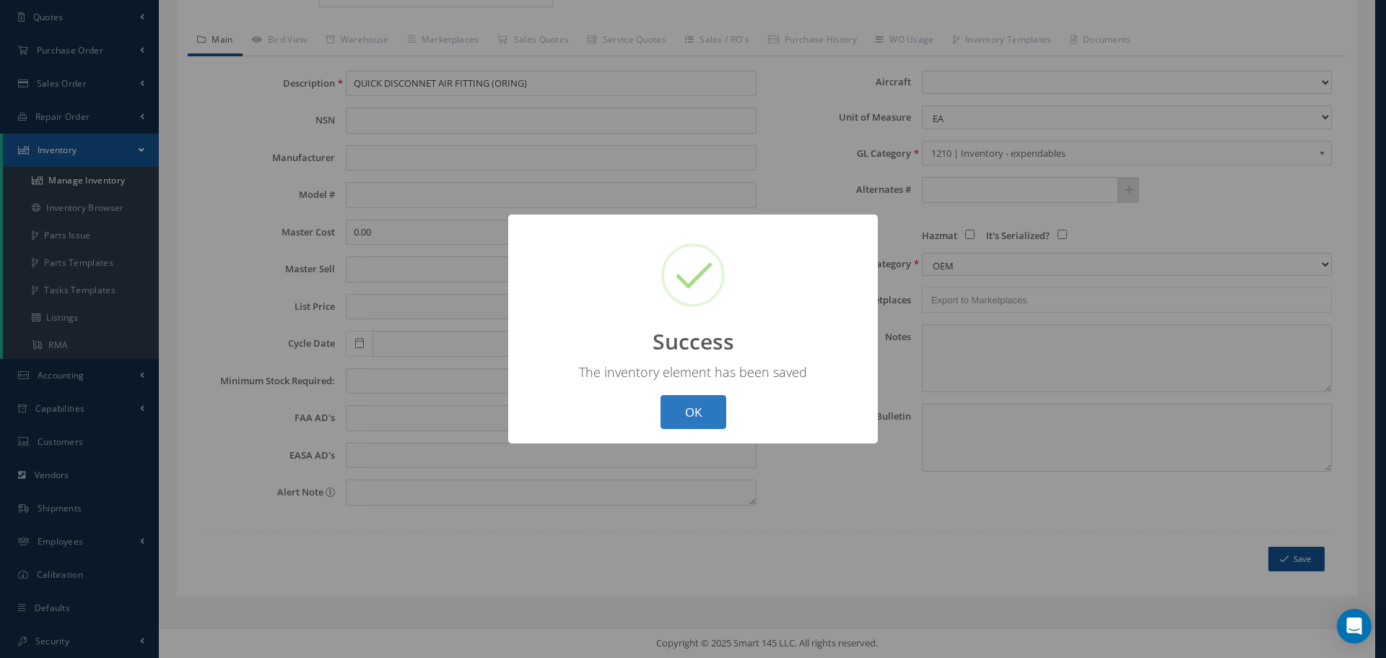
click at [686, 411] on button "OK" at bounding box center [694, 412] width 66 height 34
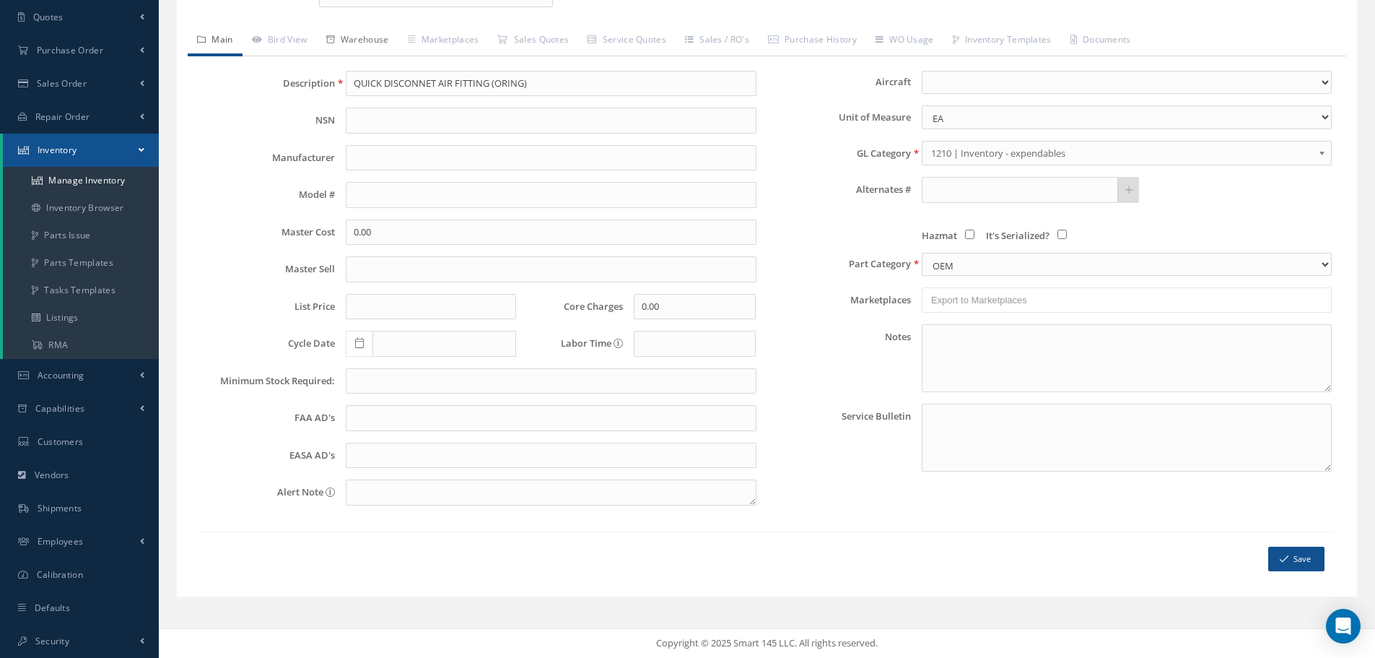
click at [387, 35] on link "Warehouse" at bounding box center [358, 41] width 82 height 30
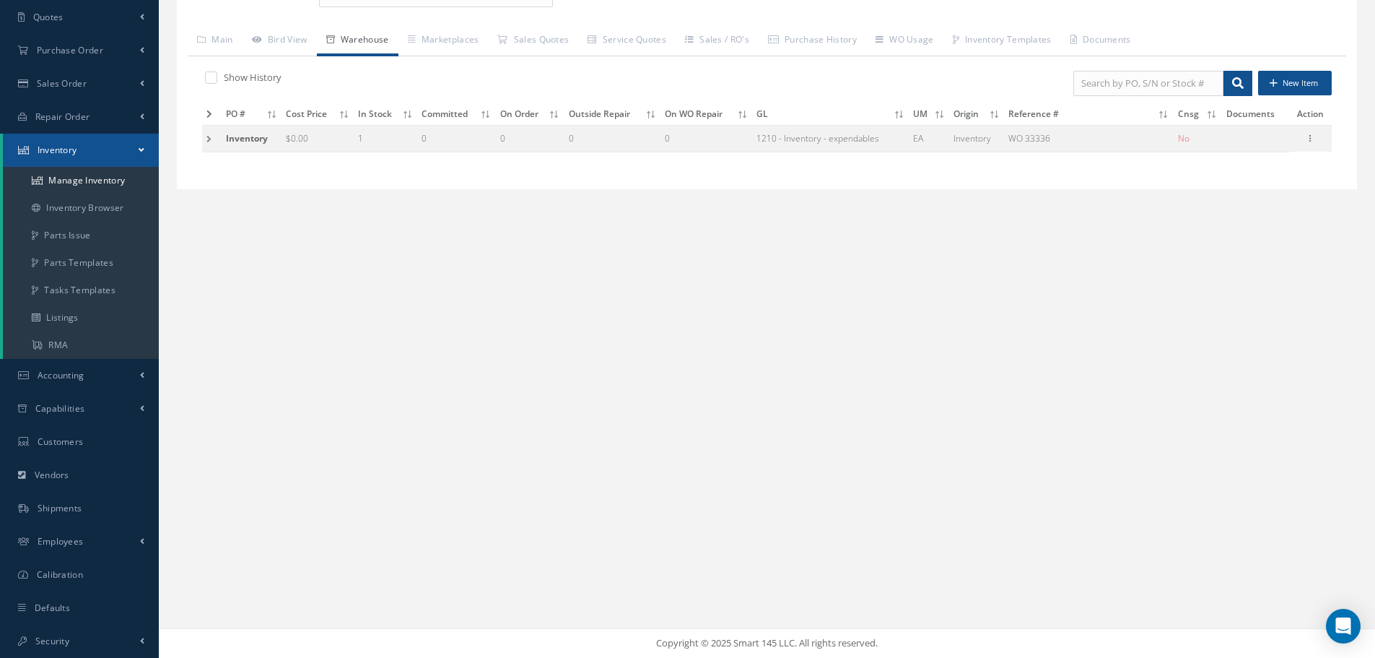
scroll to position [0, 0]
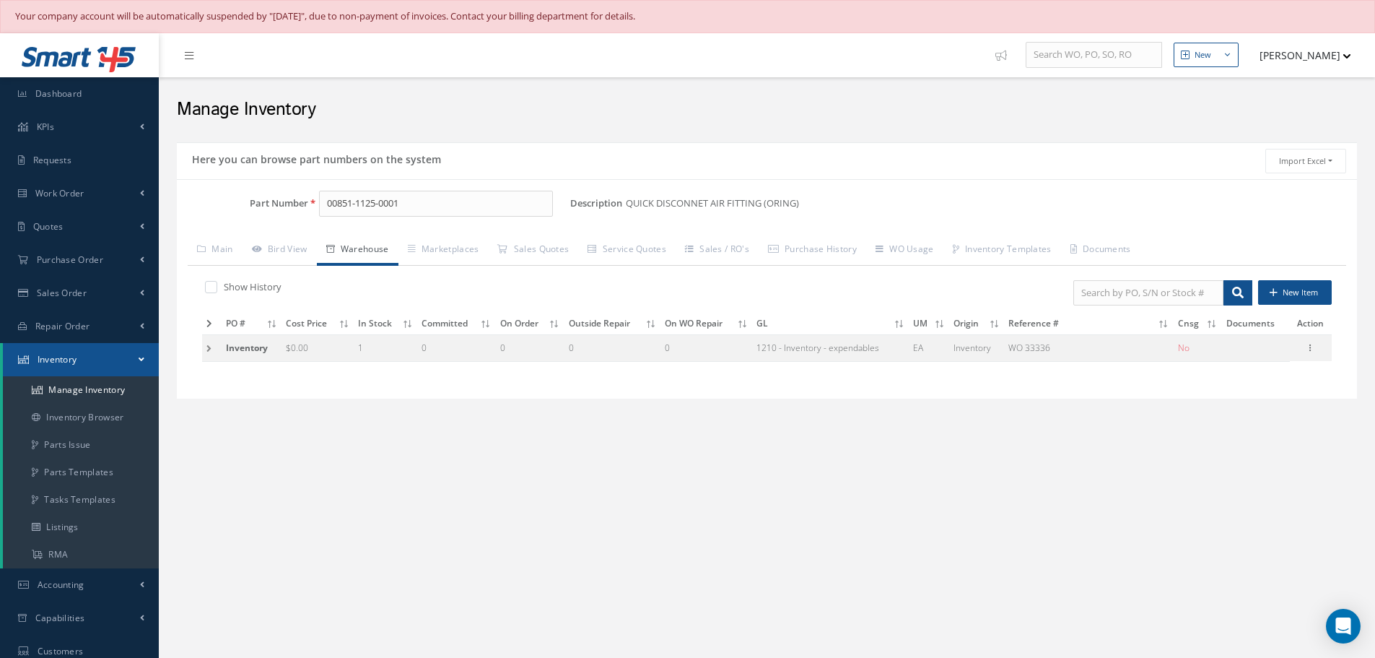
click at [209, 342] on td at bounding box center [211, 348] width 19 height 27
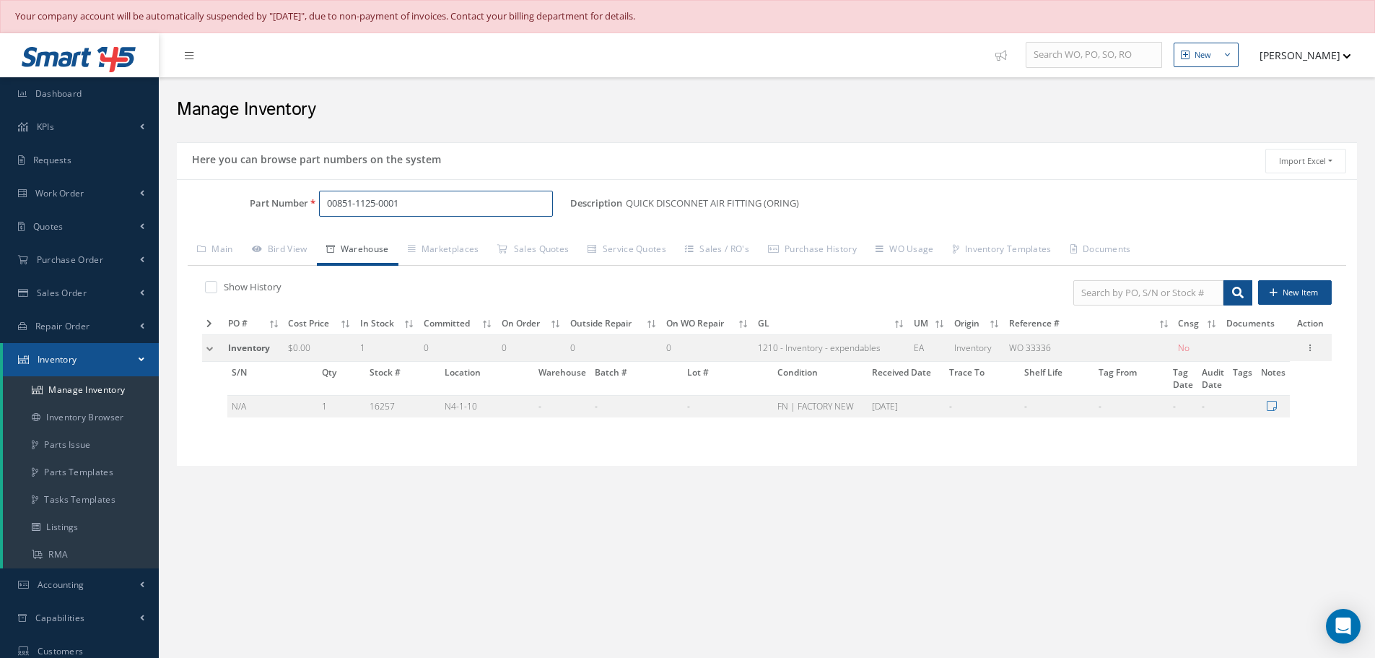
click at [435, 205] on input "00851-1125-0001" at bounding box center [436, 204] width 234 height 26
type input "00851-11"
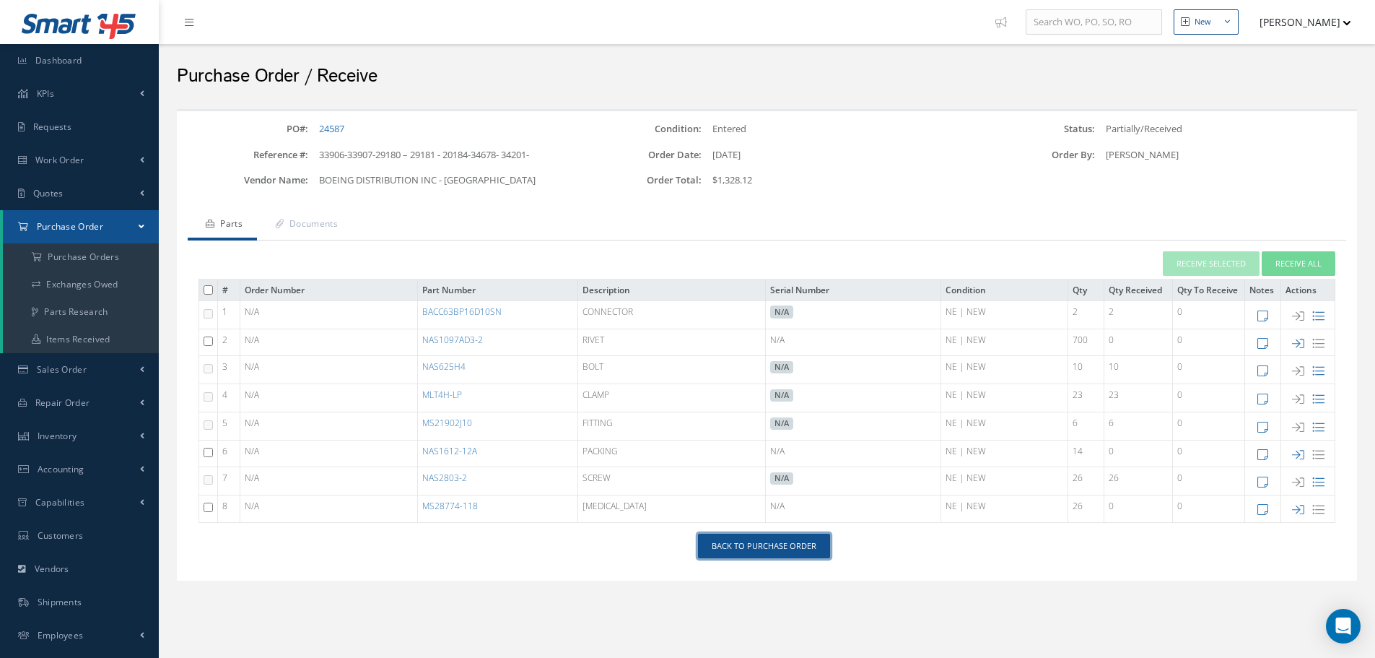
click at [760, 544] on link "Back to Purchase Order" at bounding box center [764, 546] width 132 height 25
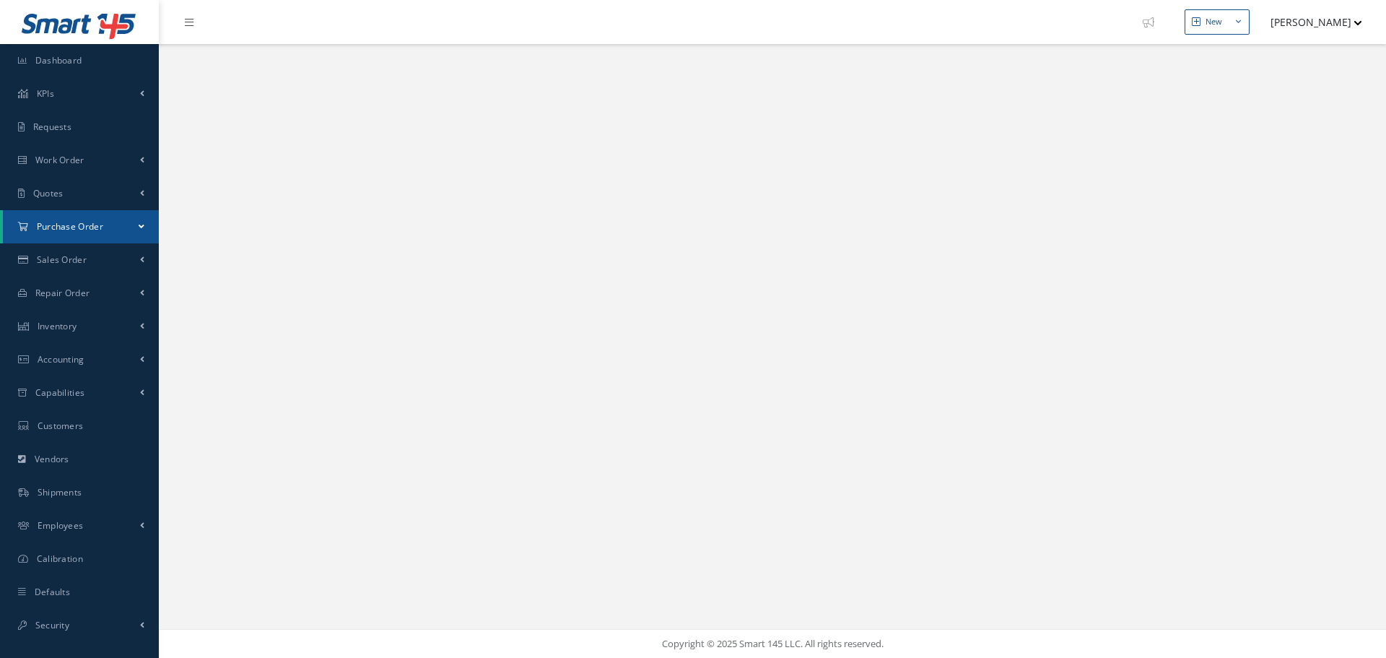
select select "25"
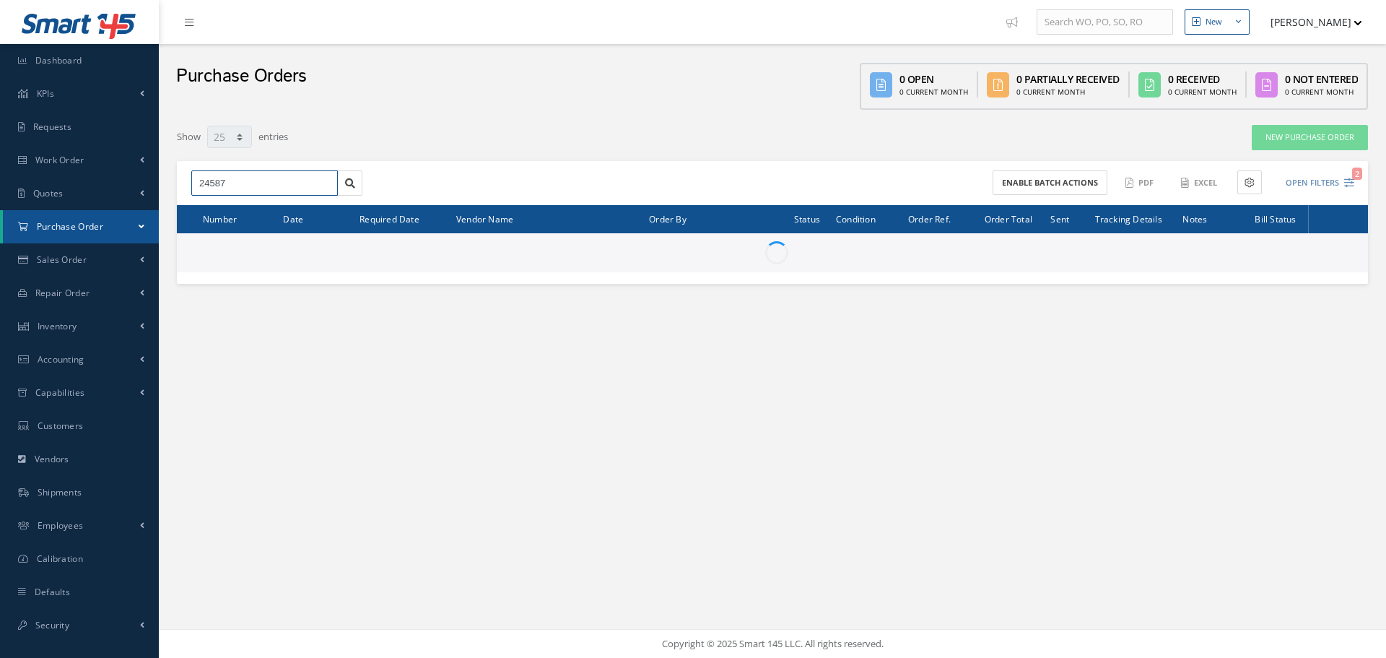
click at [258, 186] on input "24587" at bounding box center [264, 183] width 147 height 26
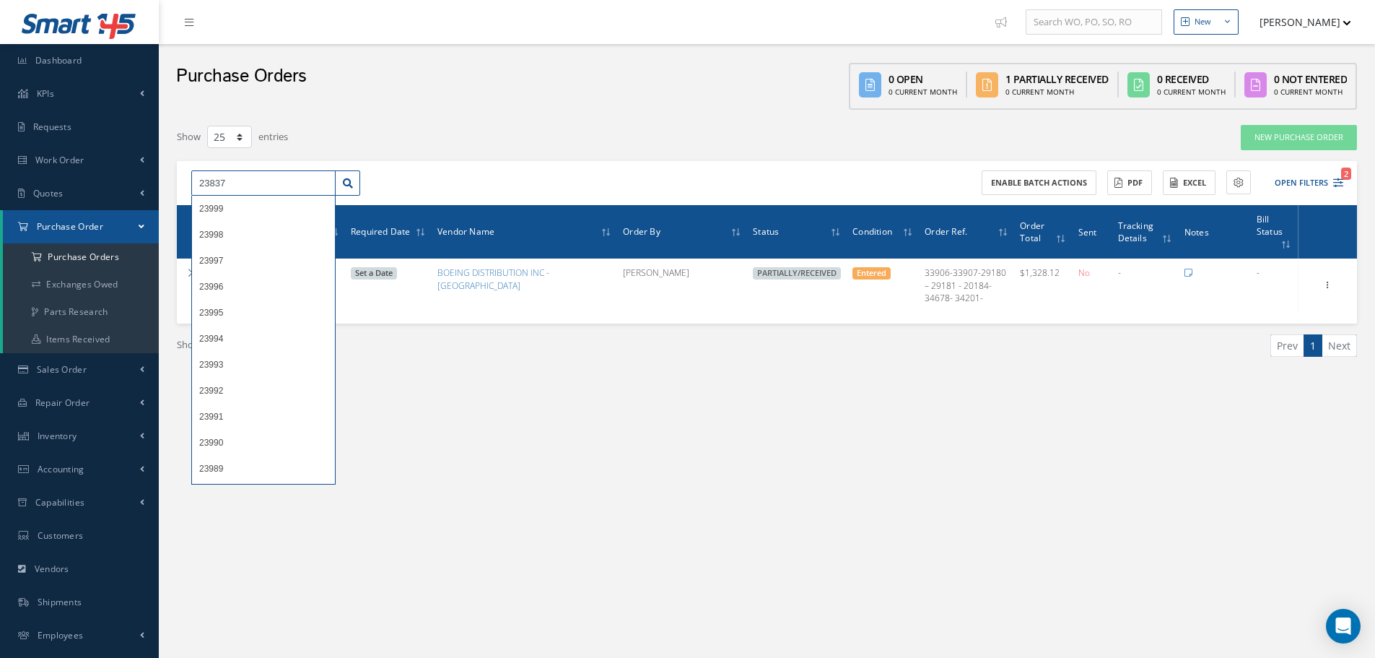
type input "23837"
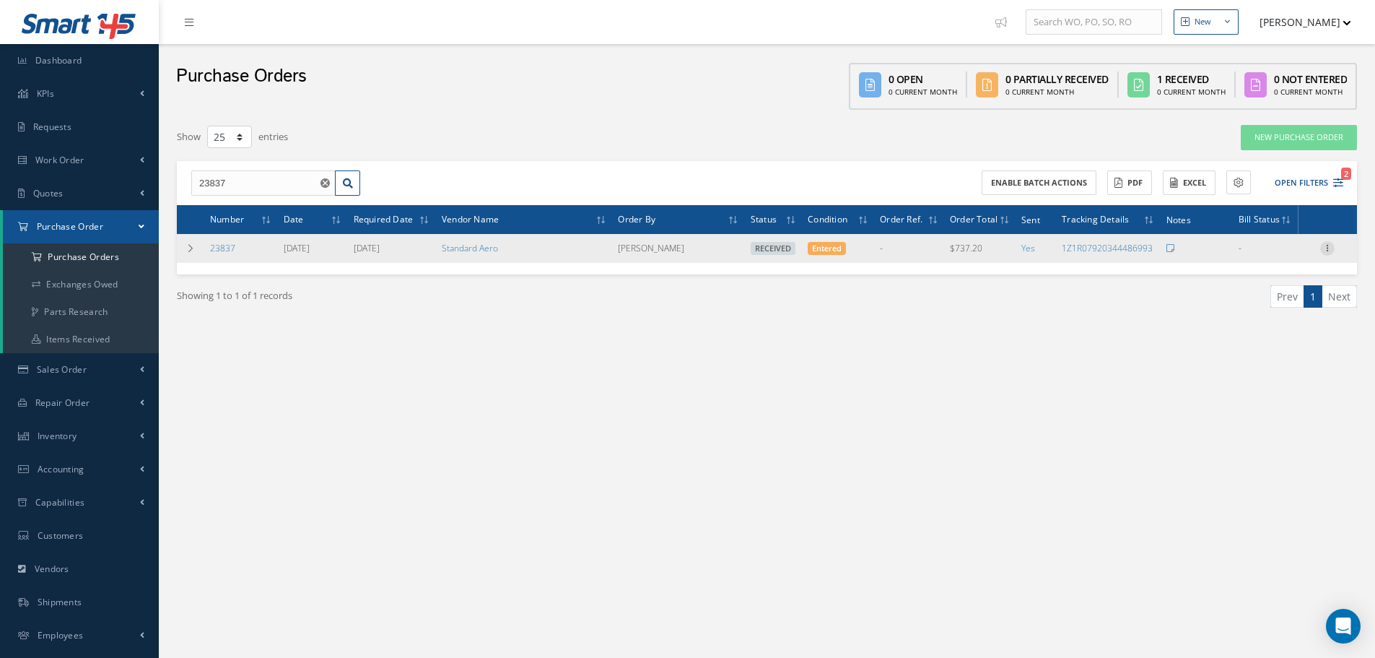
click at [1329, 243] on icon at bounding box center [1327, 247] width 14 height 12
click at [1274, 254] on link "Receiving Details" at bounding box center [1261, 257] width 114 height 19
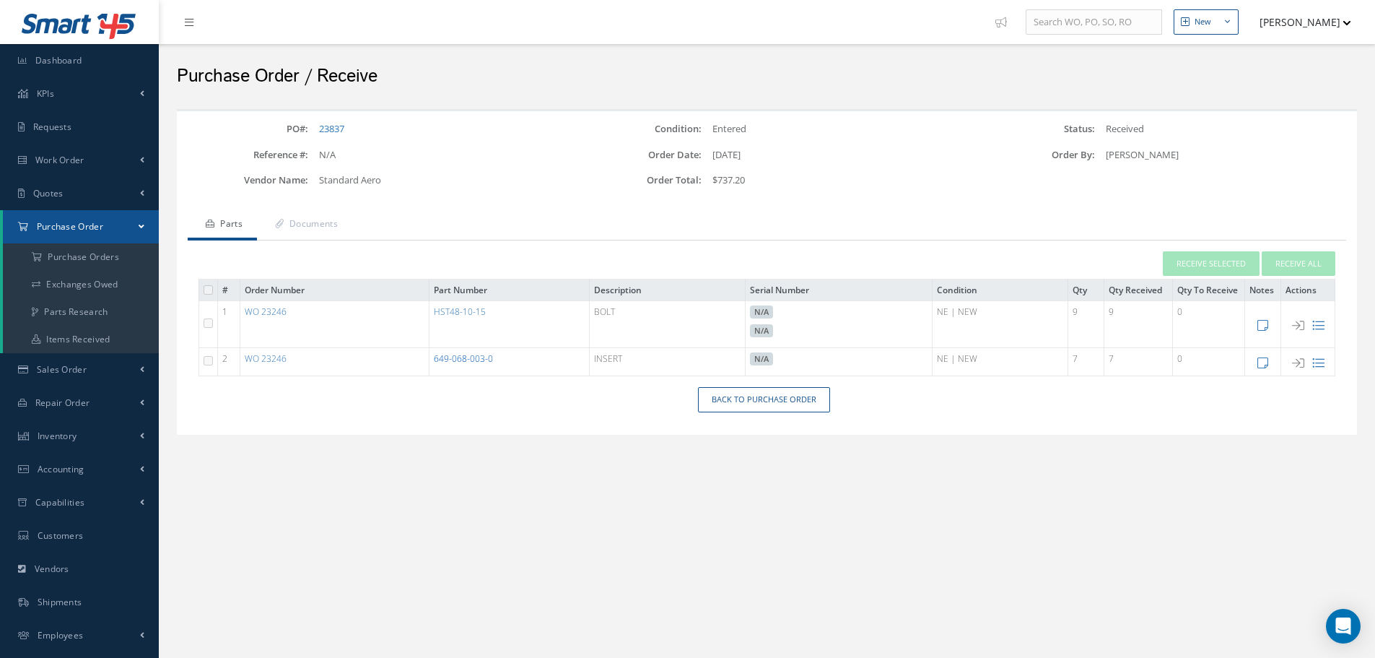
click at [477, 362] on link "649-068-003-0" at bounding box center [463, 358] width 59 height 12
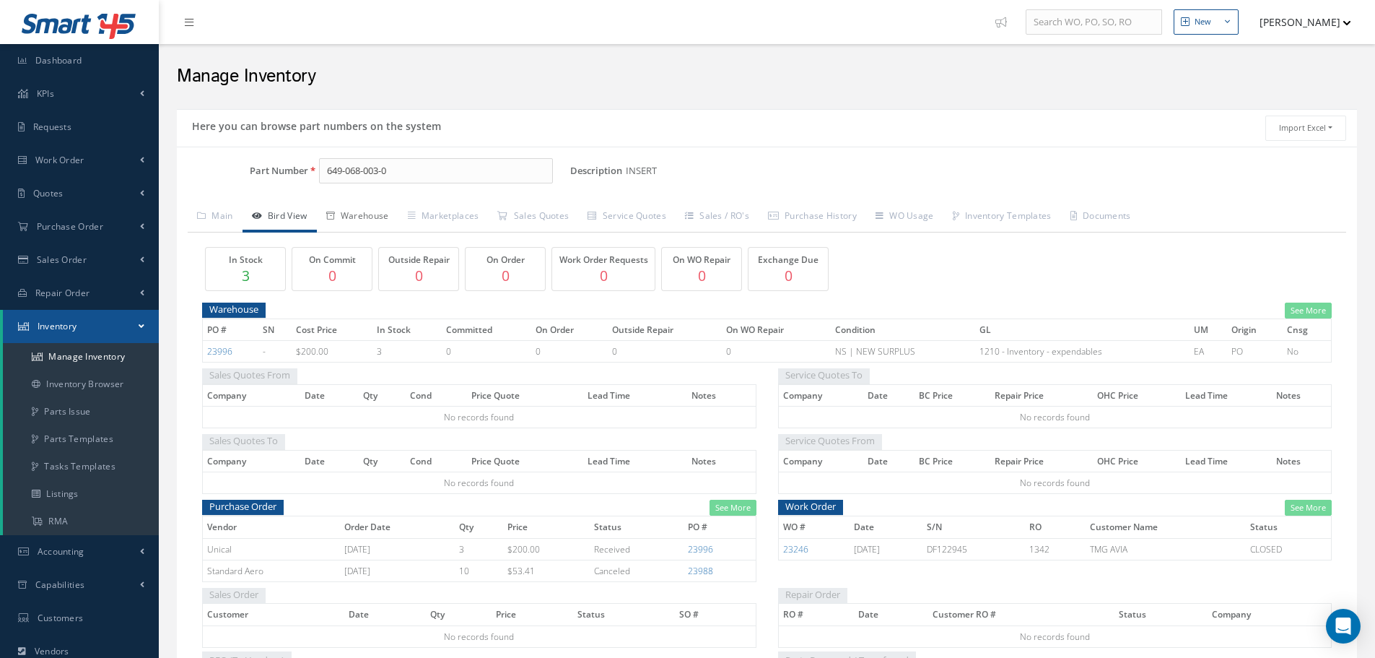
click at [373, 212] on link "Warehouse" at bounding box center [358, 217] width 82 height 30
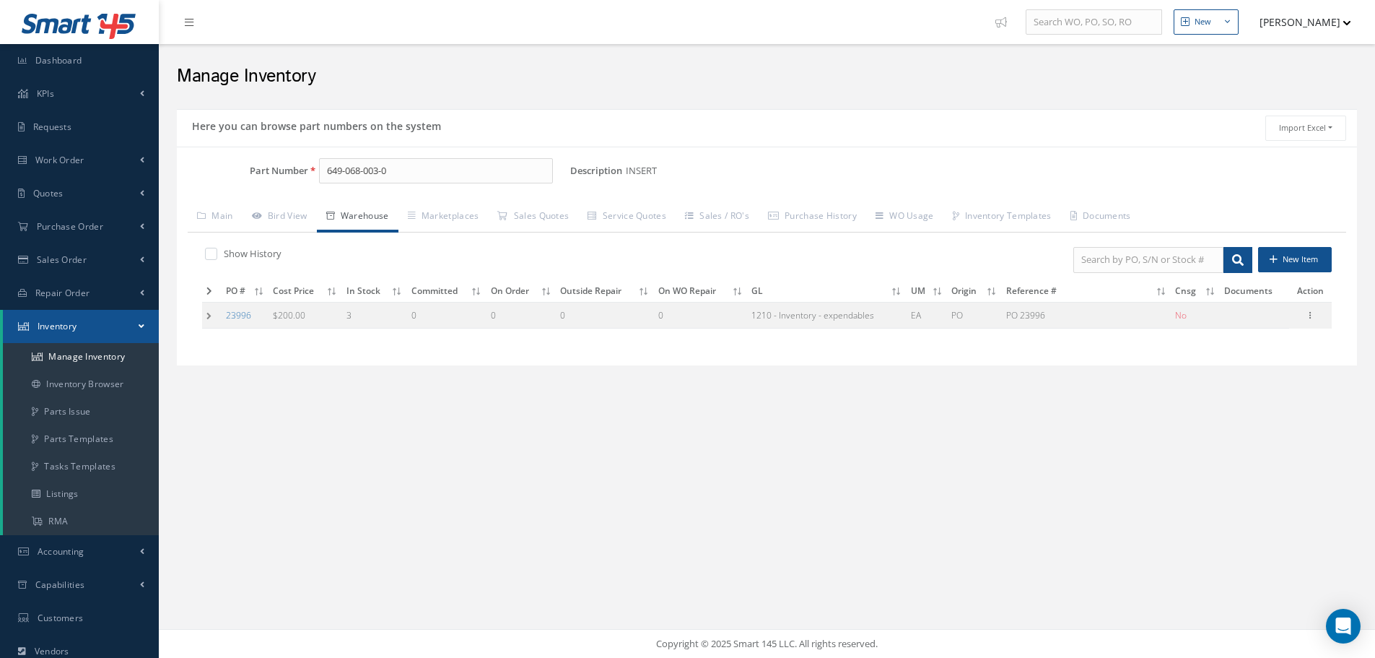
click at [217, 253] on label at bounding box center [219, 253] width 4 height 13
click at [211, 253] on input "checkbox" at bounding box center [209, 255] width 9 height 9
checkbox input "true"
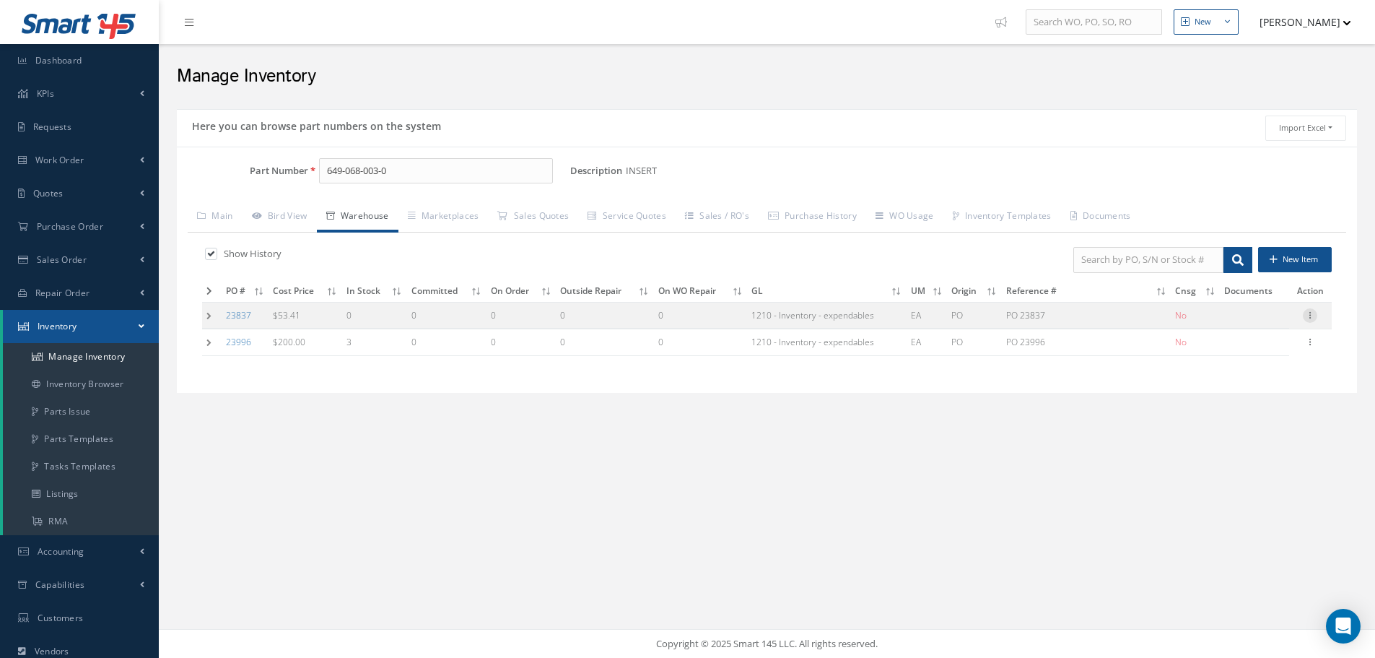
click at [1311, 313] on icon at bounding box center [1310, 314] width 14 height 12
click at [1254, 325] on link "Edit" at bounding box center [1244, 324] width 114 height 19
type input "53.41"
type input "09/06/2024"
type input "PO 23837"
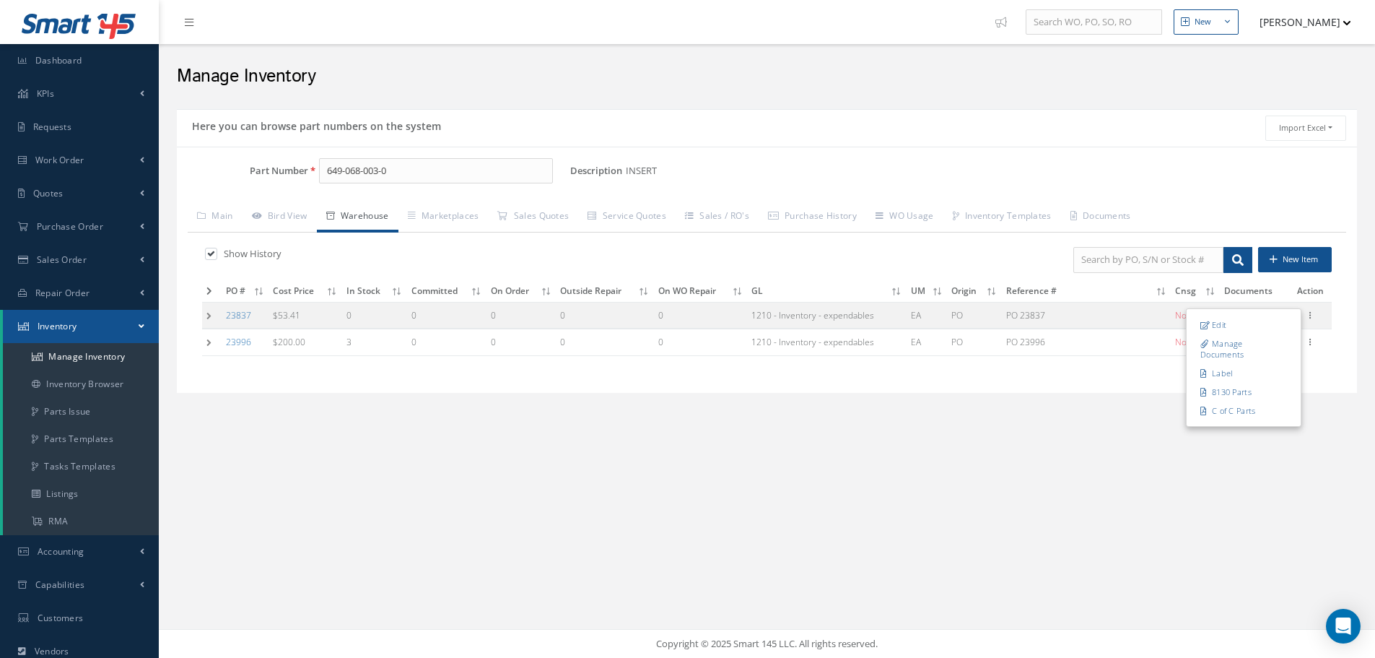
type input "09/05/2024"
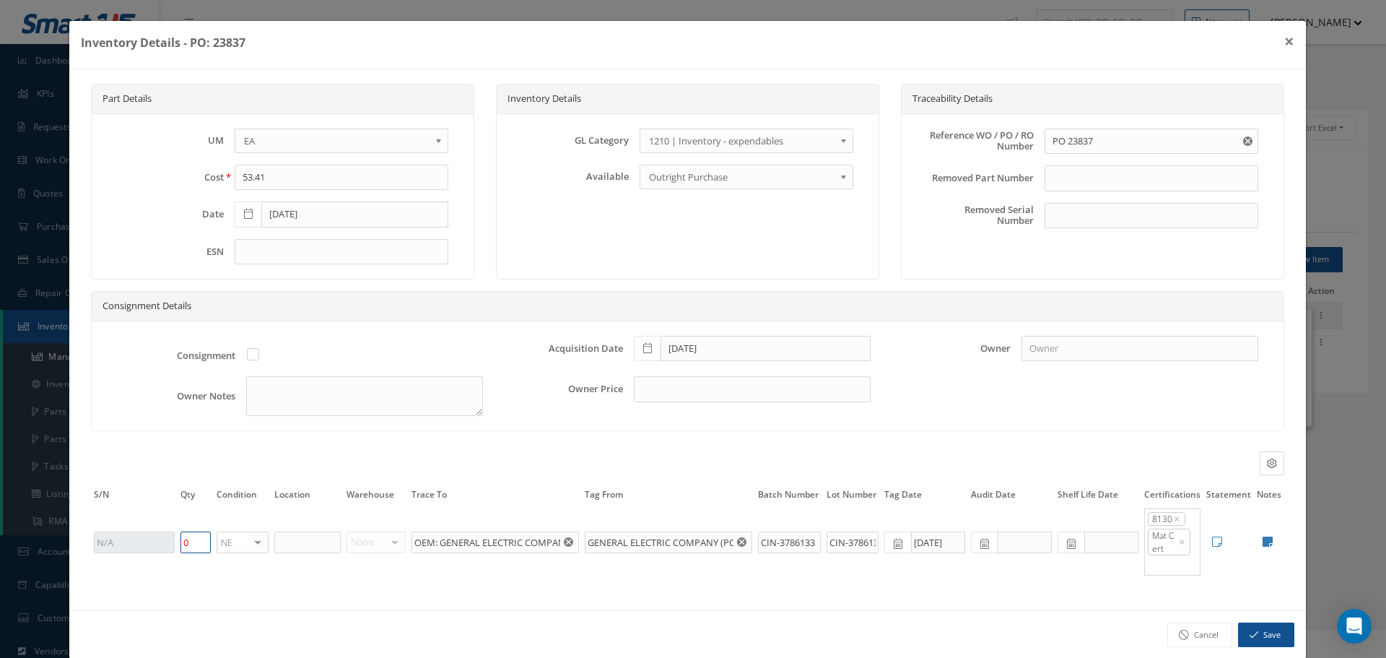
click at [195, 541] on input "0" at bounding box center [195, 542] width 30 height 22
type input "4"
click at [1250, 635] on icon "button" at bounding box center [1254, 635] width 9 height 10
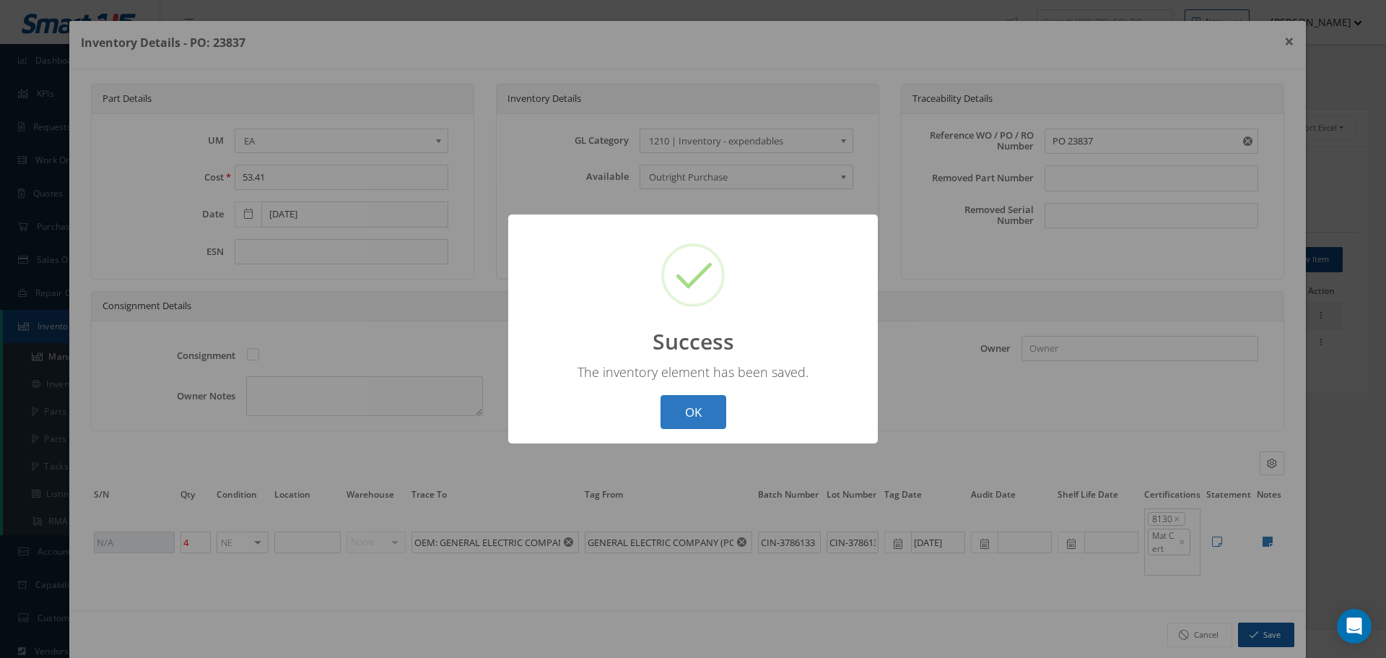
click at [697, 414] on button "OK" at bounding box center [694, 412] width 66 height 34
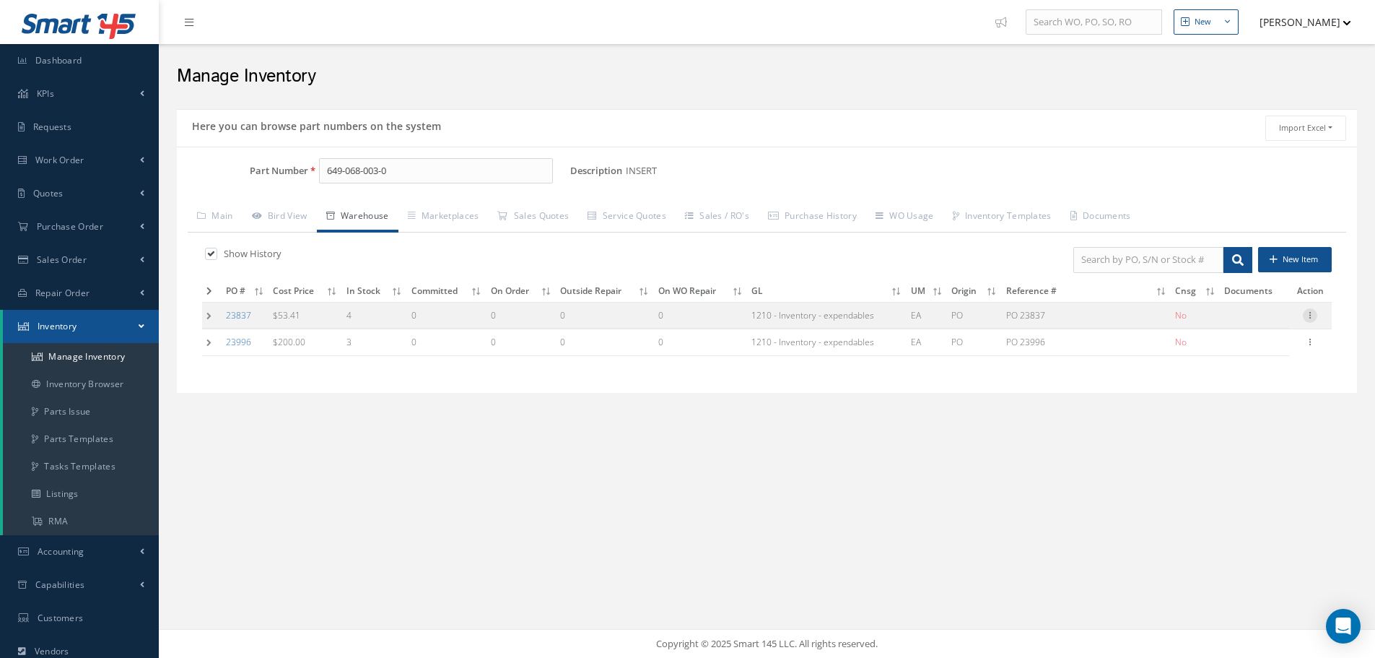
click at [1312, 314] on icon at bounding box center [1310, 314] width 14 height 12
click at [207, 314] on td at bounding box center [211, 315] width 19 height 27
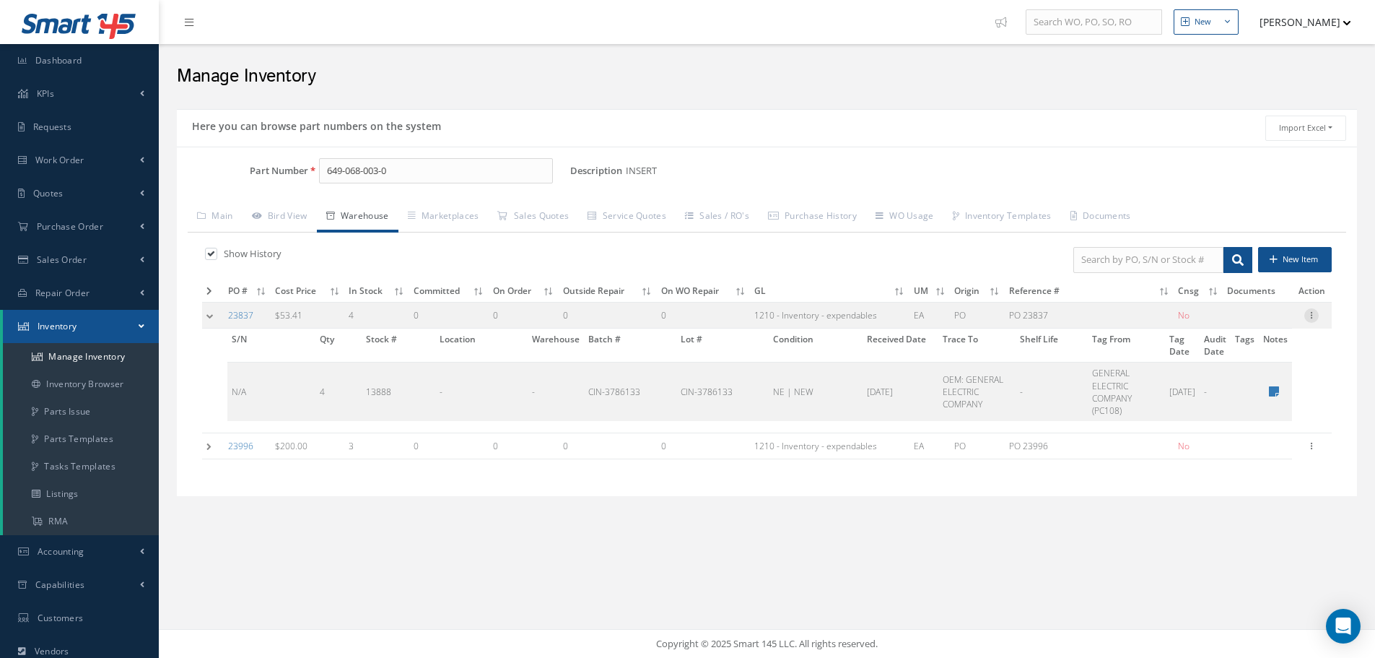
click at [1314, 313] on icon at bounding box center [1312, 314] width 14 height 12
click at [1217, 322] on link "Edit" at bounding box center [1245, 324] width 114 height 19
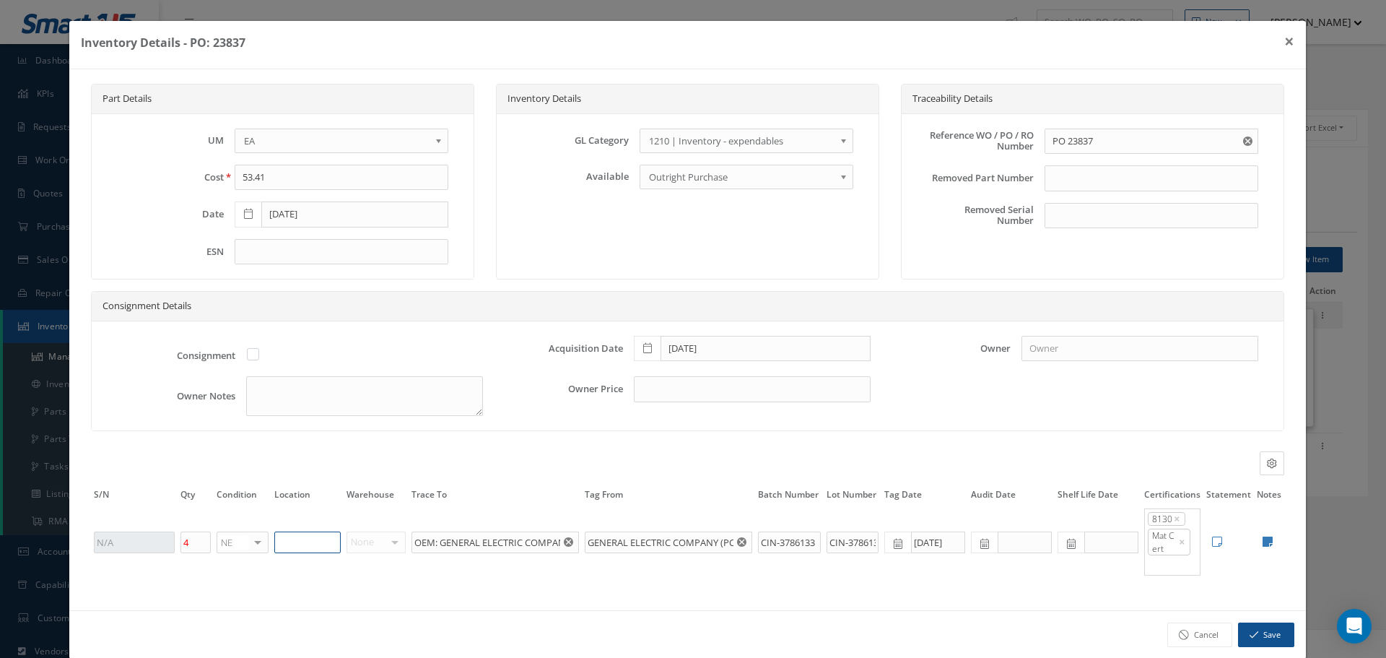
click at [301, 541] on input "text" at bounding box center [307, 542] width 66 height 22
type input "RN8-1-51"
click at [1260, 635] on button "Save" at bounding box center [1266, 634] width 56 height 25
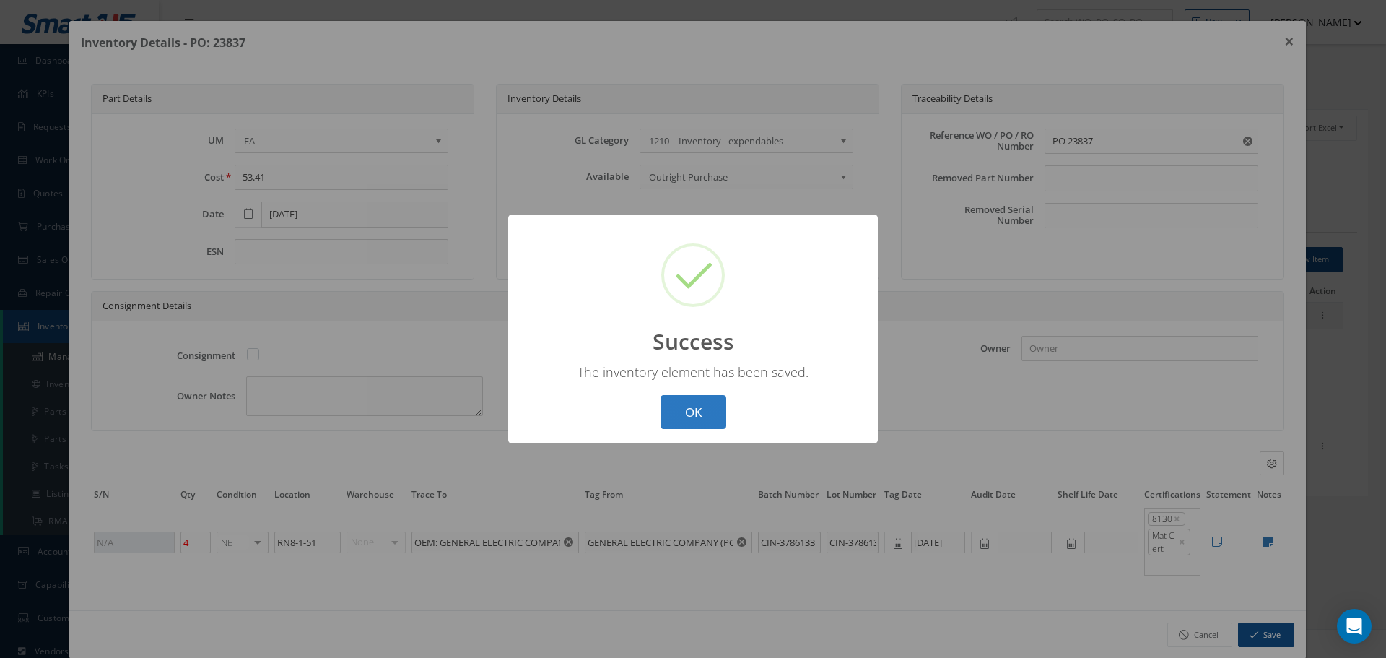
click at [689, 411] on button "OK" at bounding box center [694, 412] width 66 height 34
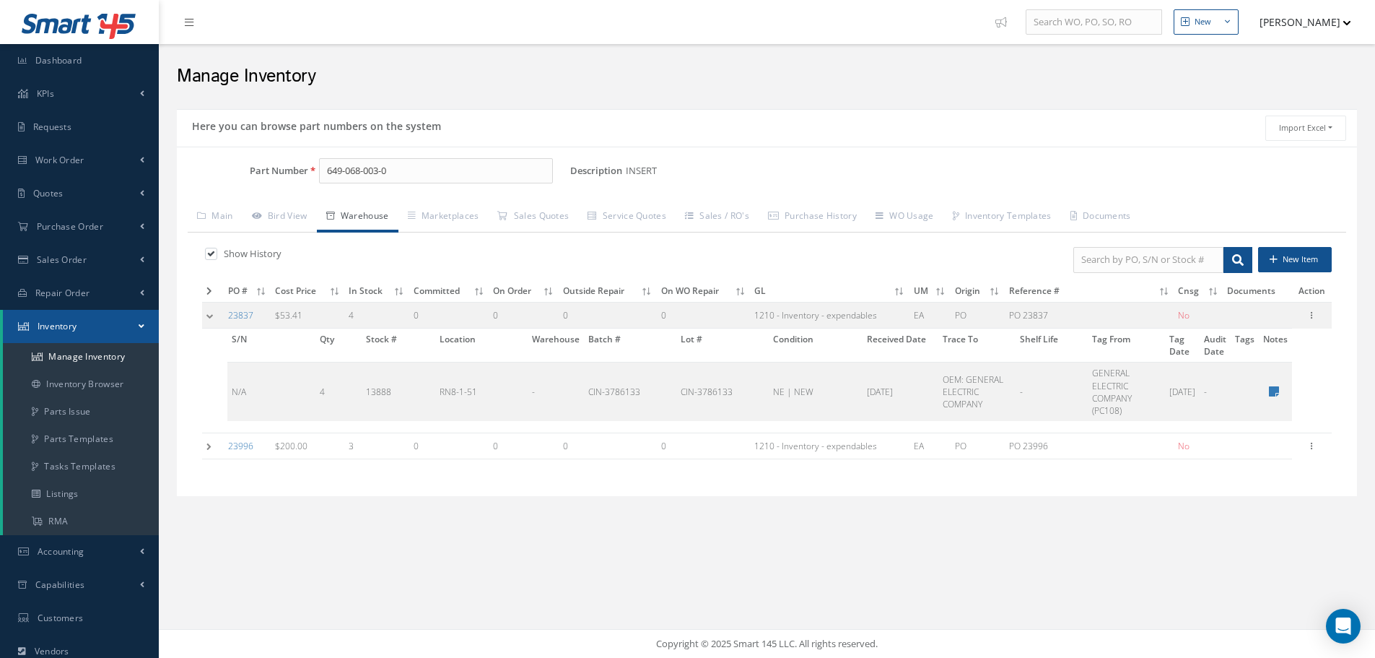
click at [206, 314] on td at bounding box center [213, 315] width 22 height 27
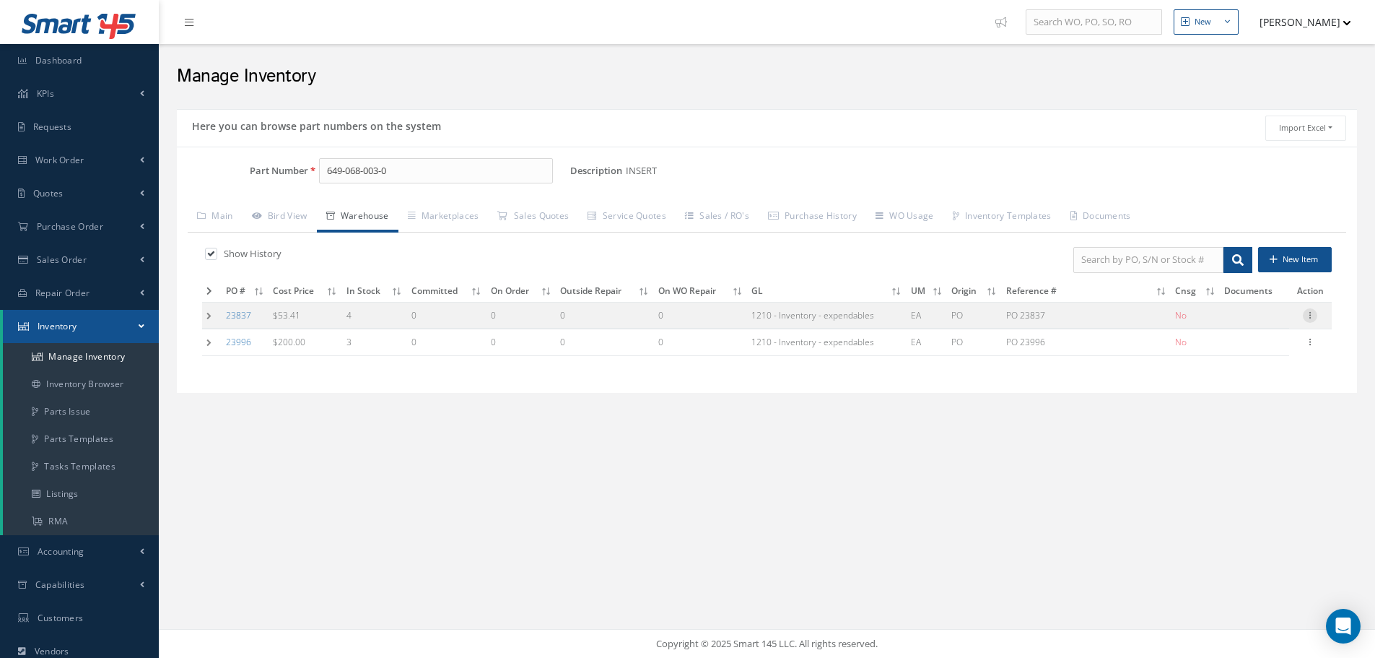
click at [1312, 315] on icon at bounding box center [1310, 314] width 14 height 12
click at [1242, 371] on link "Label" at bounding box center [1244, 373] width 114 height 19
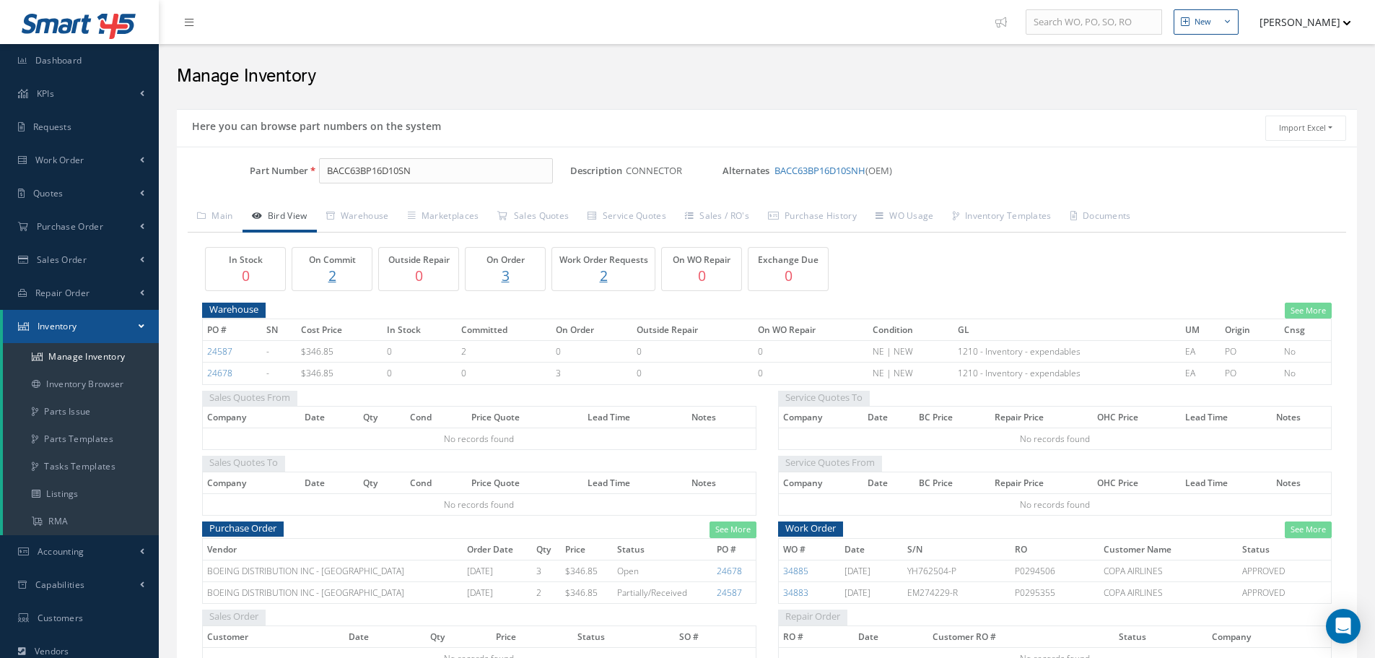
scroll to position [217, 0]
